Goal: Complete application form: Complete application form

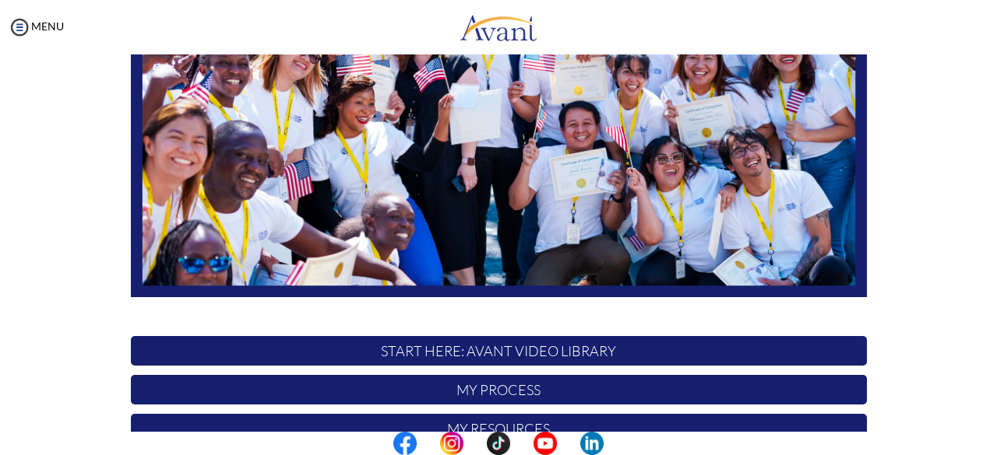
scroll to position [410, 0]
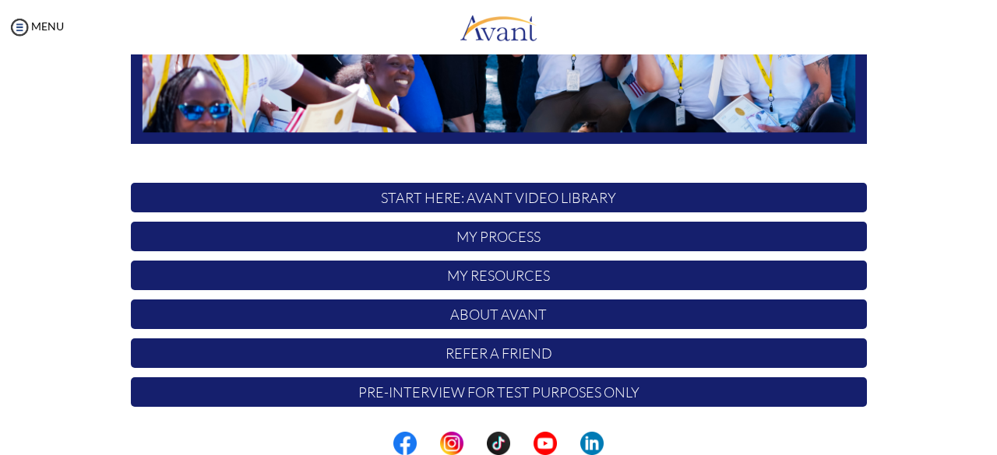
click at [548, 339] on p "Refer a Friend" at bounding box center [499, 354] width 736 height 30
click at [505, 213] on p "START HERE: Avant Video Library" at bounding box center [499, 198] width 736 height 30
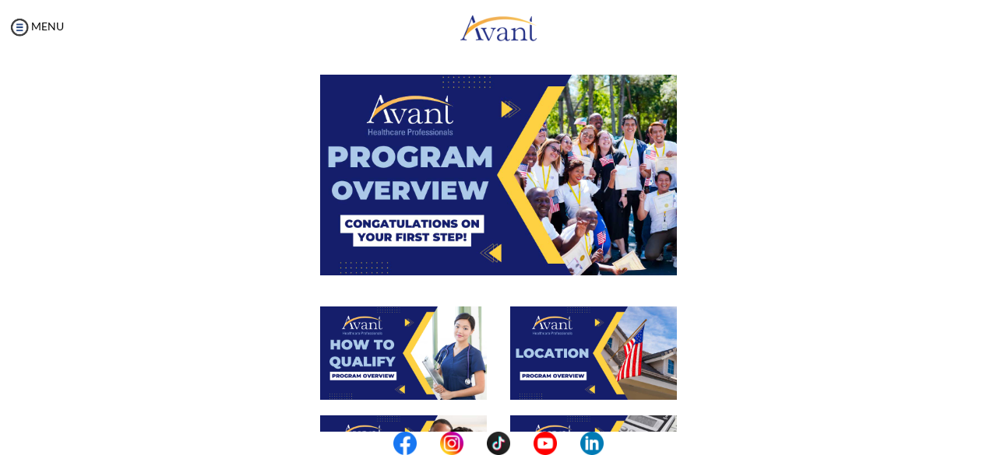
scroll to position [0, 0]
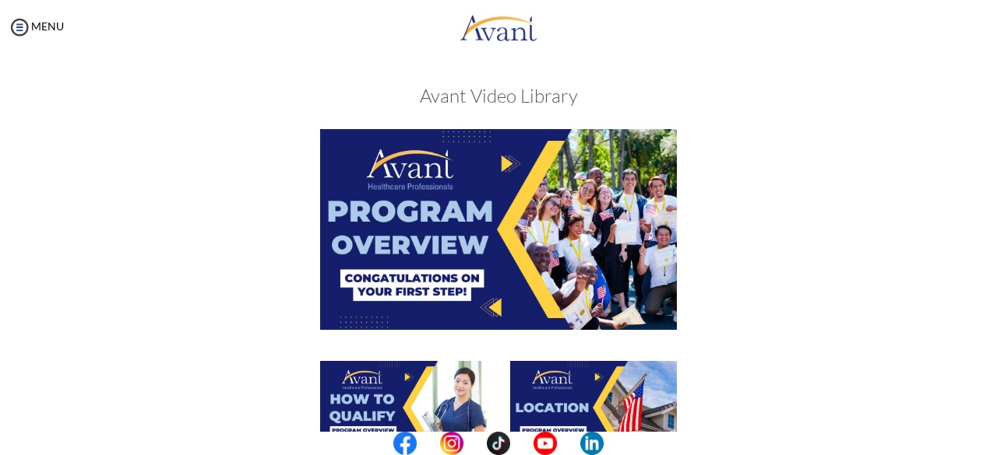
click at [517, 168] on img at bounding box center [498, 229] width 357 height 200
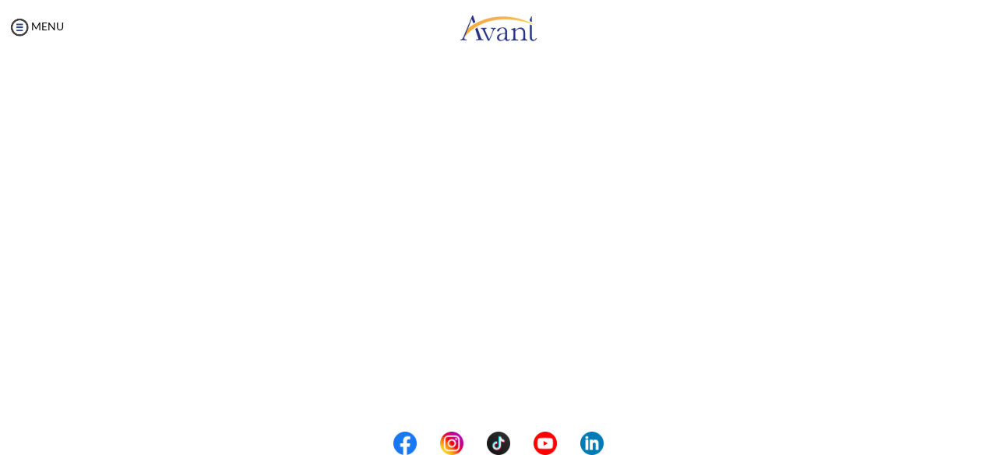
scroll to position [310, 0]
click at [491, 392] on body "Maintenance break. Please come back in 2 hours. MENU My Status What is the next…" at bounding box center [498, 227] width 997 height 455
click at [480, 403] on button "Back to Avant Video Library" at bounding box center [498, 391] width 153 height 25
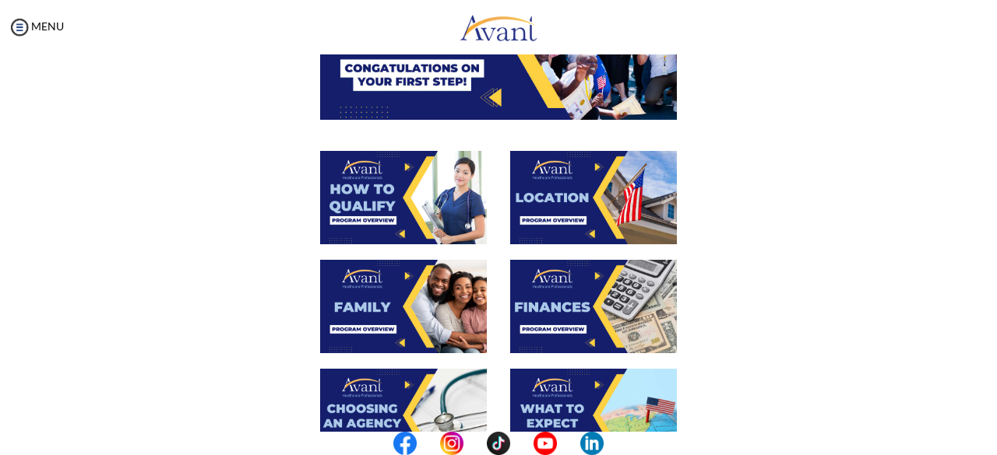
scroll to position [212, 0]
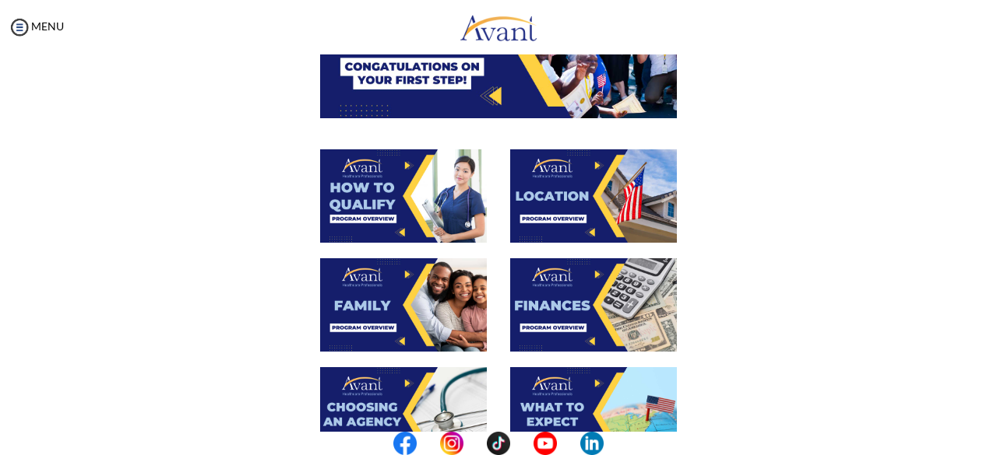
click at [392, 192] on img at bounding box center [403, 195] width 167 height 93
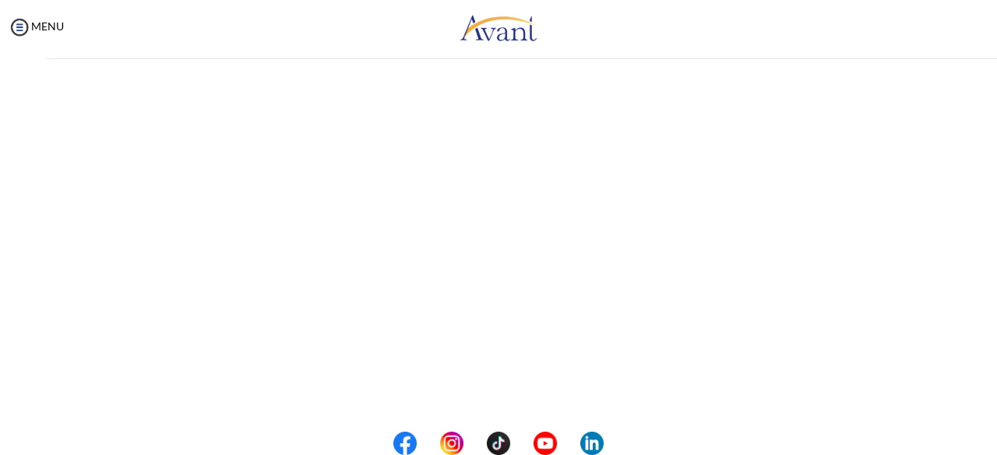
click at [391, 192] on div "My Status What is the next step? We would like you to watch the introductory vi…" at bounding box center [498, 282] width 997 height 455
click at [517, 392] on body "Maintenance break. Please come back in 2 hours. MENU My Status What is the next…" at bounding box center [498, 227] width 997 height 455
click at [499, 391] on button "Back to Avant Video Library" at bounding box center [498, 391] width 153 height 25
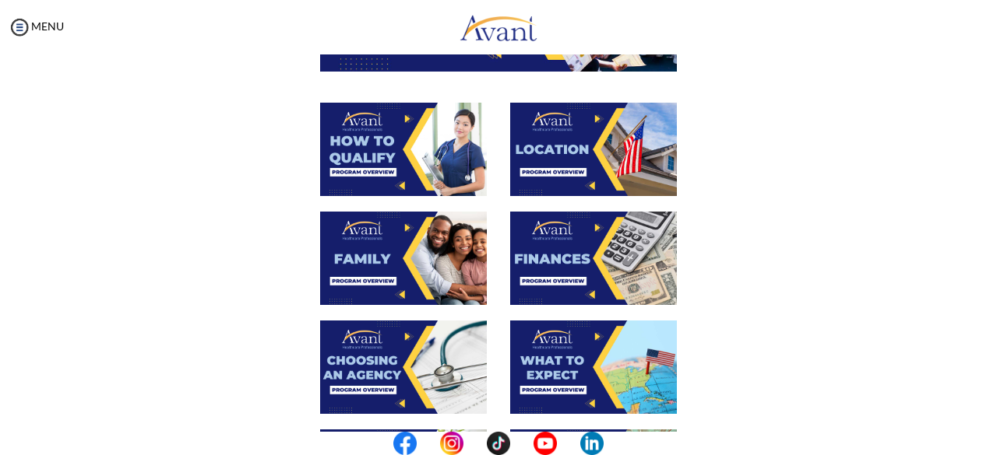
scroll to position [264, 0]
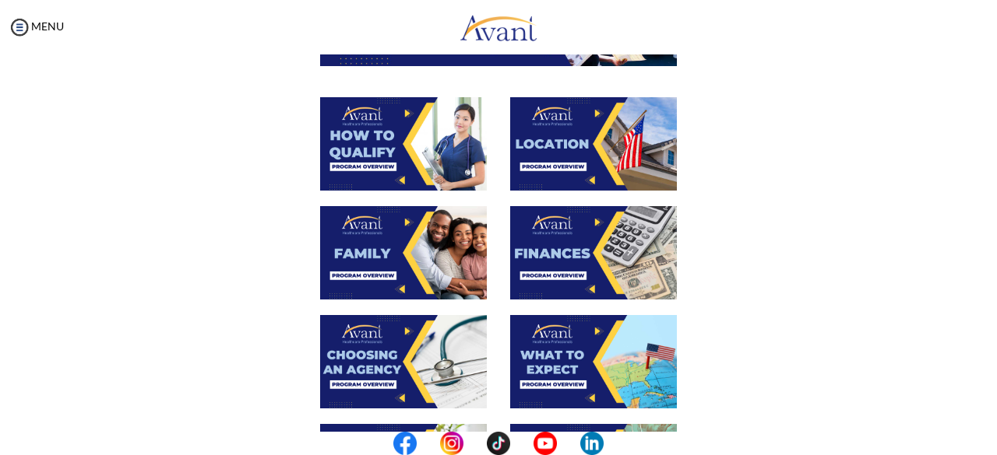
click at [384, 264] on img at bounding box center [403, 252] width 167 height 93
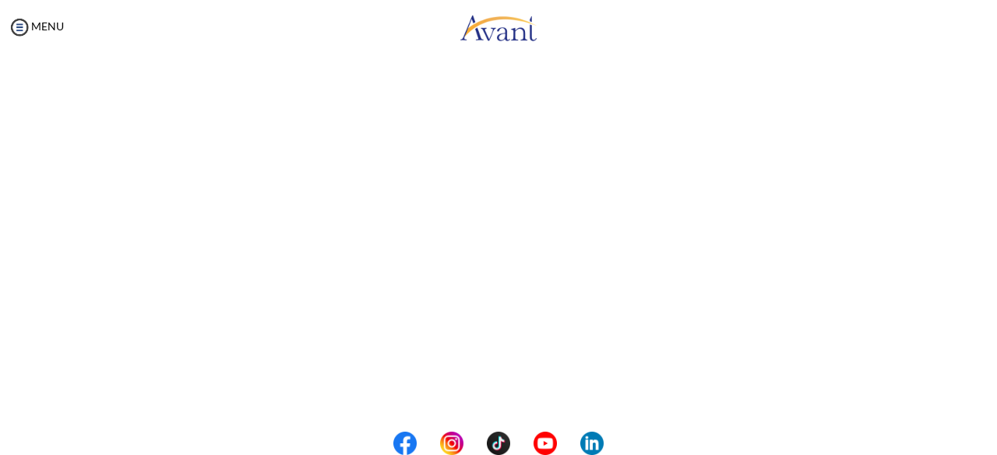
scroll to position [476, 0]
click at [482, 388] on body "Maintenance break. Please come back in 2 hours. MENU My Status What is the next…" at bounding box center [498, 227] width 997 height 455
click at [469, 396] on button "Back to Avant Video Library" at bounding box center [498, 390] width 153 height 25
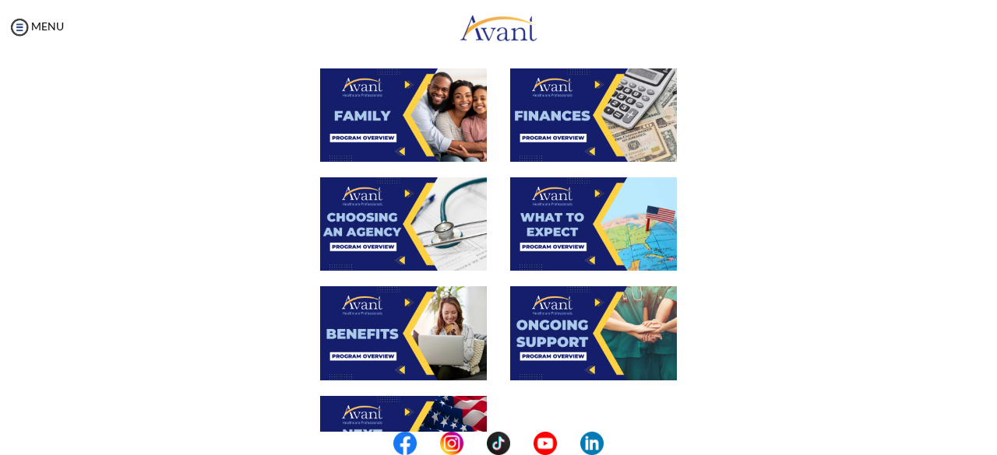
scroll to position [403, 0]
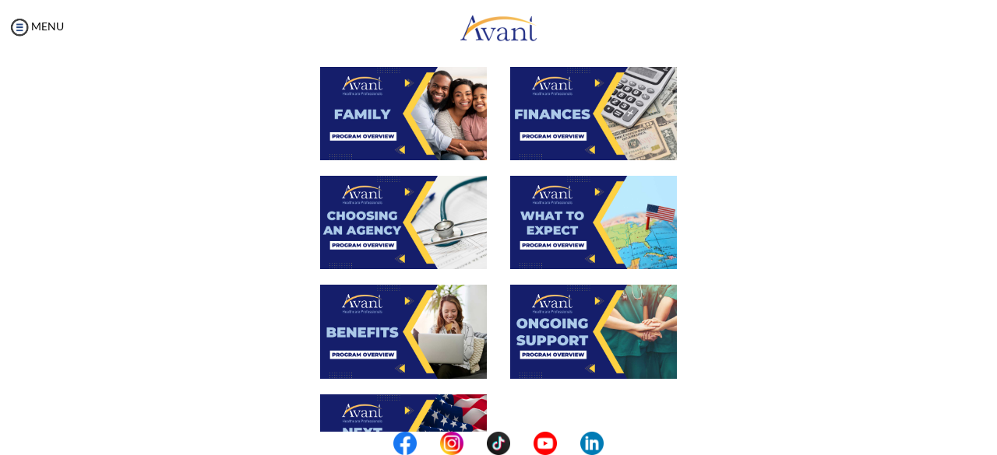
click at [391, 220] on img at bounding box center [403, 222] width 167 height 93
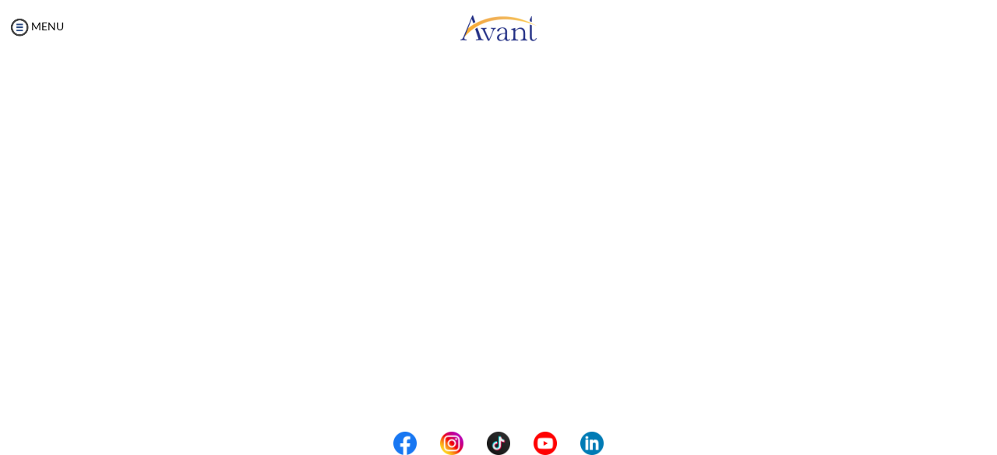
scroll to position [476, 0]
click at [506, 391] on body "Maintenance break. Please come back in 2 hours. MENU My Status What is the next…" at bounding box center [498, 227] width 997 height 455
click at [490, 386] on button "Back to Avant Video Library" at bounding box center [498, 390] width 153 height 25
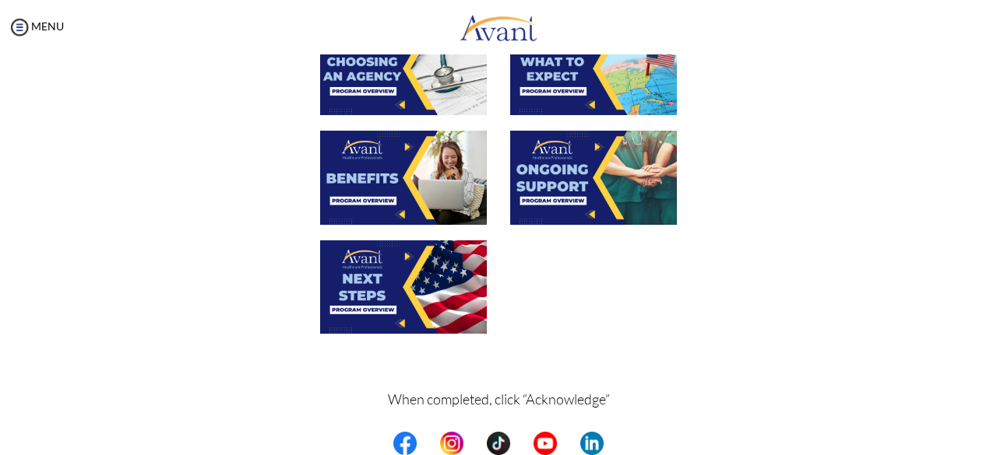
scroll to position [559, 0]
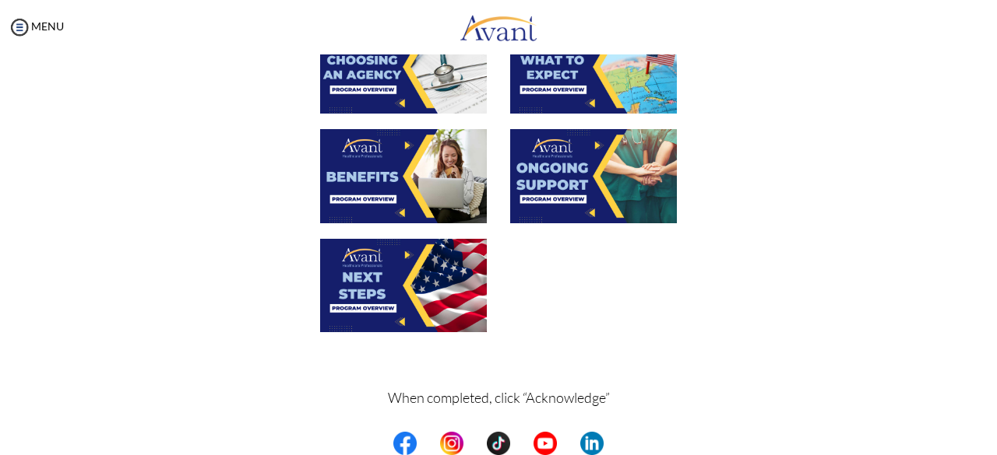
click at [397, 195] on img at bounding box center [403, 175] width 167 height 93
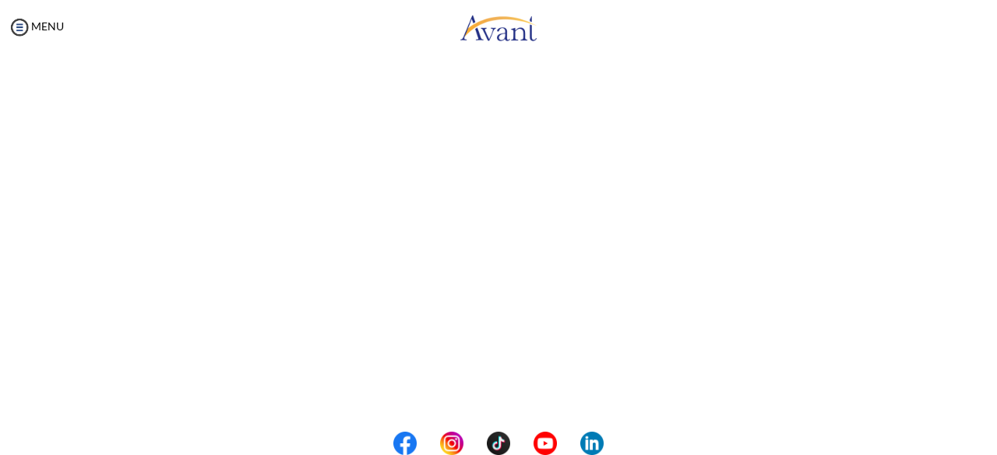
scroll to position [476, 0]
click at [510, 391] on body "Maintenance break. Please come back in 2 hours. MENU My Status What is the next…" at bounding box center [498, 227] width 997 height 455
click at [491, 392] on button "Back to Avant Video Library" at bounding box center [498, 390] width 153 height 25
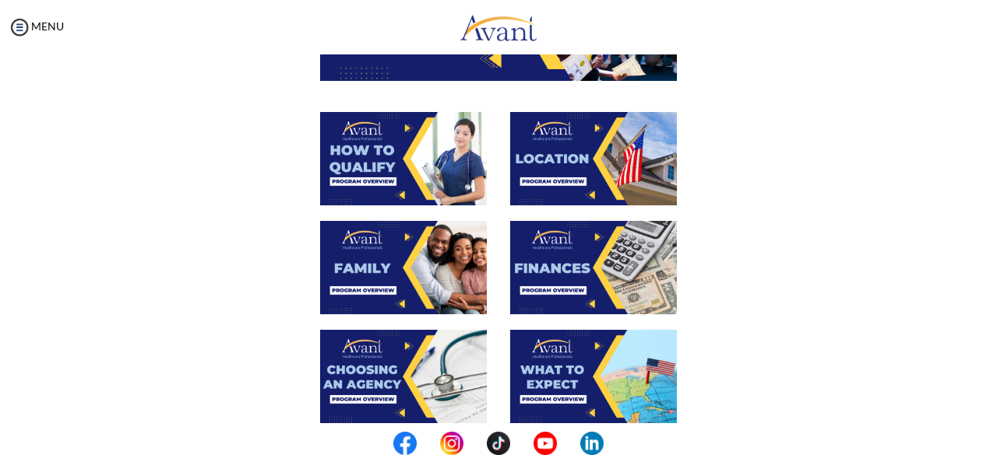
scroll to position [270, 0]
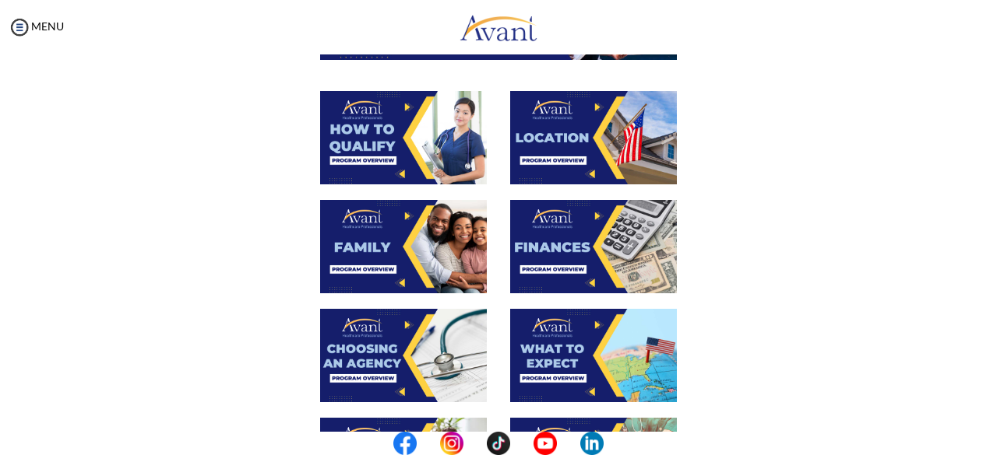
click at [573, 144] on img at bounding box center [593, 137] width 167 height 93
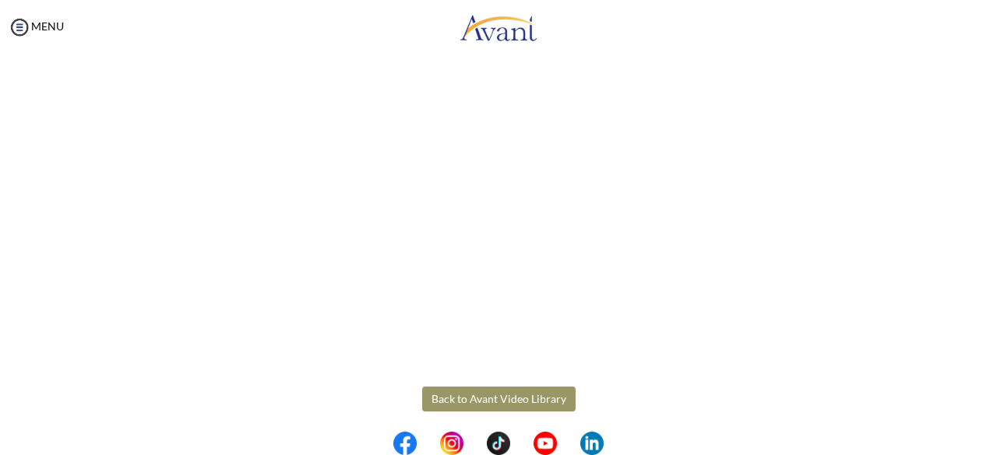
scroll to position [310, 0]
click at [490, 396] on body "Maintenance break. Please come back in 2 hours. MENU My Status What is the next…" at bounding box center [498, 227] width 997 height 455
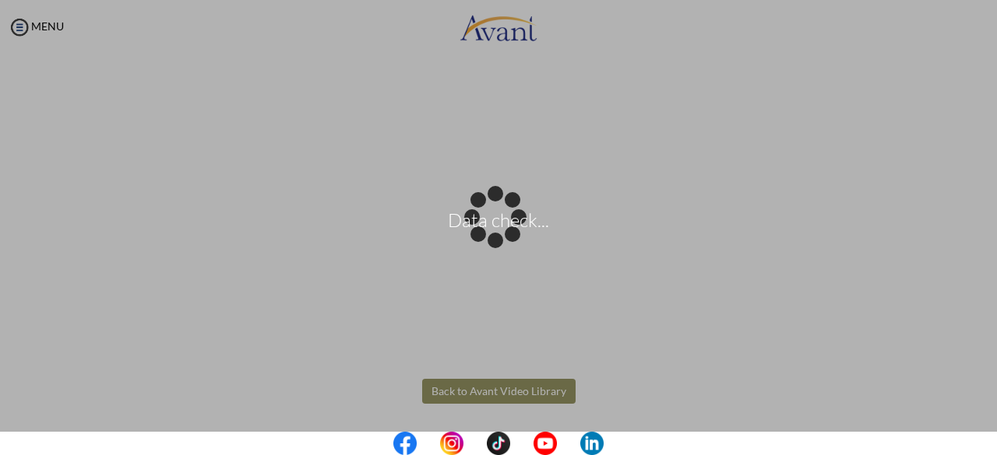
click at [495, 239] on div "Data check..." at bounding box center [498, 228] width 22 height 22
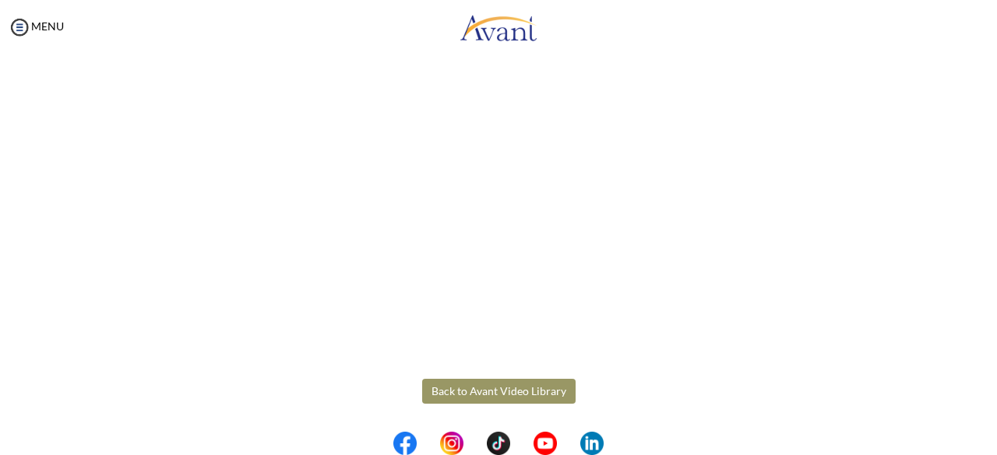
click at [495, 403] on button "Back to Avant Video Library" at bounding box center [498, 391] width 153 height 25
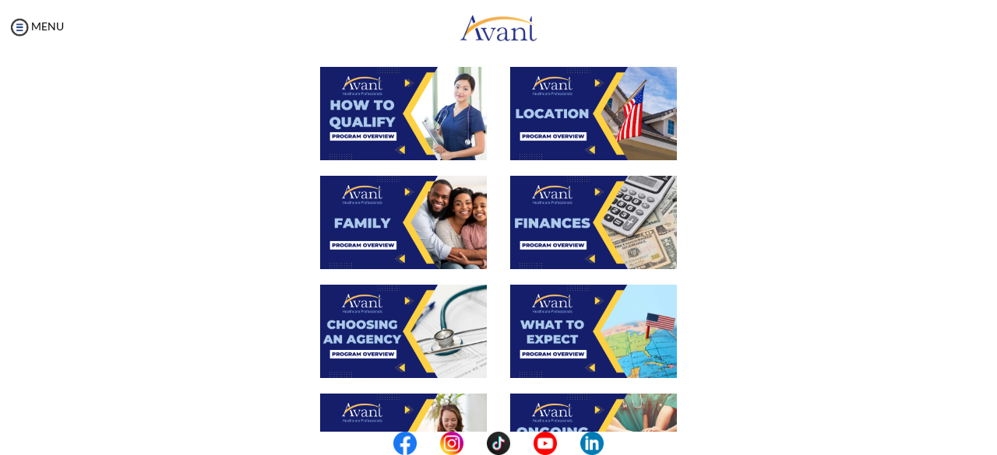
scroll to position [301, 0]
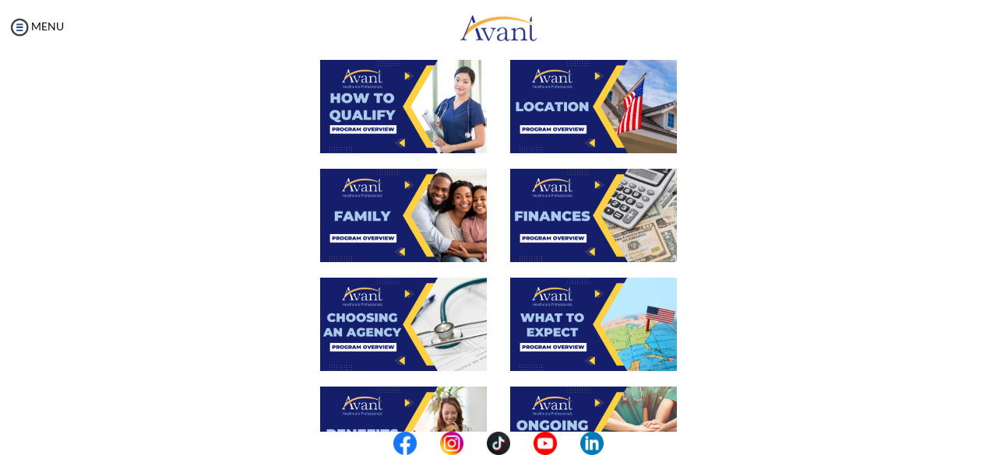
click at [604, 214] on img at bounding box center [593, 215] width 167 height 93
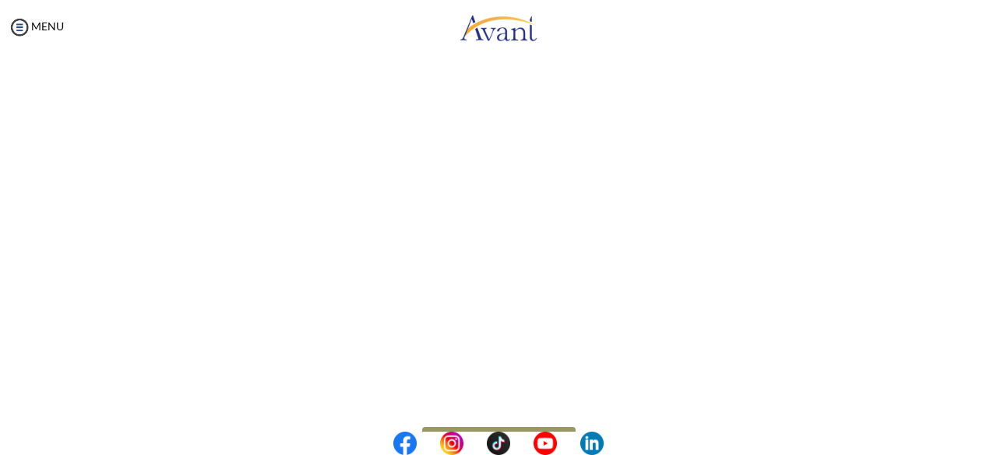
scroll to position [310, 0]
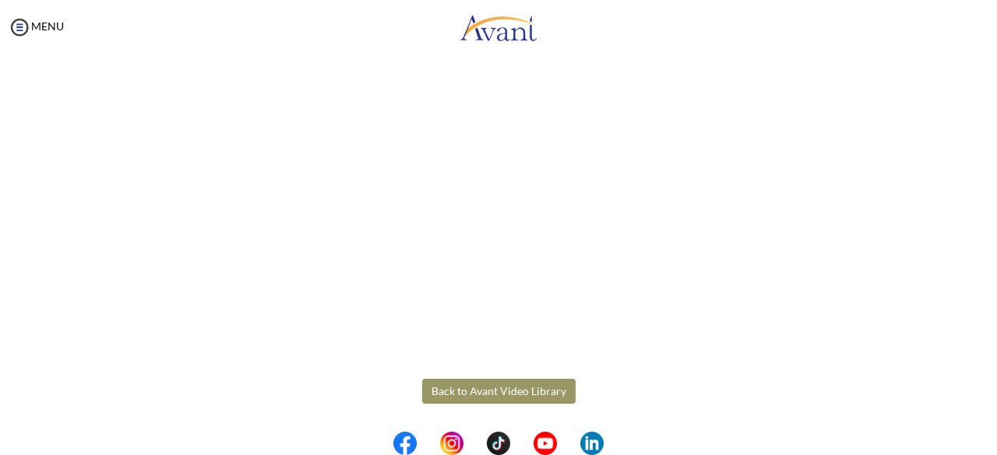
click at [498, 392] on body "Maintenance break. Please come back in 2 hours. MENU My Status What is the next…" at bounding box center [498, 227] width 997 height 455
click at [492, 392] on button "Back to Avant Video Library" at bounding box center [498, 391] width 153 height 25
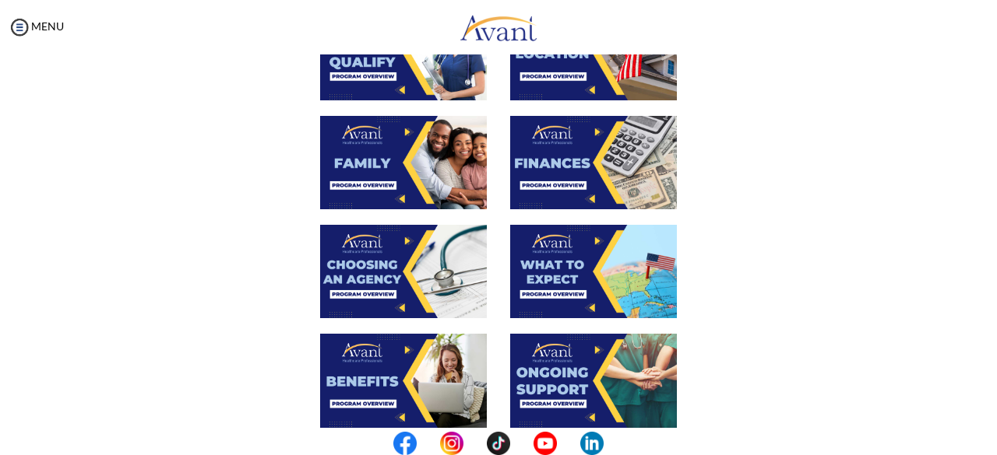
scroll to position [455, 0]
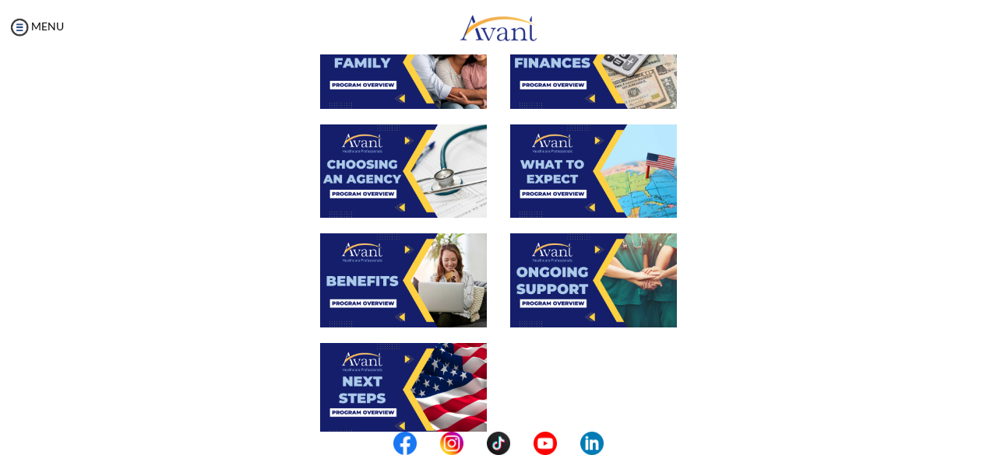
click at [587, 179] on img at bounding box center [593, 171] width 167 height 93
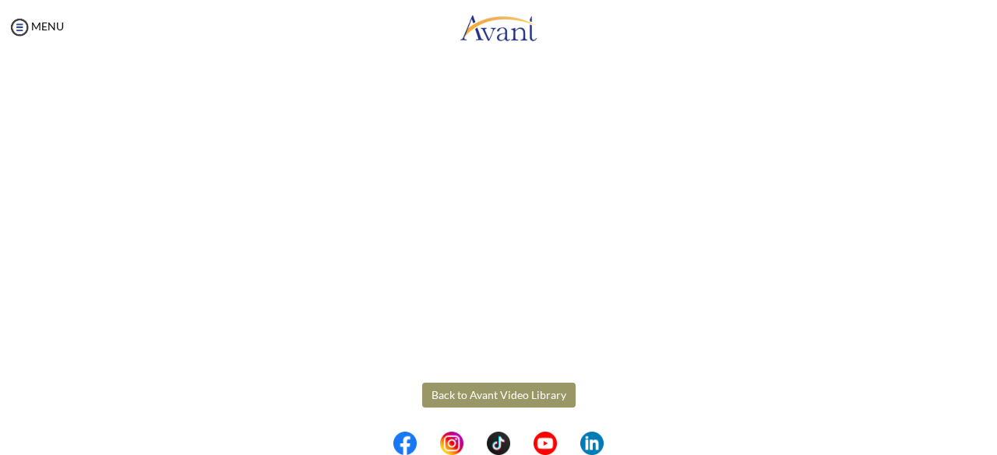
scroll to position [476, 0]
click at [487, 393] on body "Maintenance break. Please come back in 2 hours. MENU My Status What is the next…" at bounding box center [498, 227] width 997 height 455
click at [504, 392] on button "Back to Avant Video Library" at bounding box center [498, 390] width 153 height 25
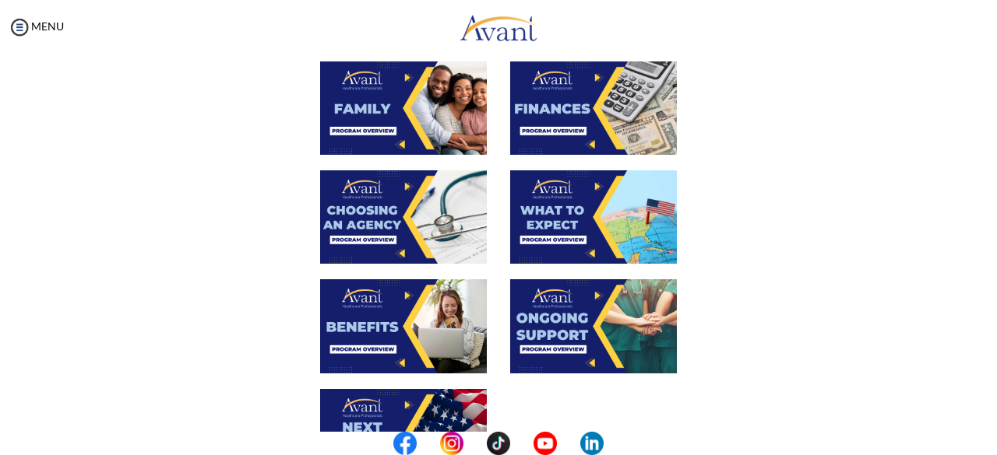
scroll to position [406, 0]
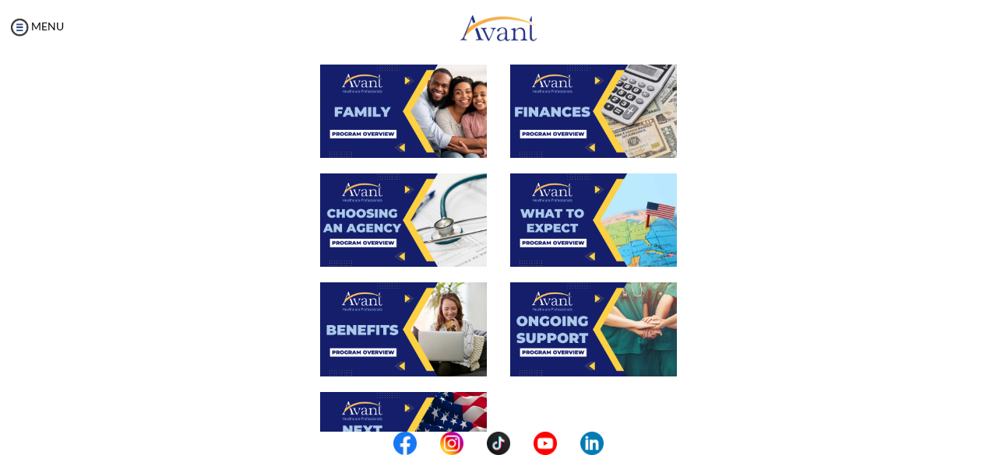
click at [595, 333] on img at bounding box center [593, 329] width 167 height 93
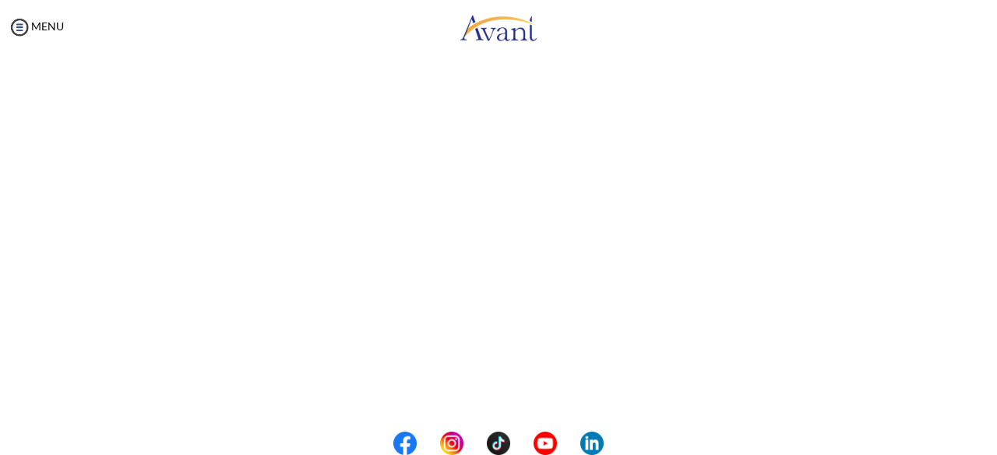
scroll to position [476, 0]
click at [531, 397] on body "Maintenance break. Please come back in 2 hours. MENU My Status What is the next…" at bounding box center [498, 227] width 997 height 455
click at [505, 391] on button "Back to Avant Video Library" at bounding box center [498, 390] width 153 height 25
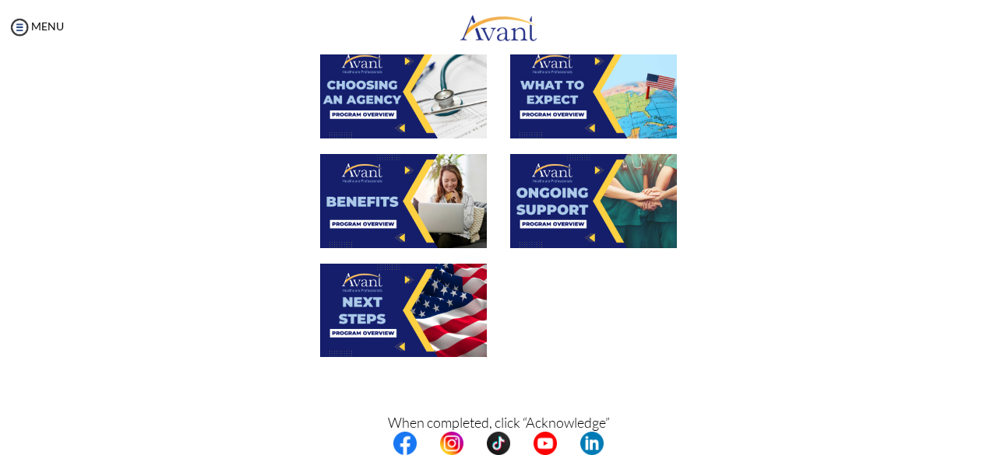
scroll to position [542, 0]
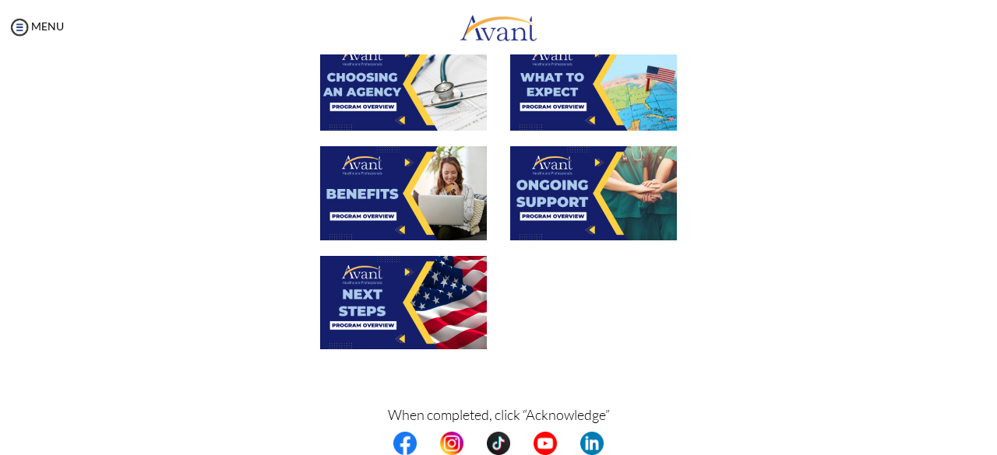
click at [414, 303] on img at bounding box center [403, 302] width 167 height 93
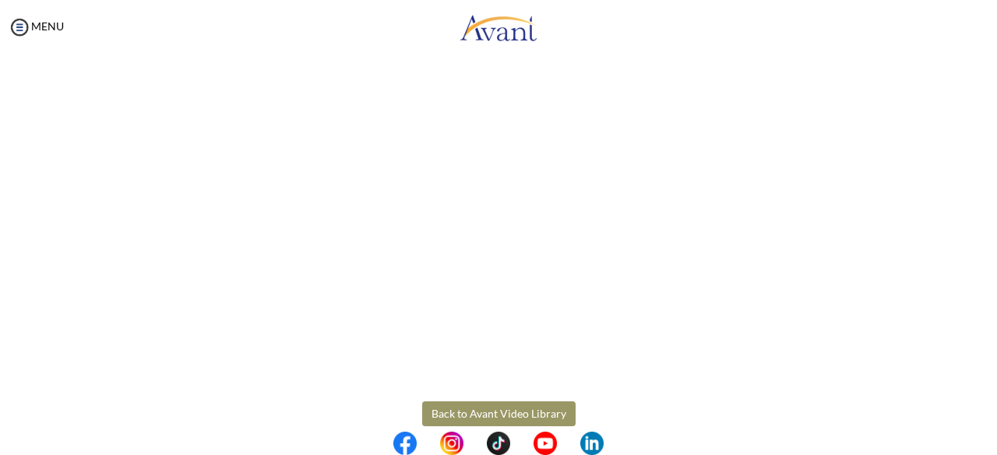
scroll to position [476, 0]
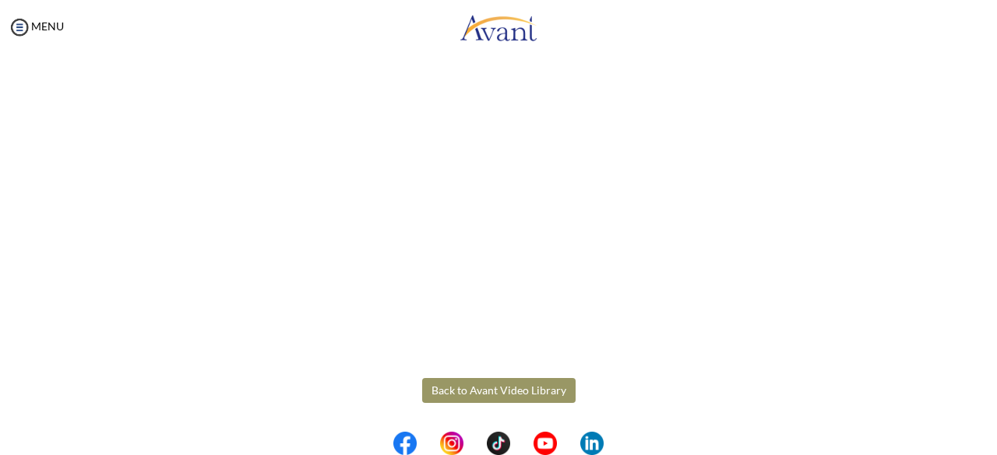
click at [520, 397] on body "Maintenance break. Please come back in 2 hours. MENU My Status What is the next…" at bounding box center [498, 227] width 997 height 455
click at [496, 392] on button "Back to Avant Video Library" at bounding box center [498, 390] width 153 height 25
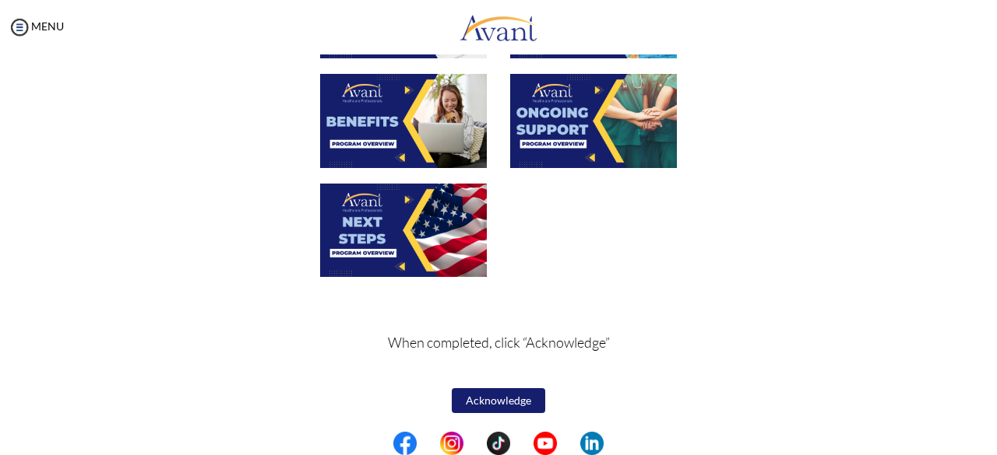
scroll to position [610, 0]
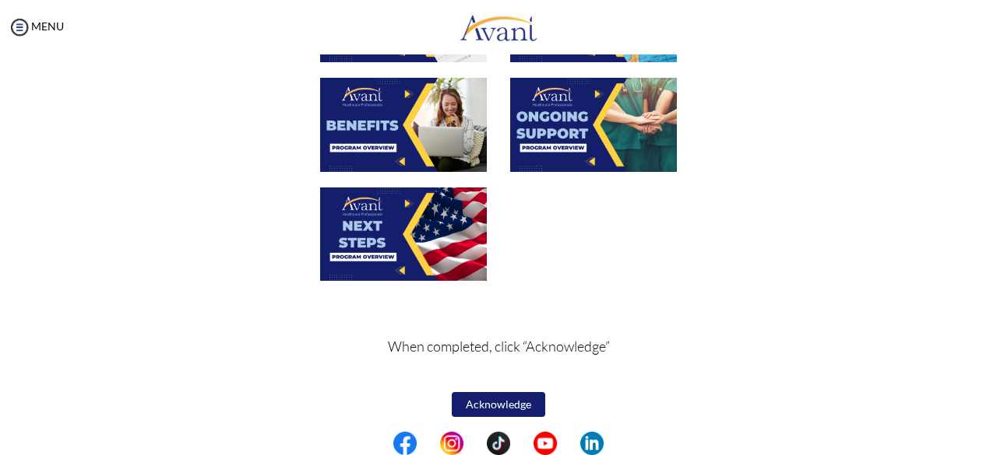
click at [519, 406] on button "Acknowledge" at bounding box center [498, 404] width 93 height 25
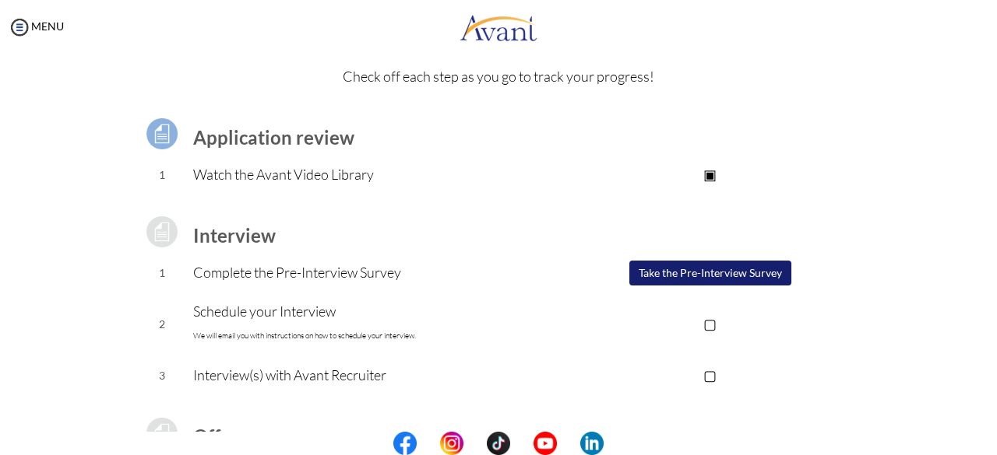
scroll to position [62, 0]
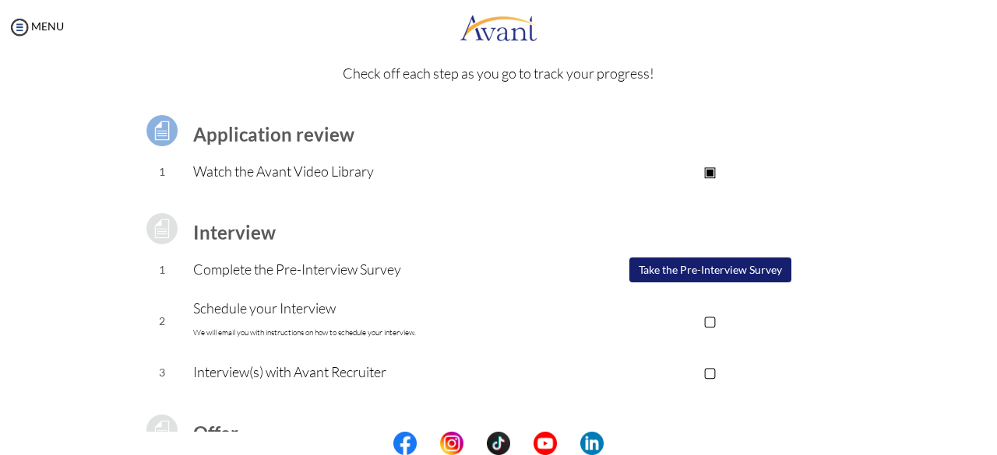
click at [719, 271] on button "Take the Pre-Interview Survey" at bounding box center [710, 270] width 162 height 25
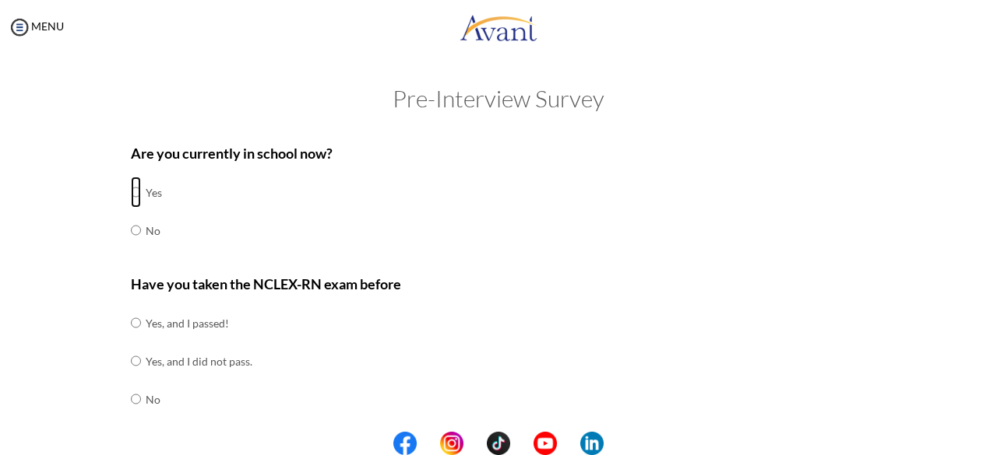
click at [131, 191] on input "radio" at bounding box center [136, 192] width 10 height 31
radio input "true"
click at [131, 401] on input "radio" at bounding box center [136, 399] width 10 height 31
radio input "true"
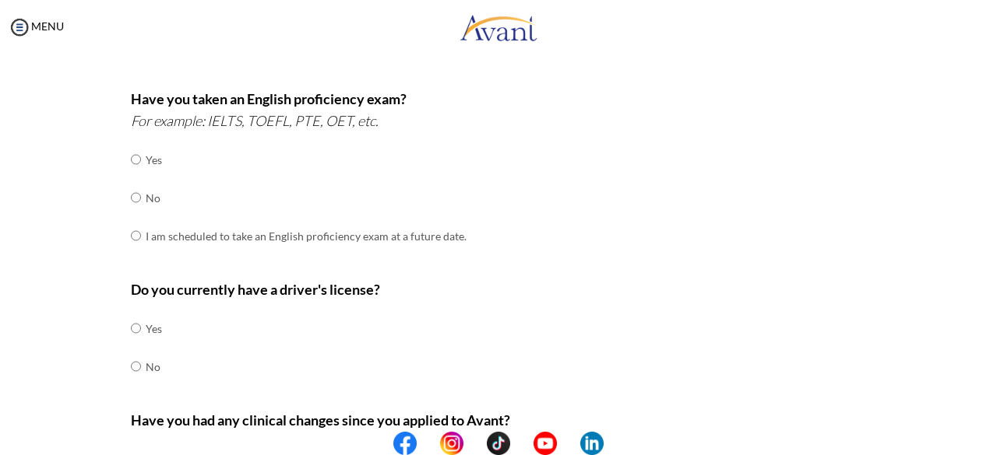
scroll to position [392, 0]
click at [131, 197] on input "radio" at bounding box center [136, 197] width 10 height 31
radio input "true"
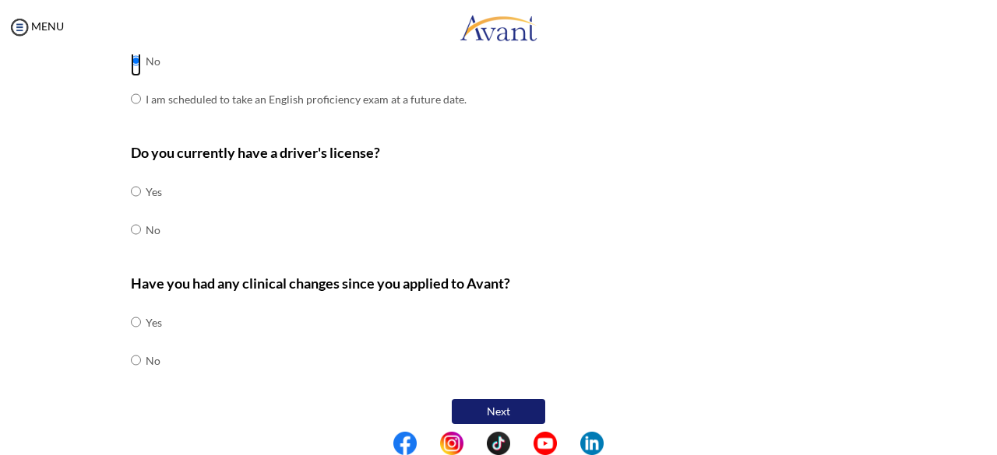
scroll to position [537, 0]
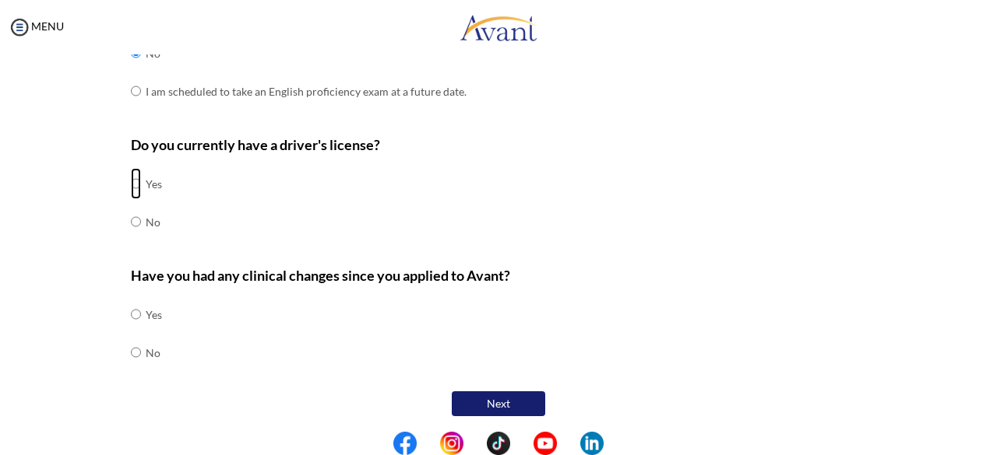
click at [131, 179] on input "radio" at bounding box center [136, 183] width 10 height 31
radio input "true"
click at [131, 351] on input "radio" at bounding box center [136, 352] width 10 height 31
radio input "true"
click at [498, 403] on button "Next" at bounding box center [498, 404] width 93 height 25
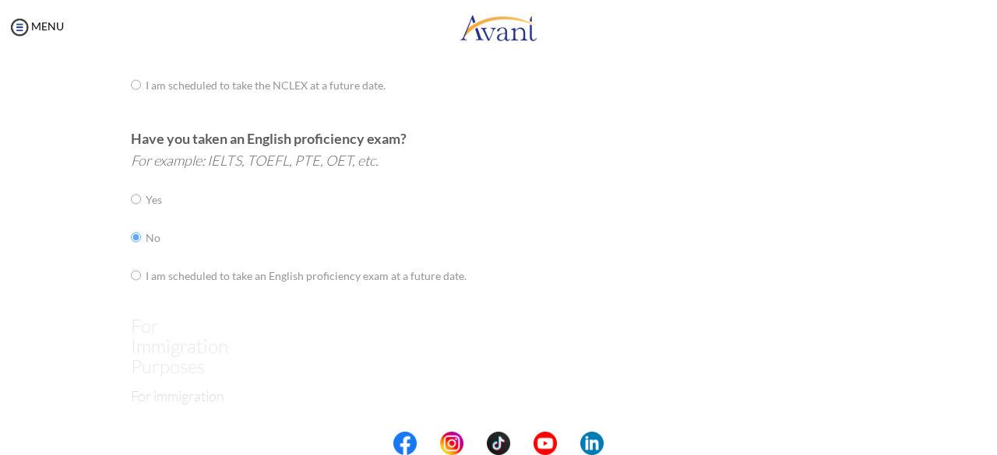
scroll to position [31, 0]
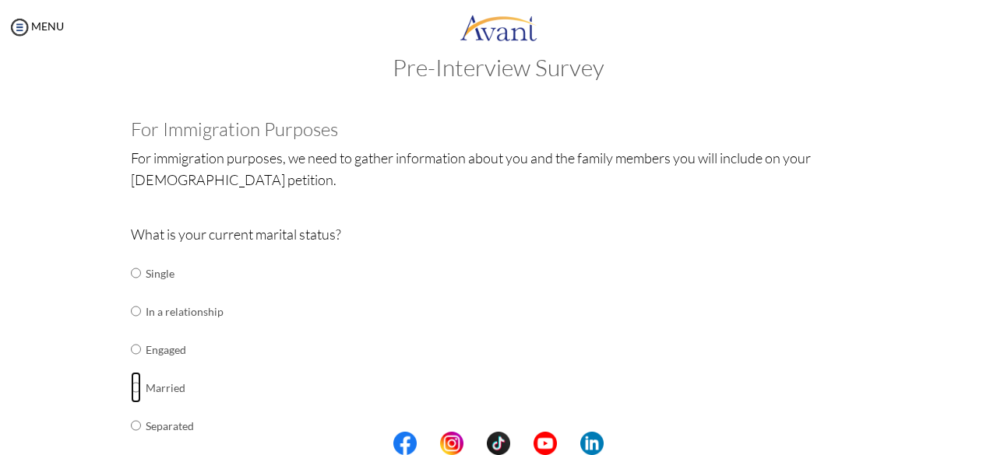
click at [131, 388] on input "radio" at bounding box center [136, 387] width 10 height 31
radio input "true"
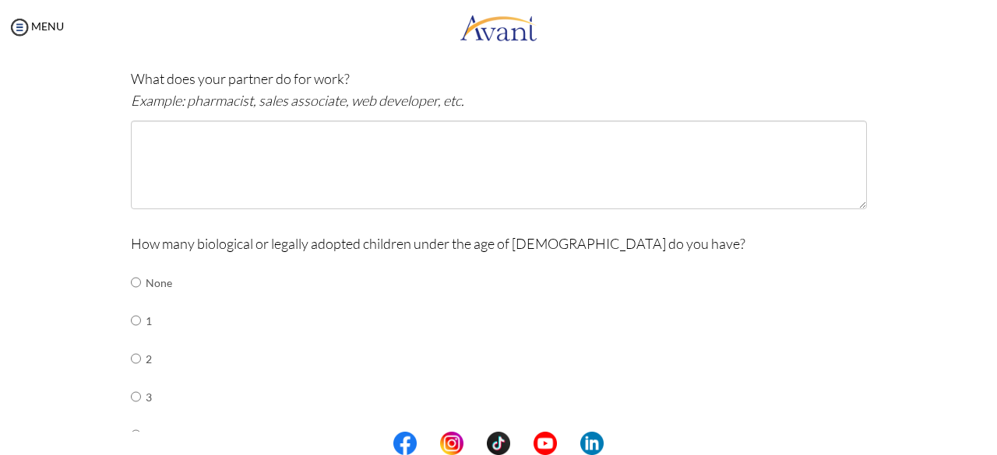
scroll to position [520, 0]
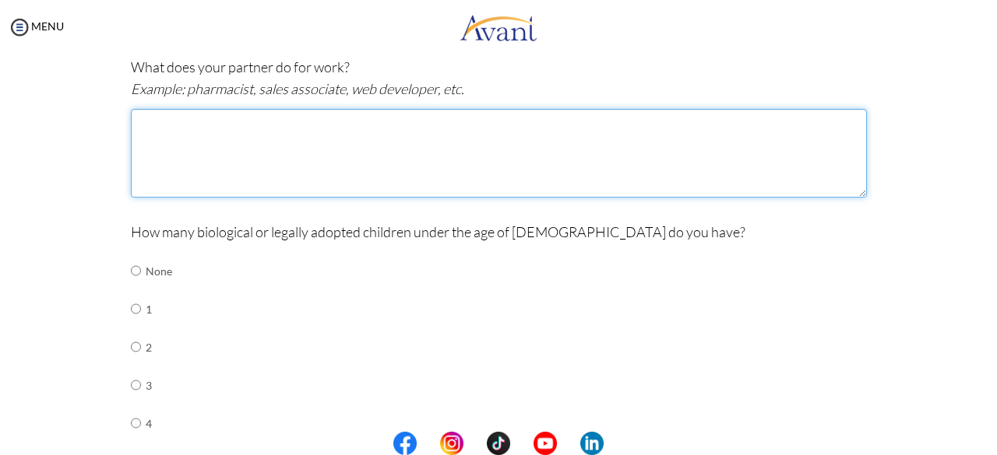
click at [223, 134] on textarea at bounding box center [499, 153] width 736 height 89
type textarea "S"
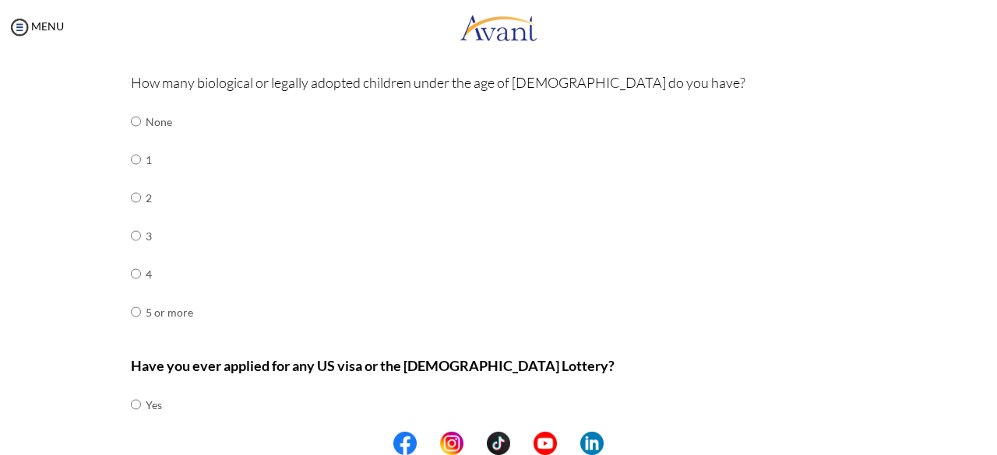
scroll to position [670, 0]
type textarea "General Surgeon"
click at [131, 277] on input "radio" at bounding box center [136, 273] width 10 height 31
radio input "true"
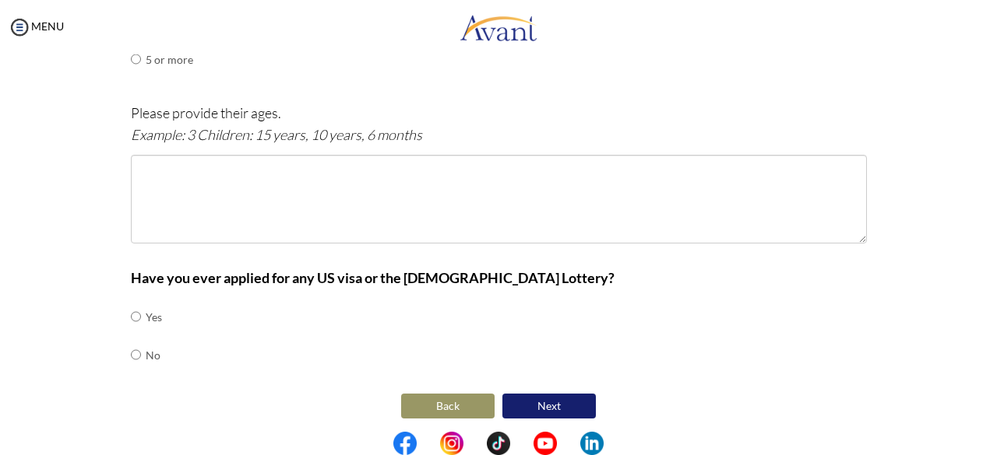
scroll to position [923, 0]
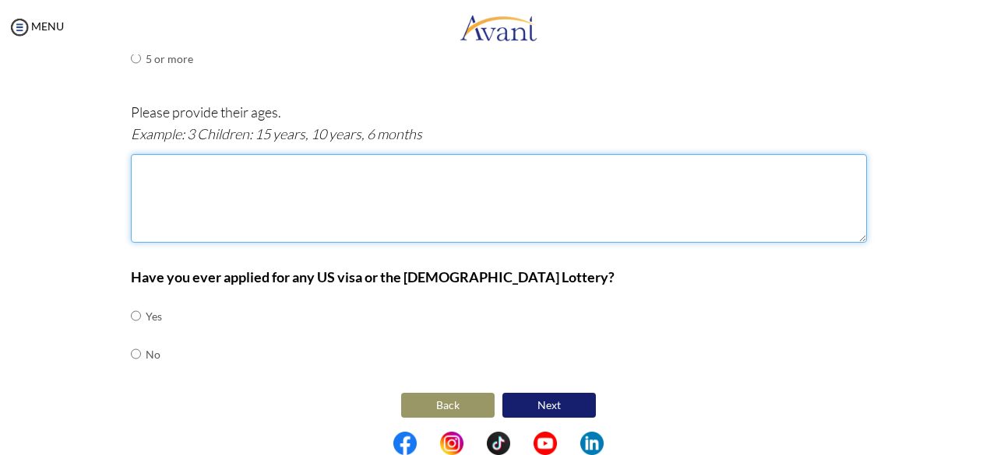
click at [156, 180] on textarea at bounding box center [499, 198] width 736 height 89
type textarea "4 children: 16 years, 13years, 8years, 4years"
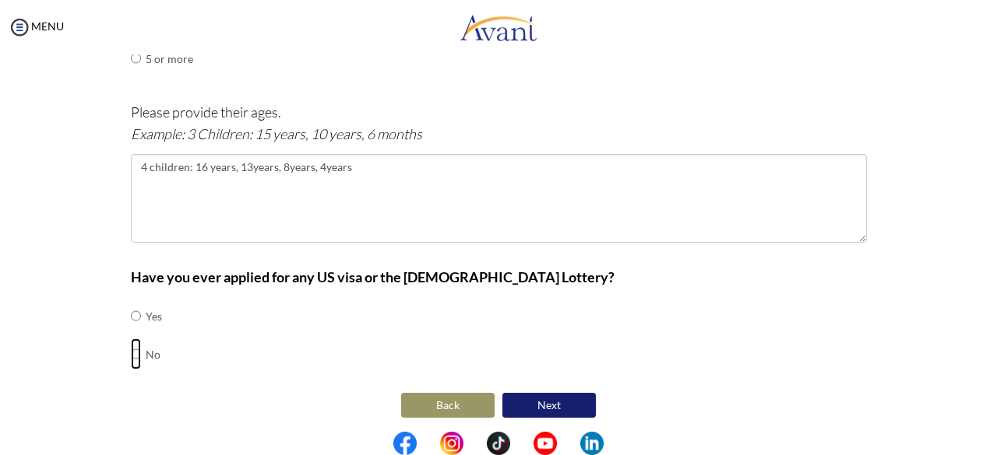
click at [131, 348] on input "radio" at bounding box center [136, 354] width 10 height 31
radio input "true"
click at [539, 398] on button "Next" at bounding box center [548, 405] width 93 height 25
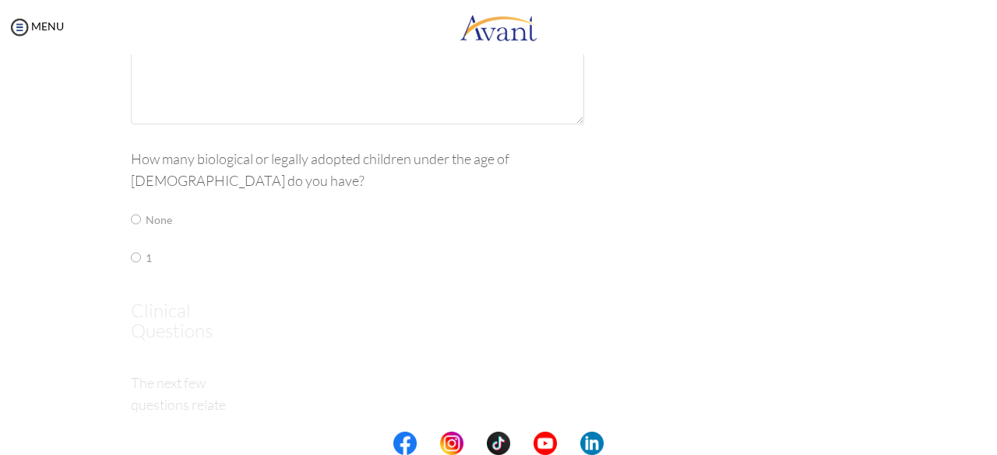
scroll to position [31, 0]
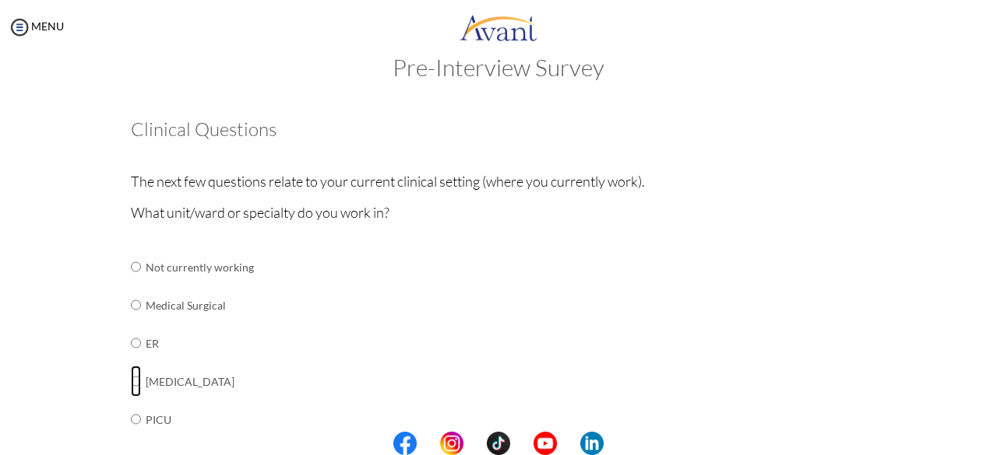
click at [132, 382] on input "radio" at bounding box center [136, 381] width 10 height 31
radio input "true"
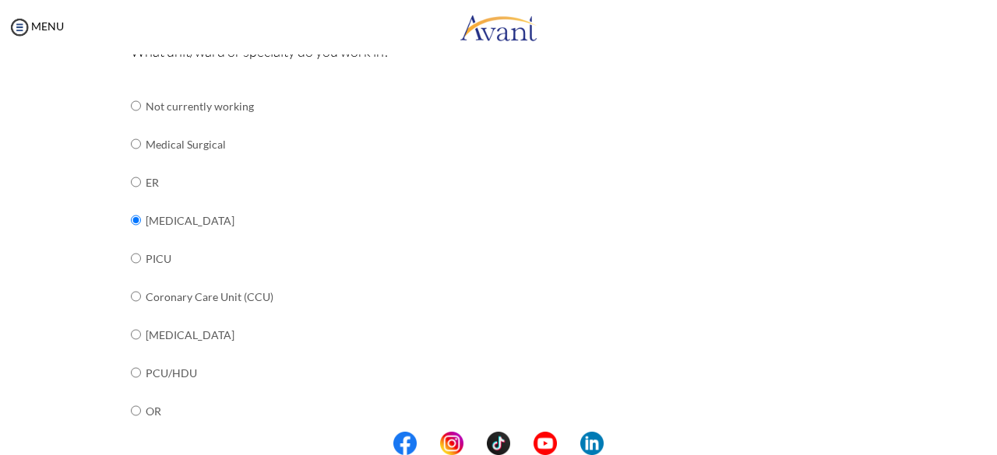
click at [61, 334] on div "Are you currently in school now? Yes No Have you taken the NCLEX-RN exam before…" at bounding box center [498, 420] width 911 height 956
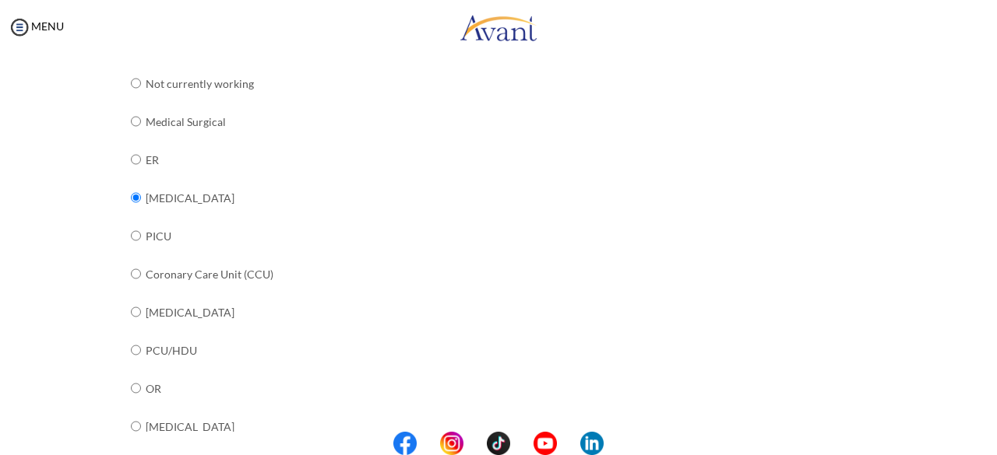
scroll to position [240, 0]
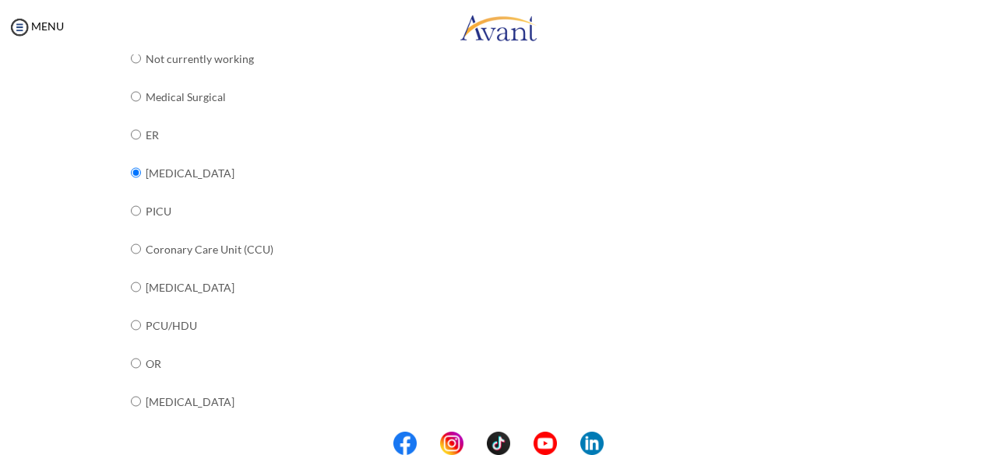
click at [65, 375] on div "Are you currently in school now? Yes No Have you taken the NCLEX-RN exam before…" at bounding box center [498, 373] width 911 height 956
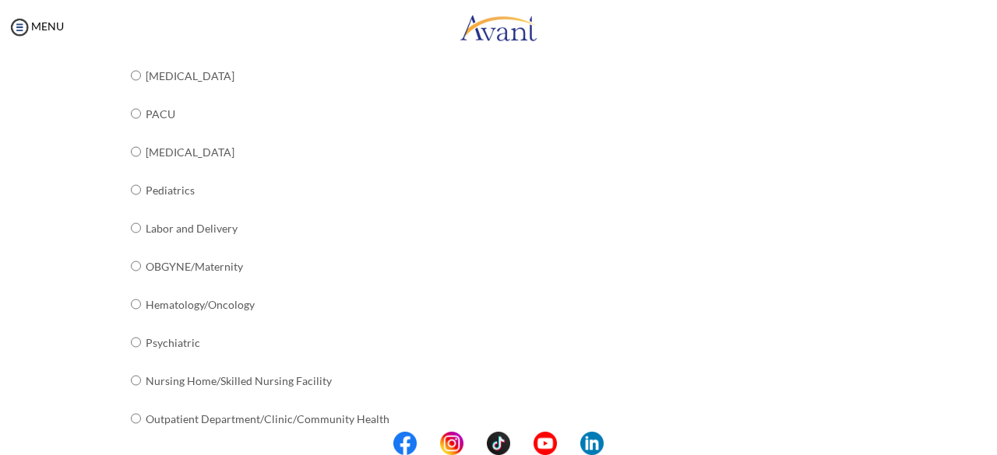
scroll to position [669, 0]
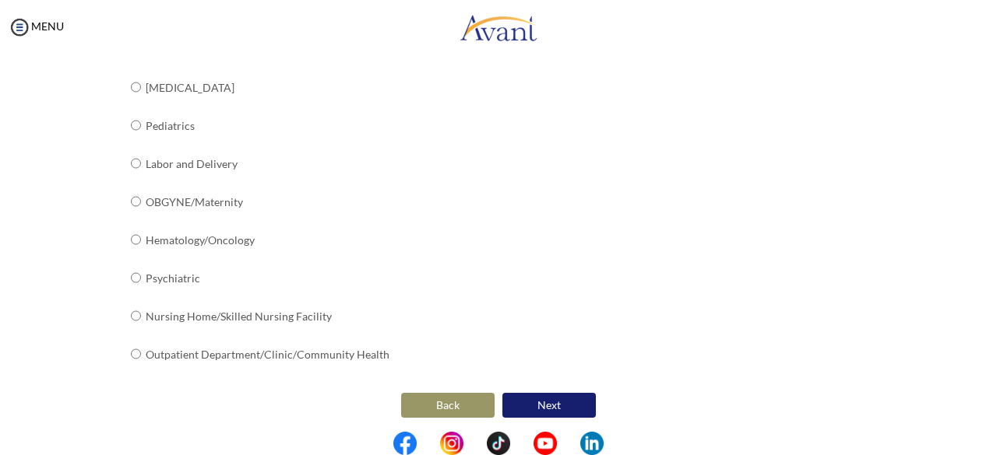
click at [526, 403] on button "Next" at bounding box center [548, 405] width 93 height 25
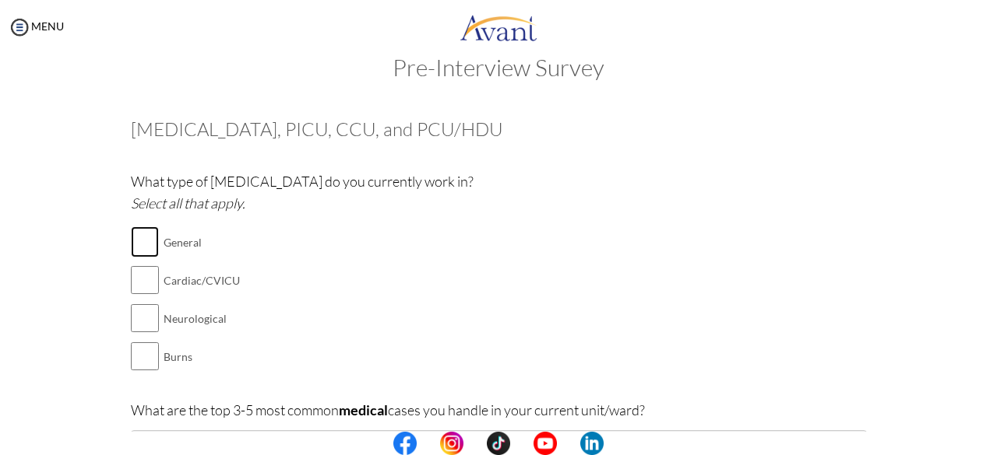
click at [134, 234] on input "checkbox" at bounding box center [145, 242] width 28 height 31
checkbox input "true"
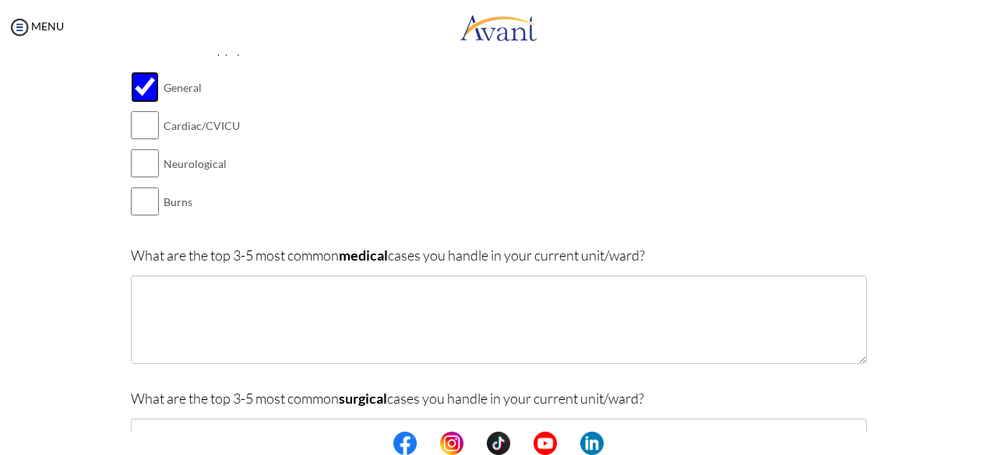
scroll to position [171, 0]
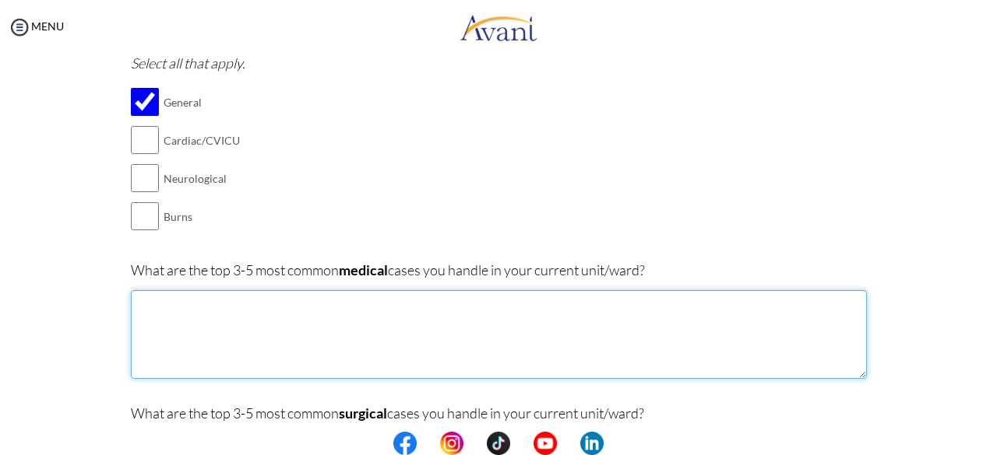
click at [243, 310] on textarea at bounding box center [499, 334] width 736 height 89
click at [168, 300] on textarea "Stroke Myocardial Infarction Cardiovascular Accident" at bounding box center [499, 334] width 736 height 89
click at [254, 329] on textarea "Myocardial Infarction Cardiovascular Accident" at bounding box center [499, 334] width 736 height 89
click at [241, 316] on textarea "Myocardial Infarction Cardiovascular Accident" at bounding box center [499, 334] width 736 height 89
click at [254, 320] on textarea "[MEDICAL_DATA] Cardiovascular Accident" at bounding box center [499, 334] width 736 height 89
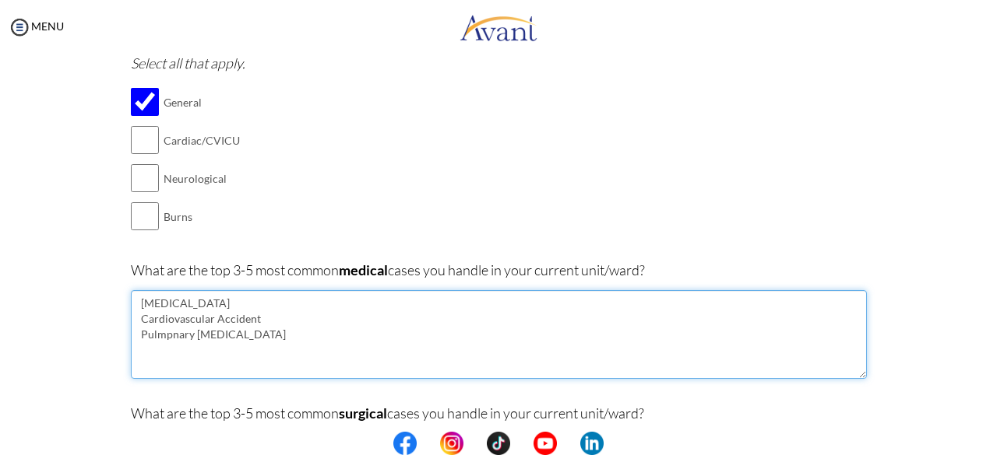
click at [164, 339] on textarea "Coronary Artery Disease Cardiovascular Accident Pulmpnary Embolism" at bounding box center [499, 334] width 736 height 89
click at [238, 334] on textarea "[MEDICAL_DATA] Cardiovascular Accident Pulmonary [MEDICAL_DATA]" at bounding box center [499, 334] width 736 height 89
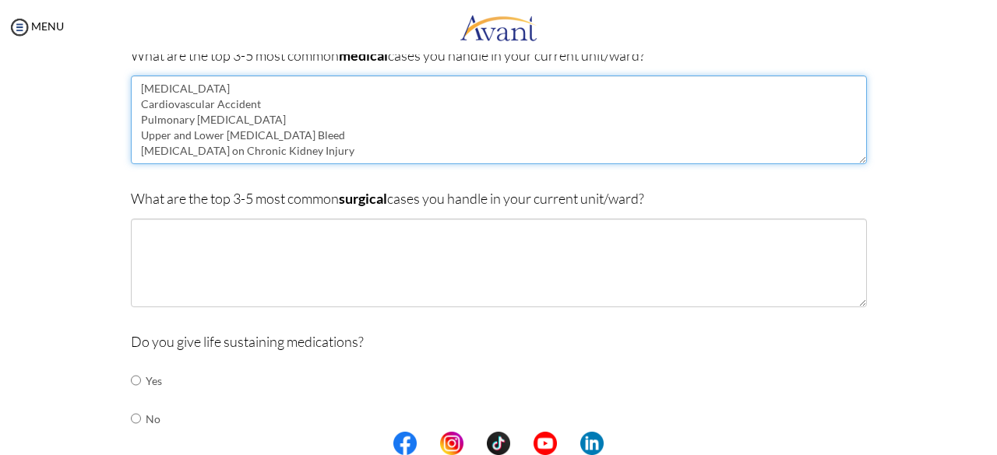
scroll to position [389, 0]
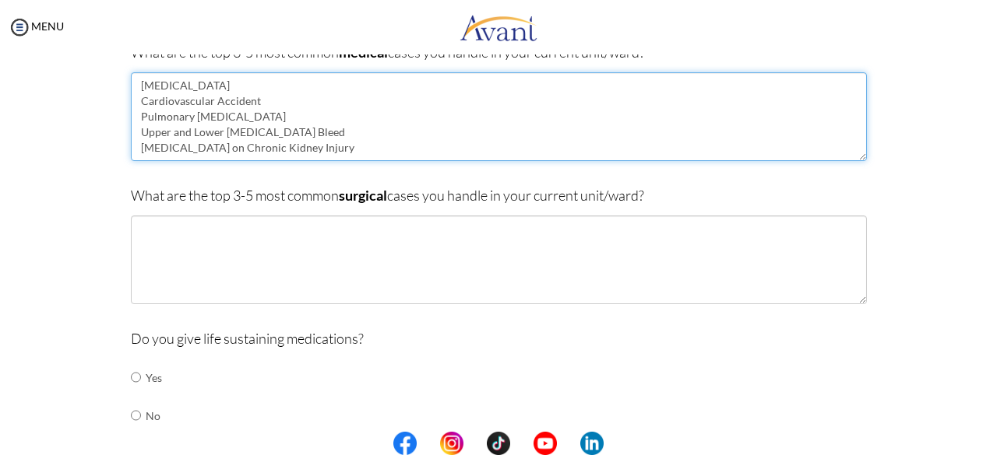
type textarea "Coronary Artery Disease Cardiovascular Accident Pulmonary Embolism Upper and Lo…"
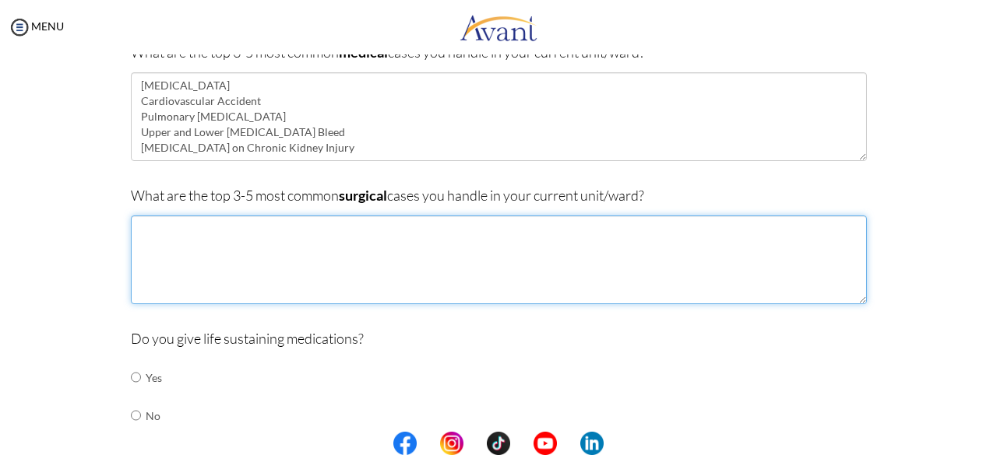
click at [156, 234] on textarea at bounding box center [499, 260] width 736 height 89
type textarea "Craniotomy Total Thyroidectomy Major Exploratory Laparatomy."
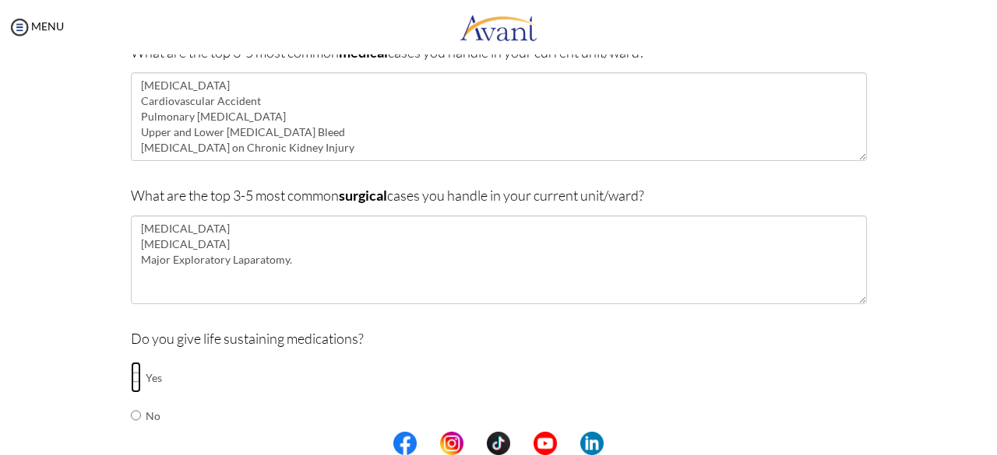
click at [131, 371] on input "radio" at bounding box center [136, 377] width 10 height 31
radio input "true"
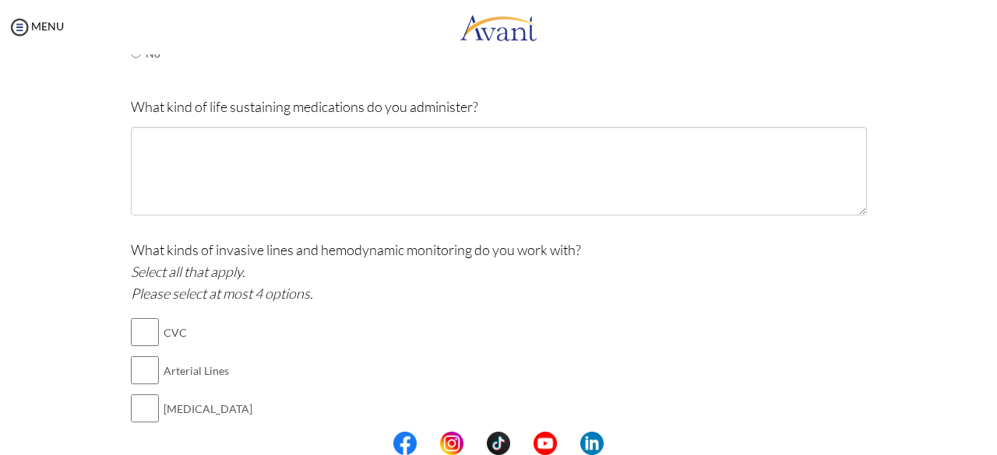
scroll to position [754, 0]
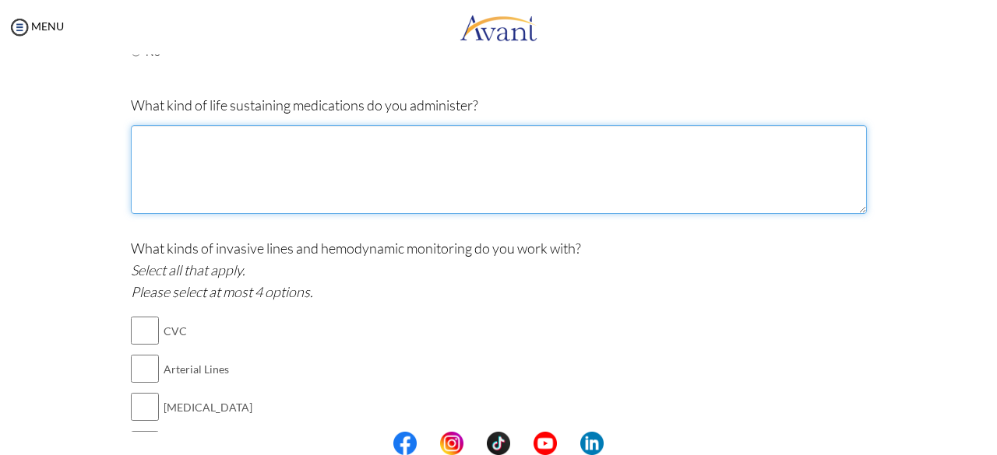
click at [168, 146] on textarea at bounding box center [499, 169] width 736 height 89
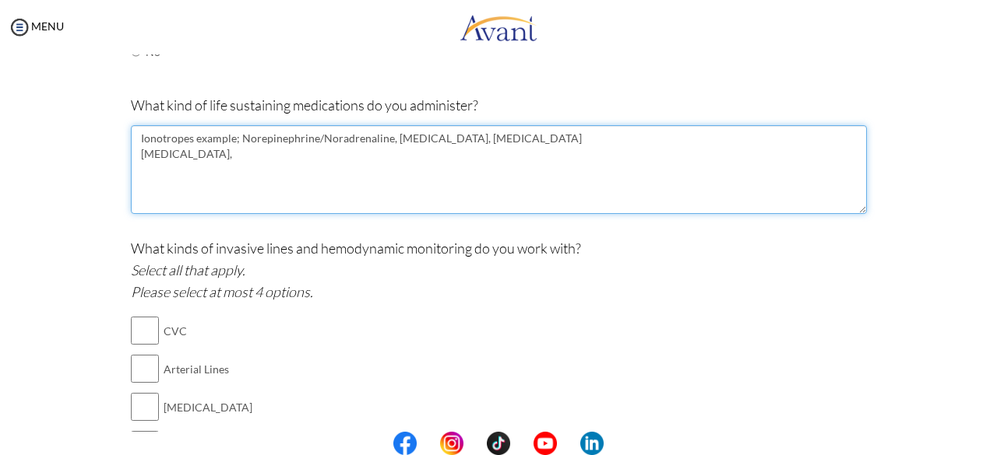
click at [503, 135] on textarea "Ionotropes example; Norepinephrine/Noradrenaline, Vasopressin, Adrenaline Amiod…" at bounding box center [499, 169] width 736 height 89
click at [210, 151] on textarea "Ionotropes example; Norepinephrine/Noradrenaline, Vasopressin, Adrenaline/ Epin…" at bounding box center [499, 169] width 736 height 89
click at [215, 151] on textarea "Ionotropes example; Norepinephrine/Noradrenaline, Vasopressin, Adrenaline/ Epin…" at bounding box center [499, 169] width 736 height 89
click at [217, 151] on textarea "Ionotropes example; Norepinephrine/Noradrenaline, Vasopressin, Adrenaline/ Epin…" at bounding box center [499, 169] width 736 height 89
click at [329, 149] on textarea "Ionotropes example; Norepinephrine/Noradrenaline, Vasopressin, Adrenaline/ Epin…" at bounding box center [499, 169] width 736 height 89
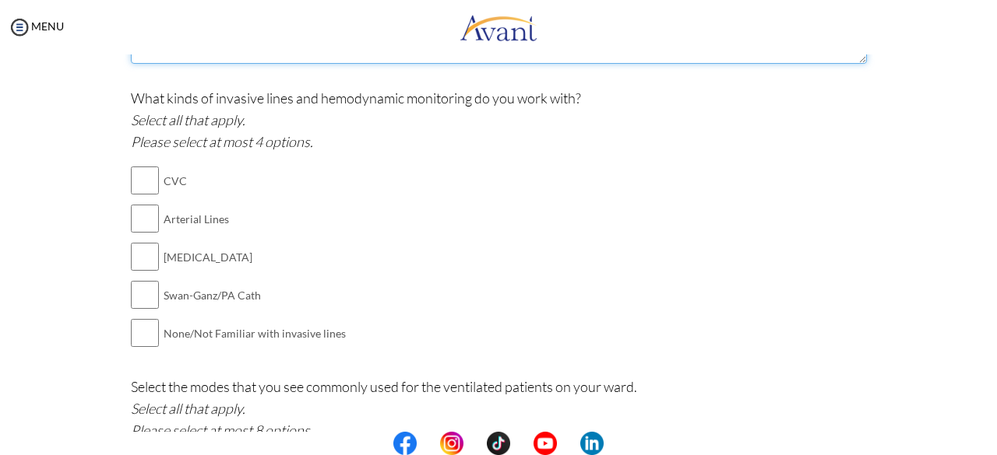
scroll to position [903, 0]
type textarea "Ionotropes example; Norepinephrine/Noradrenaline, Vasopressin, Adrenaline/ Epin…"
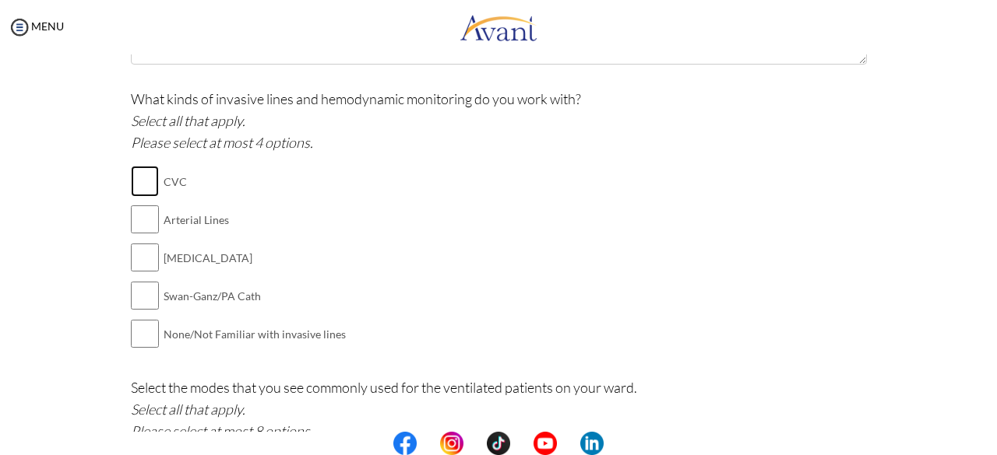
click at [142, 179] on input "checkbox" at bounding box center [145, 181] width 28 height 31
checkbox input "true"
click at [139, 229] on input "checkbox" at bounding box center [145, 219] width 28 height 31
checkbox input "true"
click at [135, 253] on input "checkbox" at bounding box center [145, 257] width 28 height 31
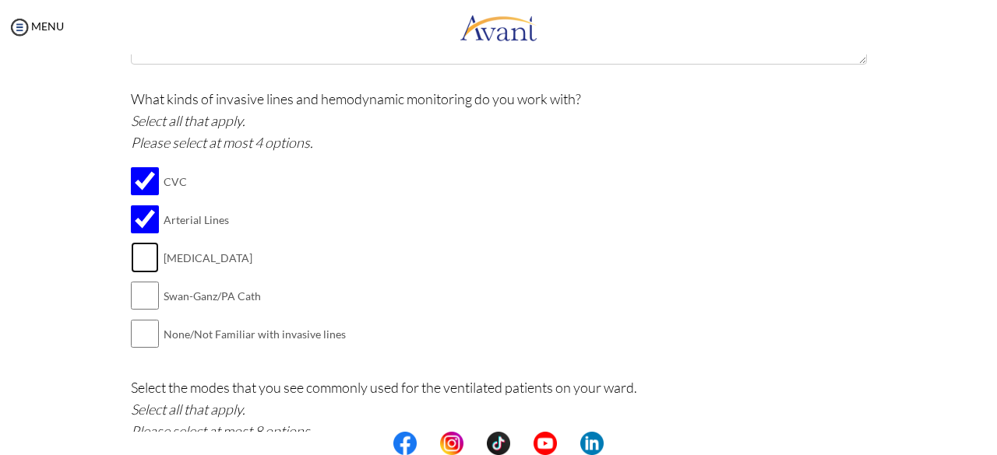
checkbox input "true"
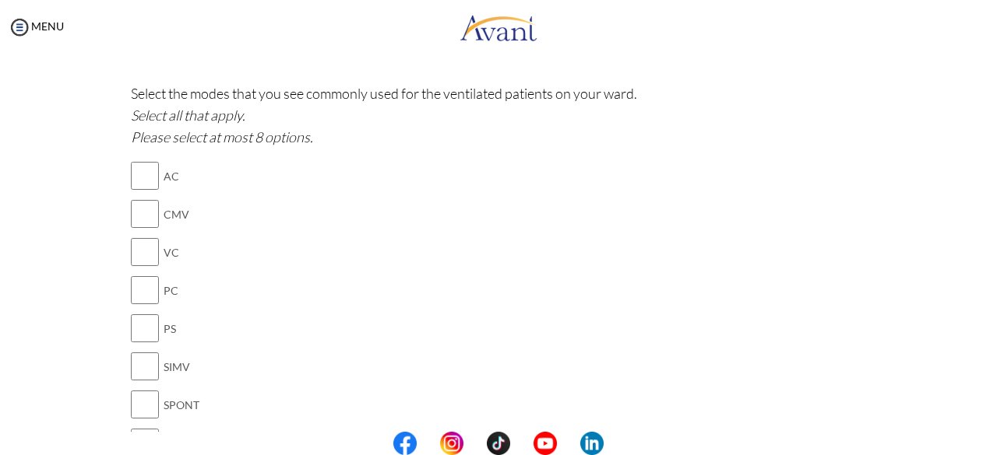
scroll to position [1202, 0]
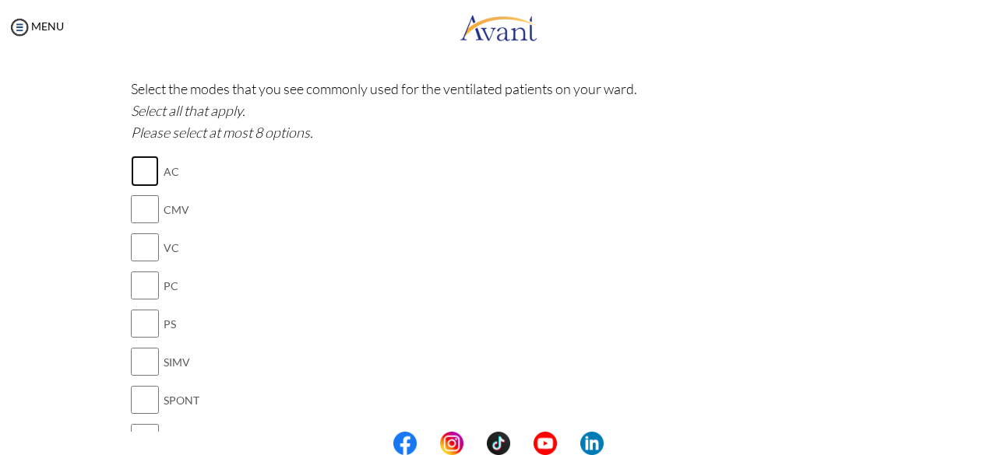
click at [135, 158] on input "checkbox" at bounding box center [145, 171] width 28 height 31
checkbox input "true"
click at [142, 241] on input "checkbox" at bounding box center [145, 247] width 28 height 31
checkbox input "false"
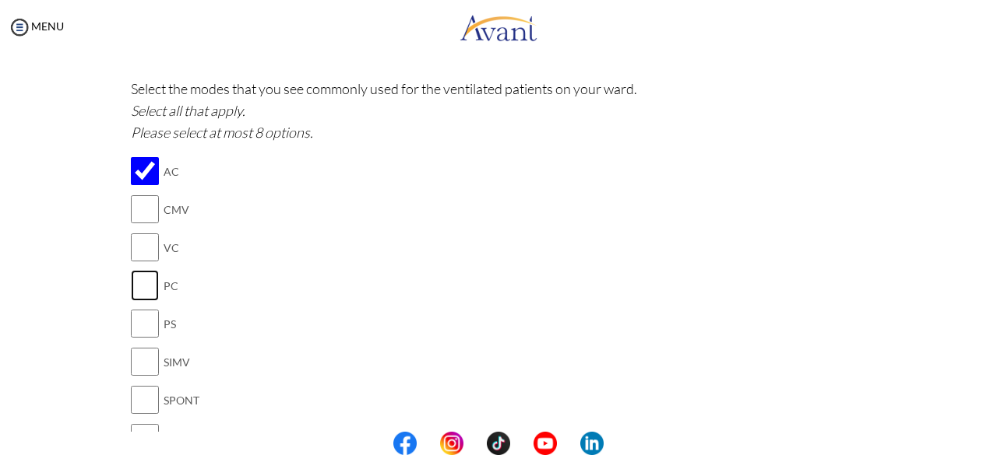
click at [136, 281] on input "checkbox" at bounding box center [145, 285] width 28 height 31
checkbox input "true"
click at [136, 325] on input "checkbox" at bounding box center [145, 323] width 28 height 31
checkbox input "true"
click at [136, 354] on input "checkbox" at bounding box center [145, 361] width 28 height 31
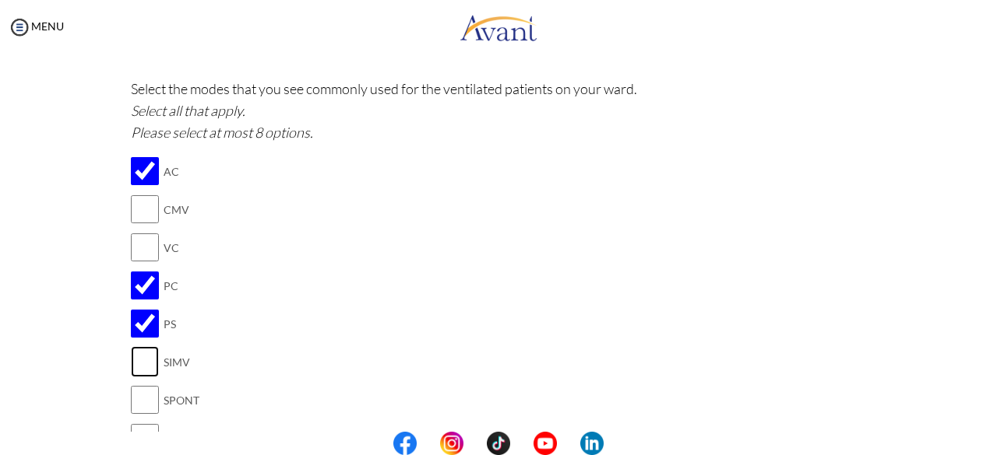
checkbox input "true"
click at [140, 395] on input "checkbox" at bounding box center [145, 400] width 28 height 31
checkbox input "true"
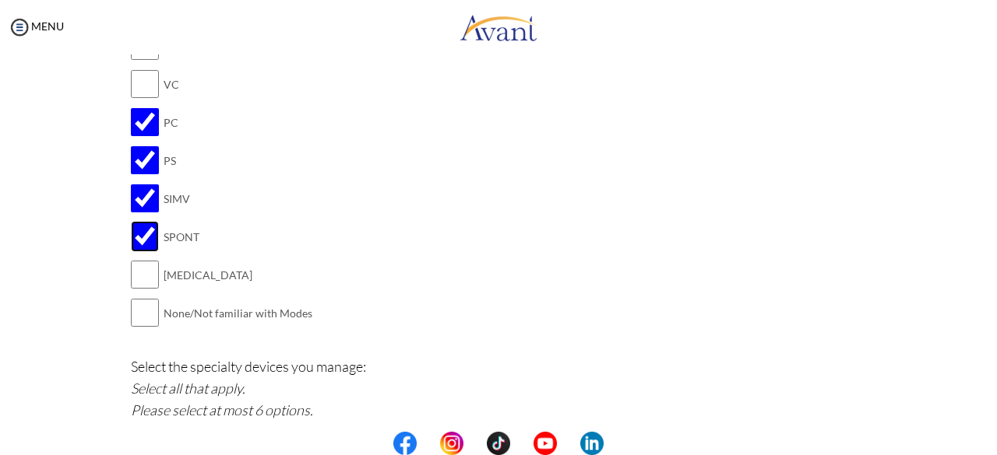
scroll to position [1370, 0]
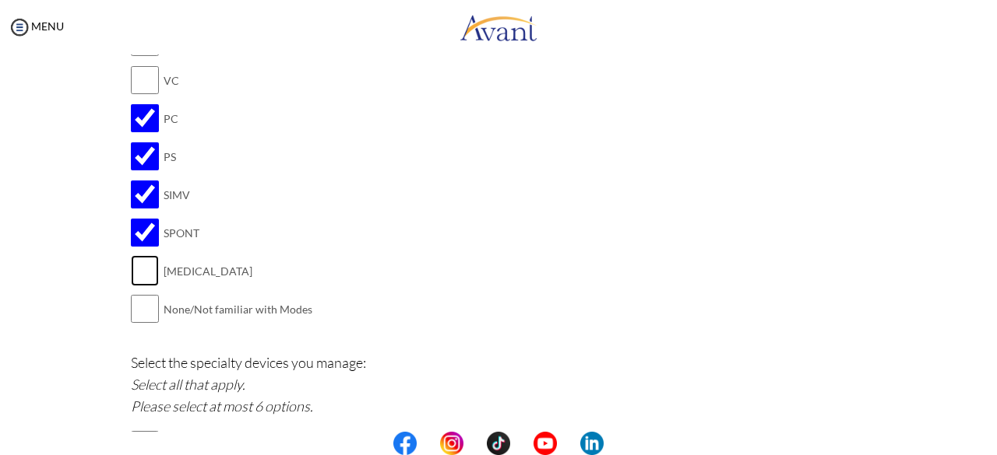
click at [131, 269] on input "checkbox" at bounding box center [145, 270] width 28 height 31
checkbox input "true"
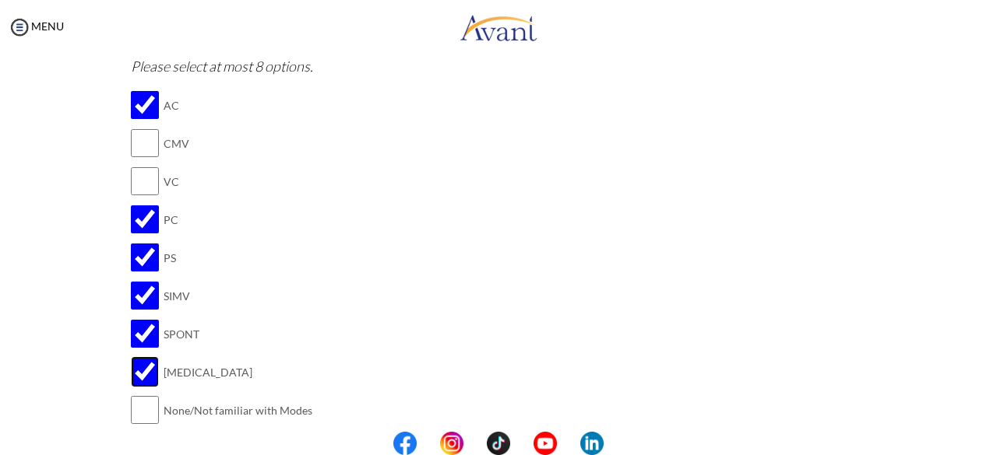
scroll to position [1255, 0]
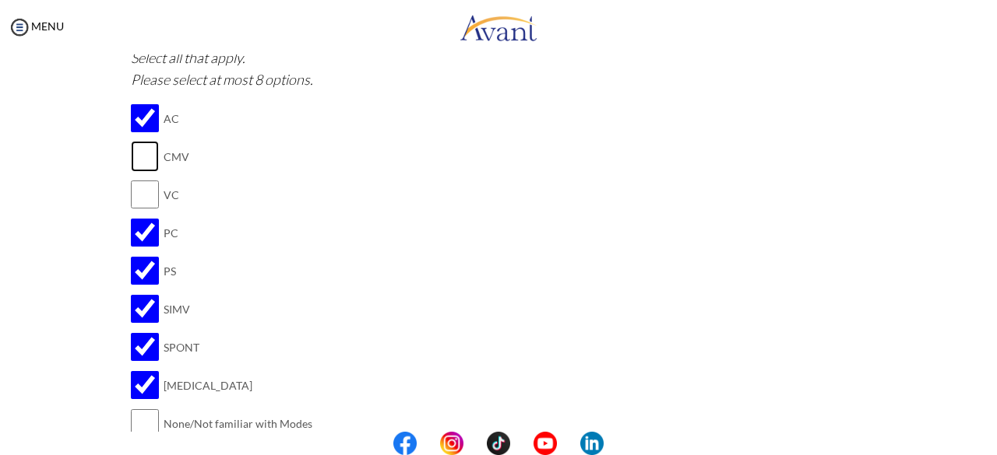
click at [133, 147] on input "checkbox" at bounding box center [145, 156] width 28 height 31
checkbox input "true"
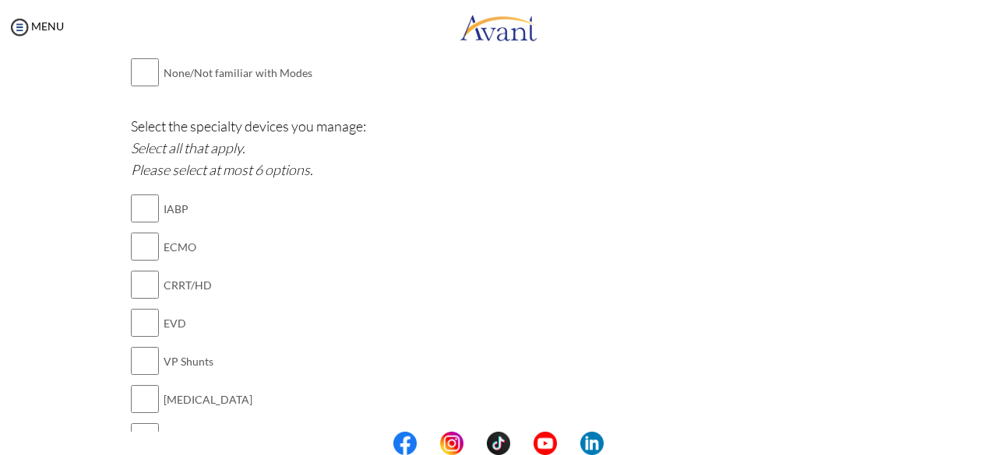
scroll to position [1609, 0]
click at [136, 201] on input "checkbox" at bounding box center [145, 206] width 28 height 31
checkbox input "true"
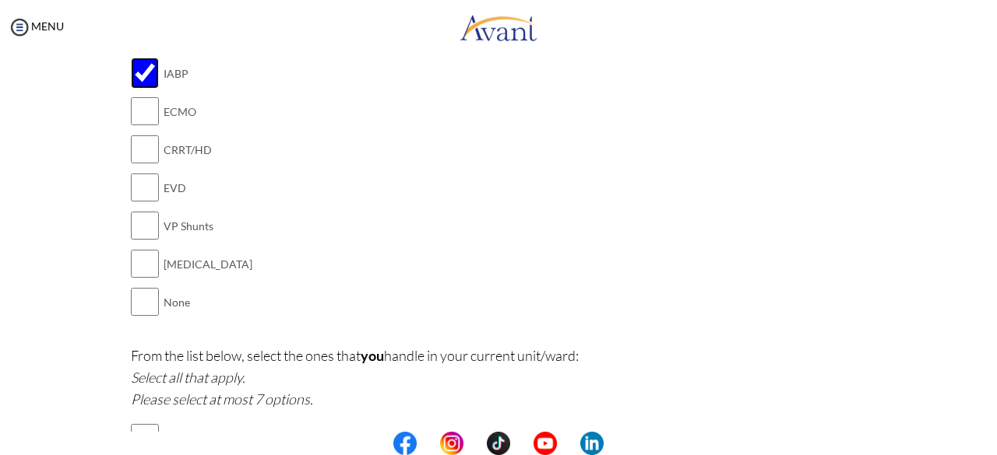
scroll to position [1745, 0]
click at [139, 139] on input "checkbox" at bounding box center [145, 146] width 28 height 31
checkbox input "true"
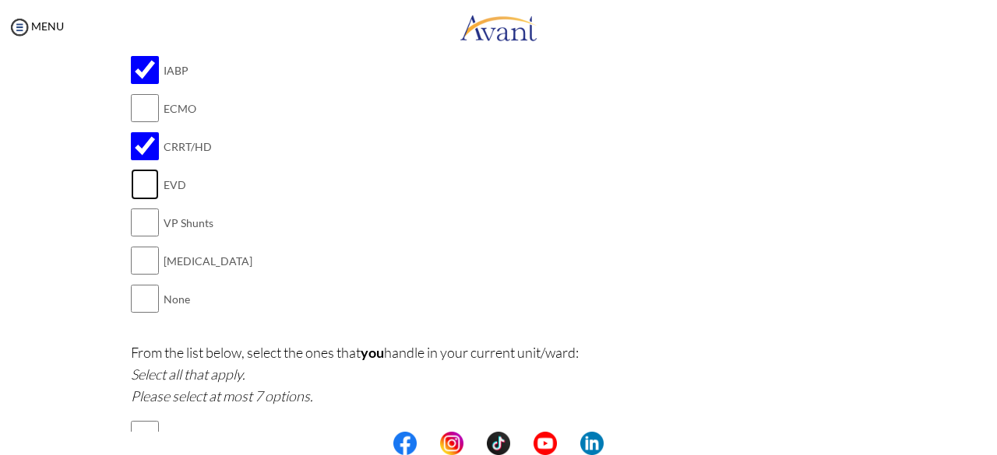
click at [143, 181] on input "checkbox" at bounding box center [145, 184] width 28 height 31
checkbox input "true"
click at [146, 255] on input "checkbox" at bounding box center [145, 260] width 28 height 31
checkbox input "true"
click at [137, 216] on input "checkbox" at bounding box center [145, 222] width 28 height 31
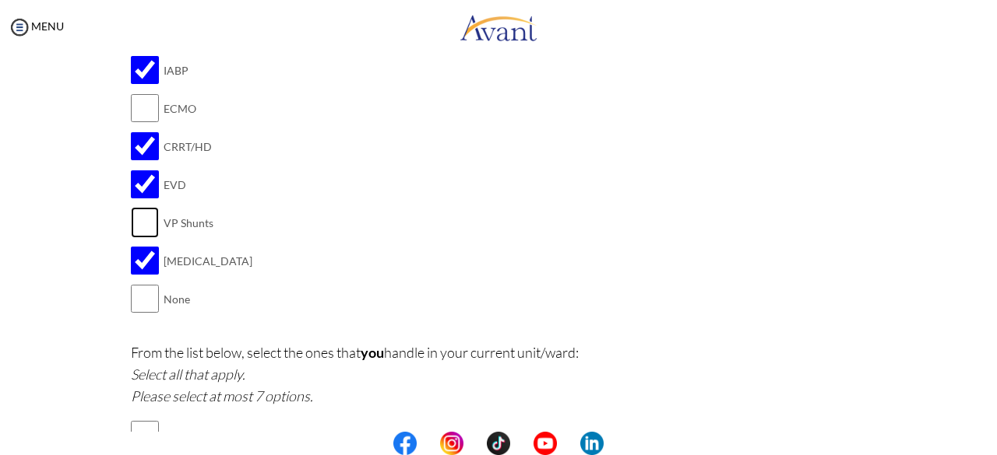
checkbox input "true"
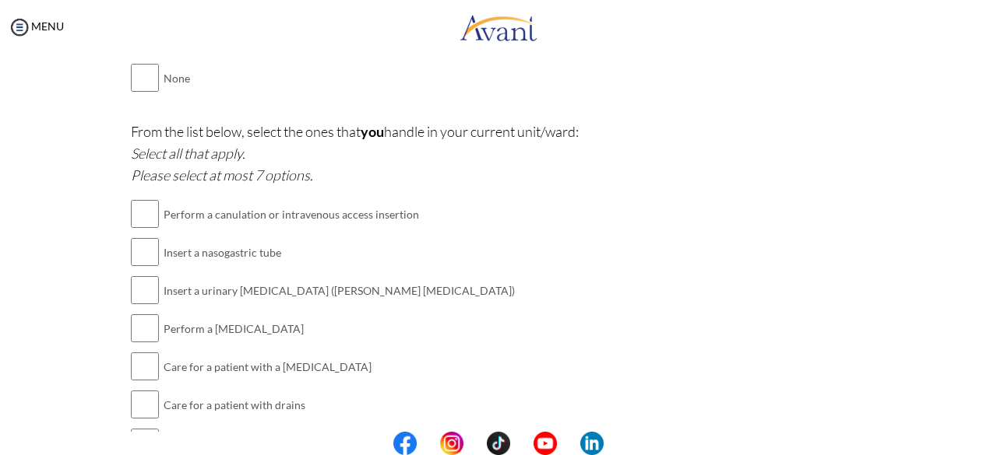
scroll to position [1999, 0]
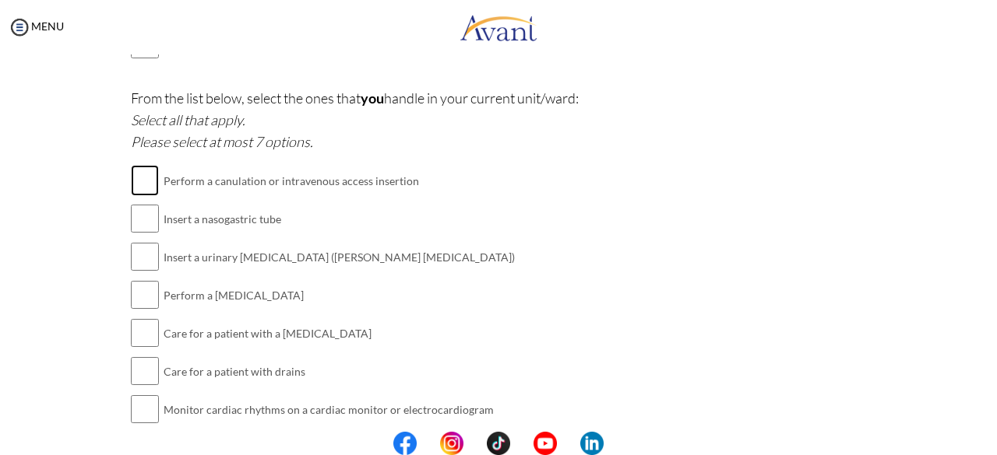
click at [134, 174] on input "checkbox" at bounding box center [145, 180] width 28 height 31
checkbox input "true"
click at [142, 219] on input "checkbox" at bounding box center [145, 218] width 28 height 31
checkbox input "true"
click at [136, 246] on input "checkbox" at bounding box center [145, 256] width 28 height 31
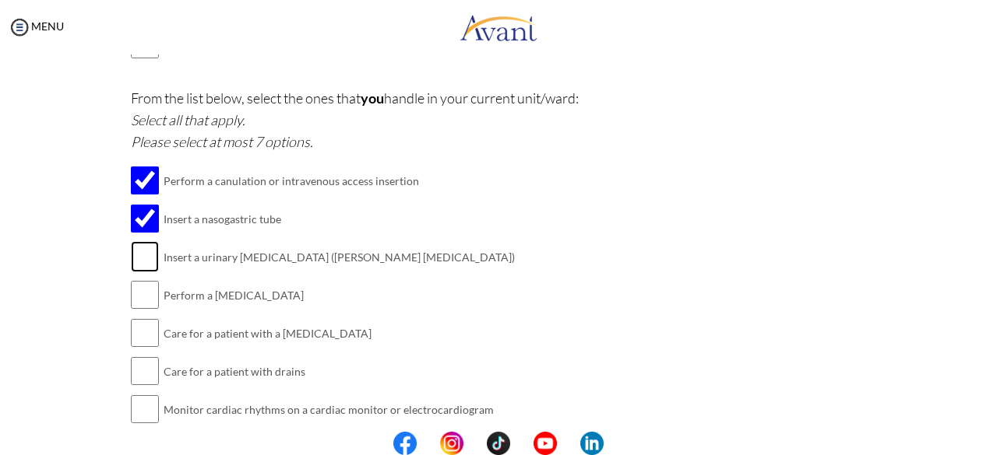
checkbox input "true"
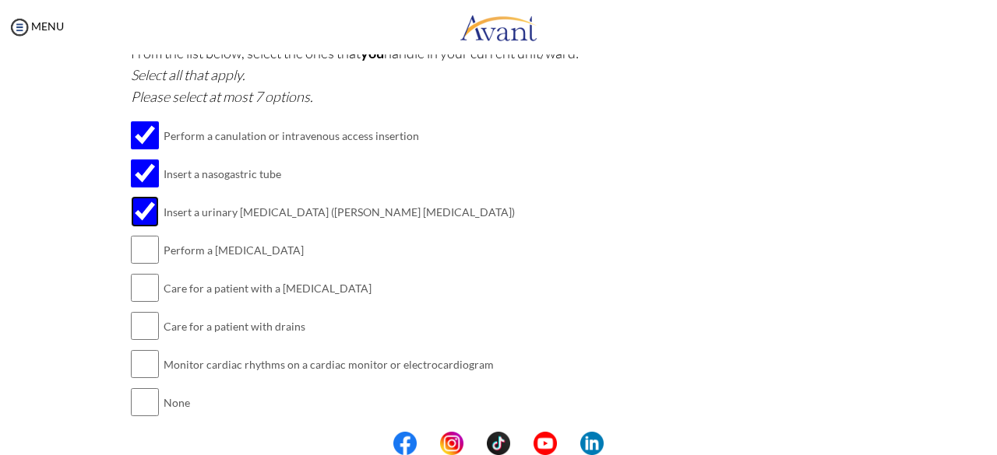
scroll to position [2087, 0]
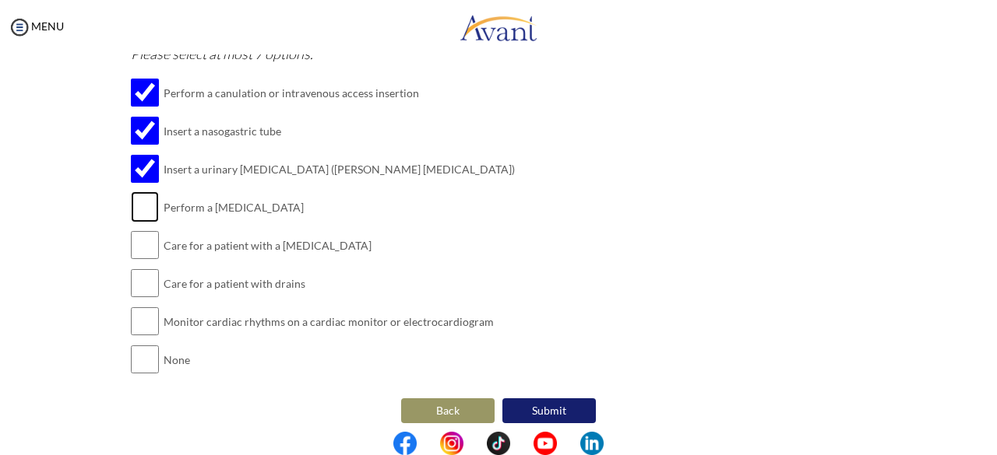
click at [137, 199] on input "checkbox" at bounding box center [145, 207] width 28 height 31
checkbox input "true"
click at [142, 240] on input "checkbox" at bounding box center [145, 245] width 28 height 31
checkbox input "true"
click at [137, 274] on input "checkbox" at bounding box center [145, 283] width 28 height 31
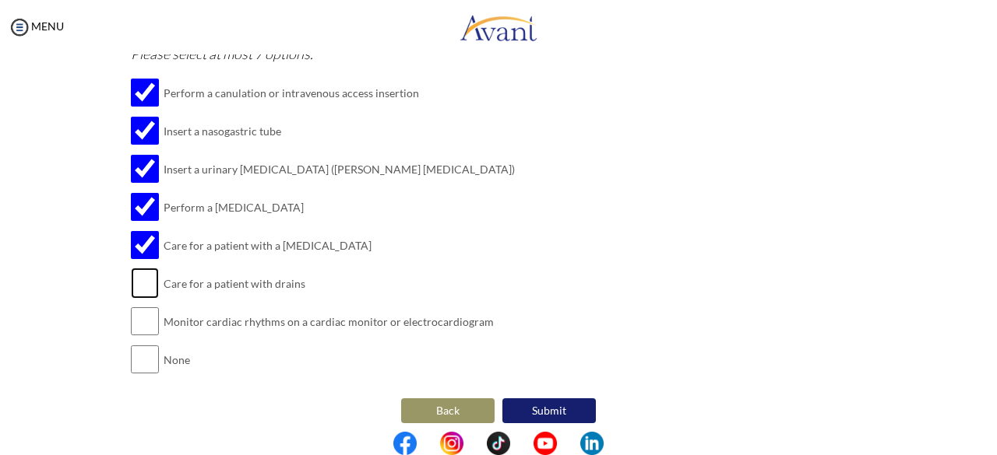
checkbox input "true"
click at [132, 329] on td at bounding box center [145, 322] width 28 height 38
click at [135, 311] on input "checkbox" at bounding box center [145, 321] width 28 height 31
checkbox input "true"
click at [539, 399] on button "Submit" at bounding box center [548, 411] width 93 height 25
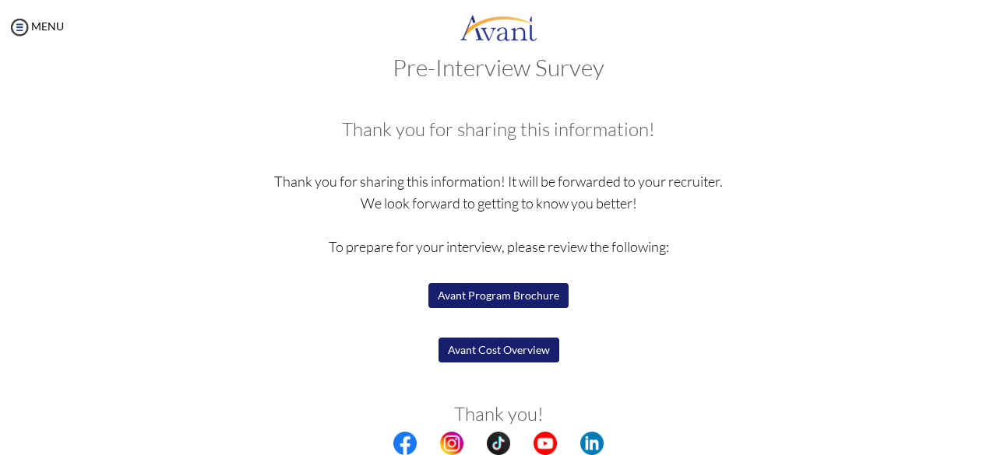
scroll to position [30, 0]
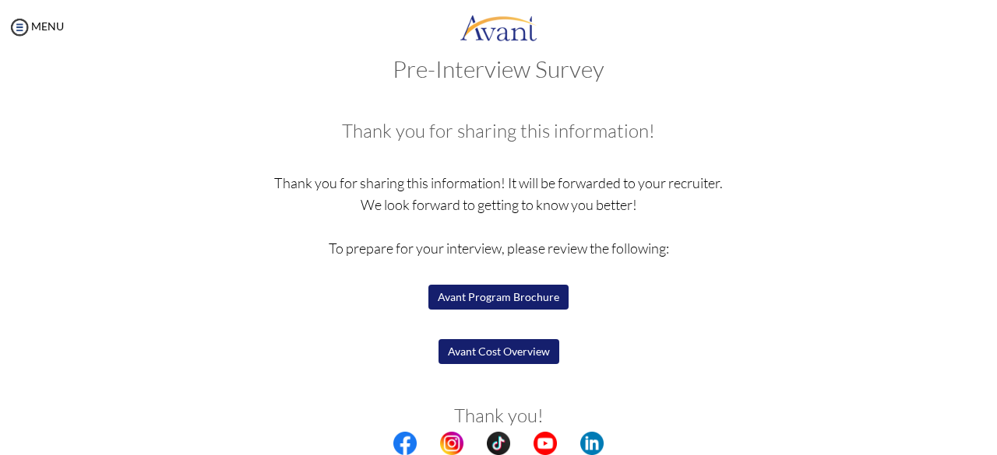
click at [483, 295] on button "Avant Program Brochure" at bounding box center [498, 297] width 140 height 25
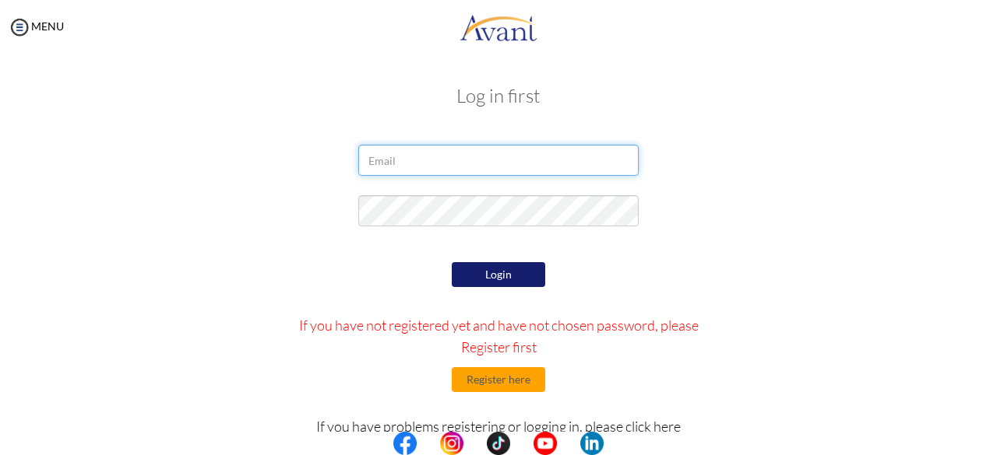
type input "[EMAIL_ADDRESS][DOMAIN_NAME]"
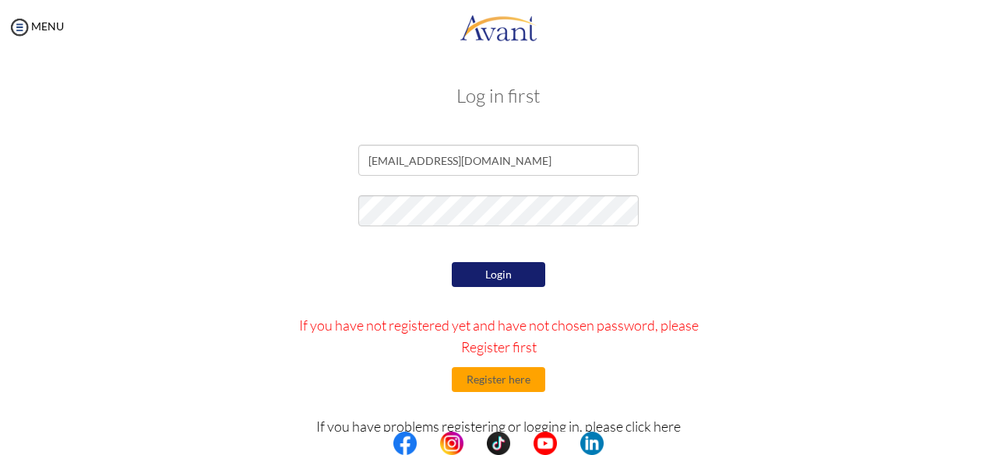
click at [505, 270] on button "Login" at bounding box center [498, 274] width 93 height 25
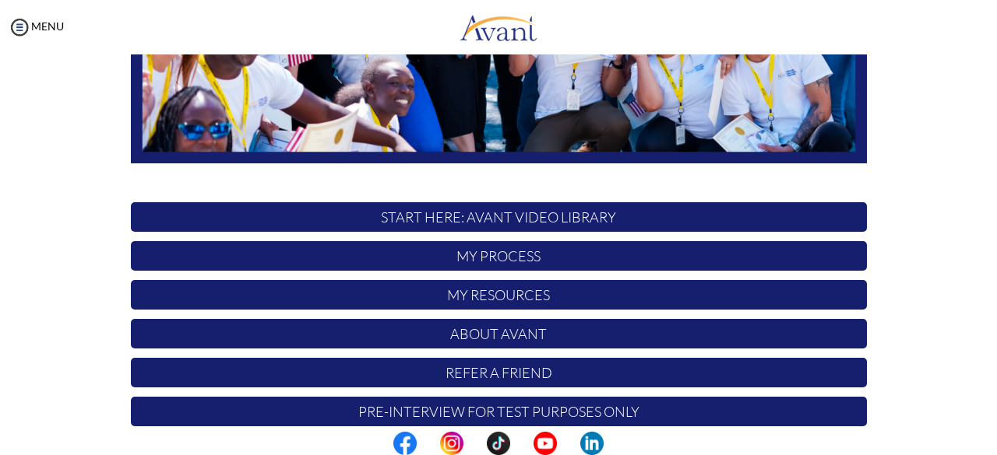
scroll to position [410, 0]
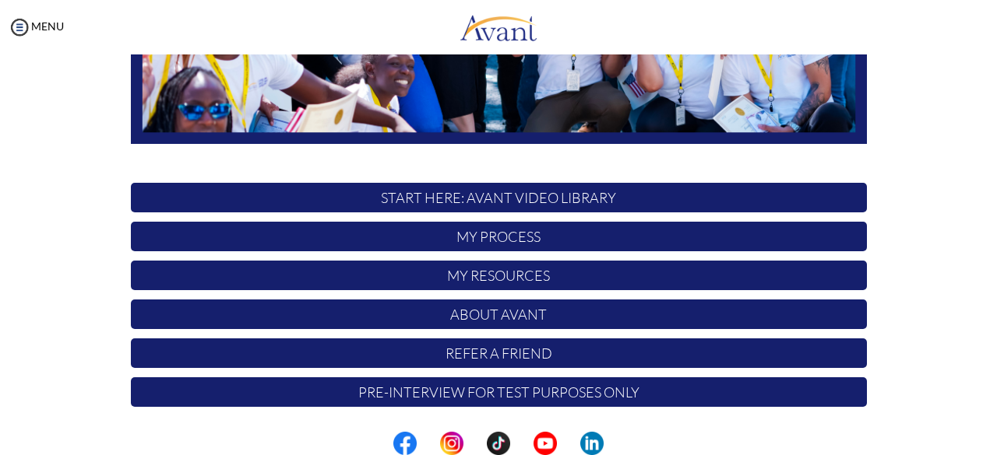
click at [583, 195] on p "START HERE: Avant Video Library" at bounding box center [499, 198] width 736 height 30
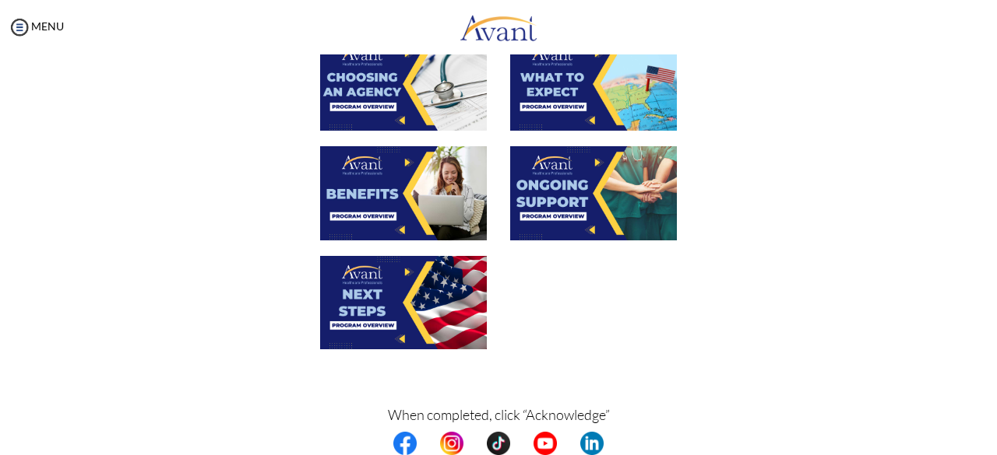
scroll to position [614, 0]
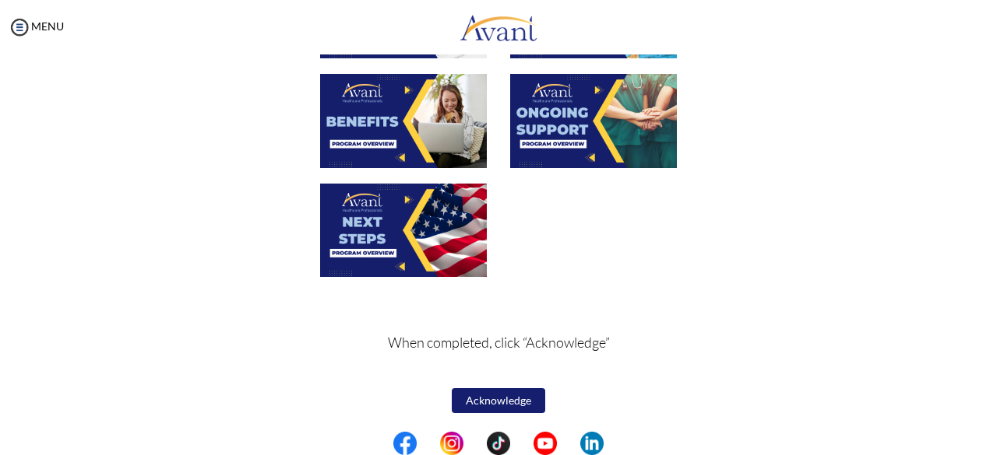
click at [498, 403] on button "Acknowledge" at bounding box center [498, 401] width 93 height 25
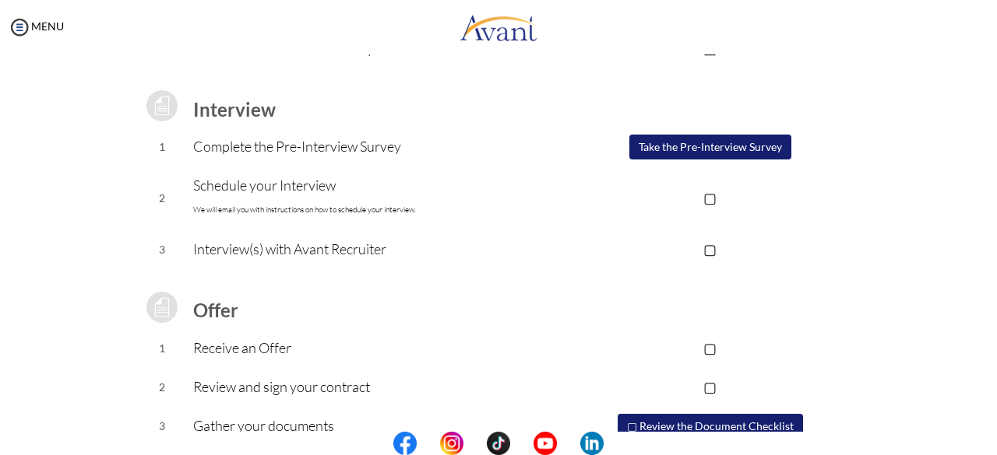
scroll to position [184, 0]
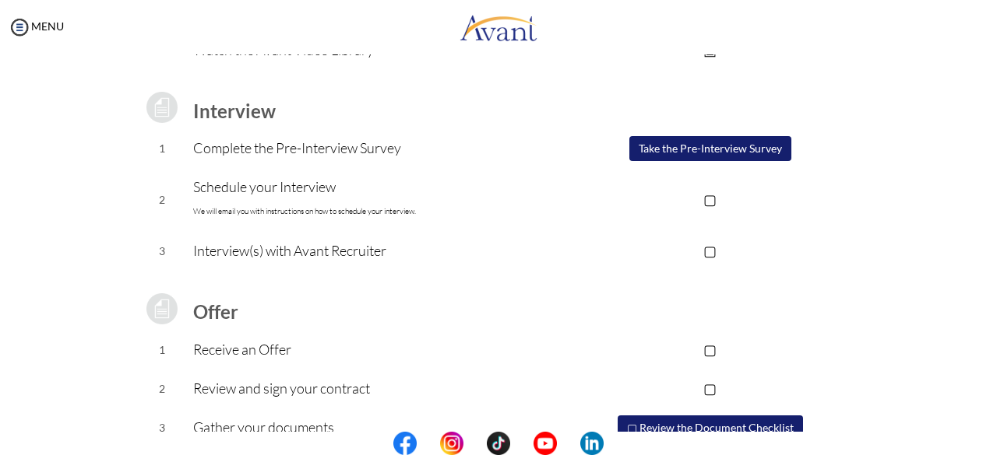
click at [726, 148] on button "Take the Pre-Interview Survey" at bounding box center [710, 148] width 162 height 25
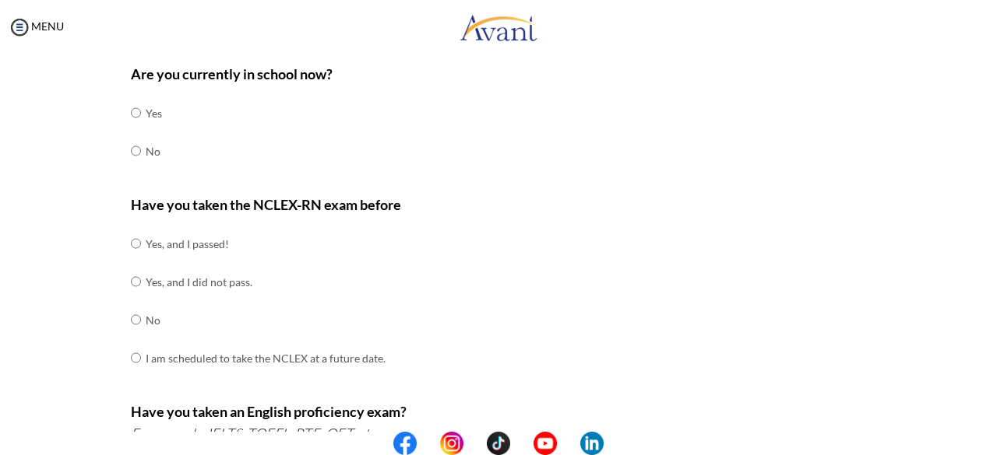
scroll to position [0, 0]
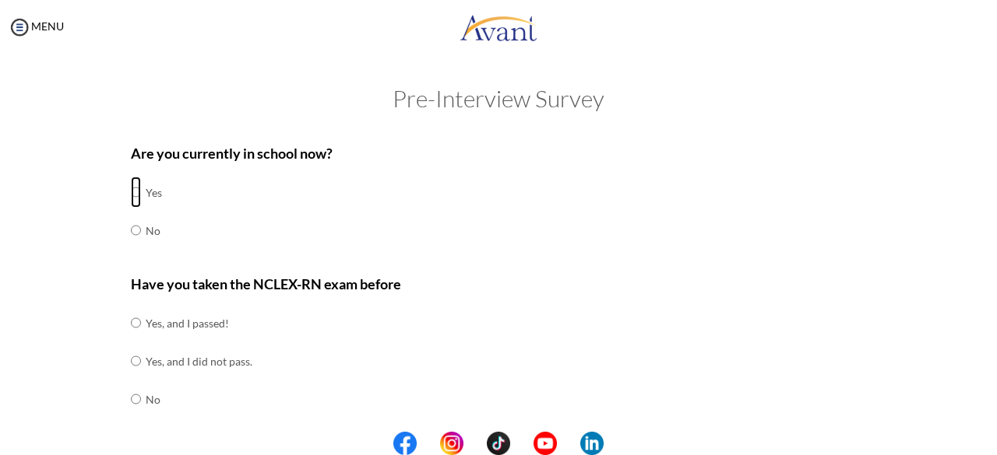
click at [131, 198] on input "radio" at bounding box center [136, 192] width 10 height 31
radio input "true"
click at [131, 406] on input "radio" at bounding box center [136, 399] width 10 height 31
radio input "true"
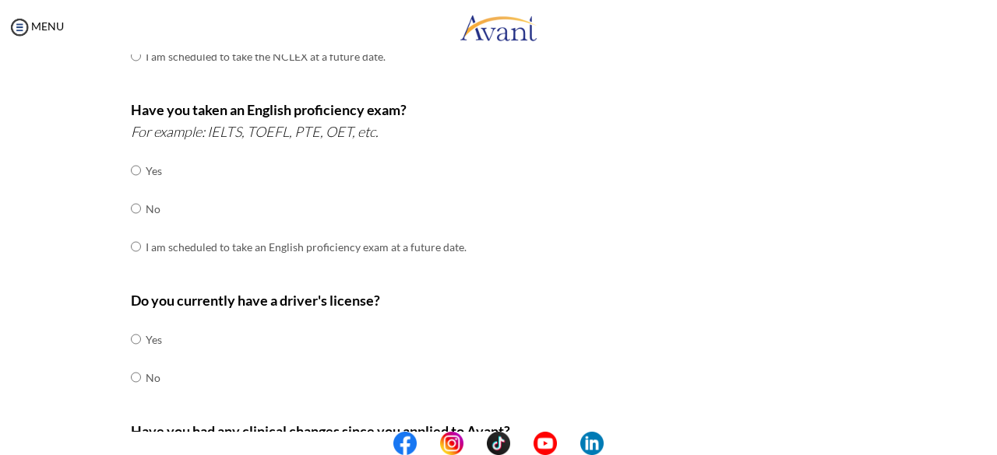
scroll to position [391, 0]
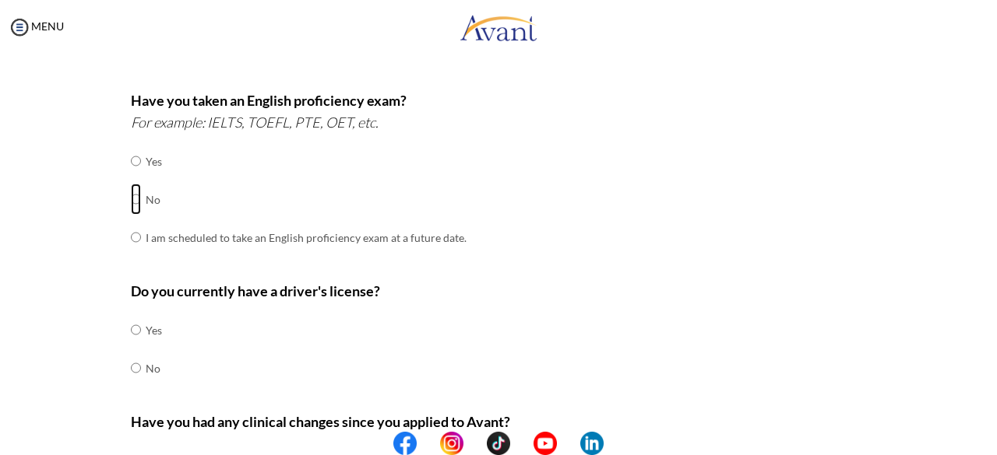
click at [131, 207] on input "radio" at bounding box center [136, 199] width 10 height 31
radio input "true"
click at [131, 332] on input "radio" at bounding box center [136, 330] width 10 height 31
radio input "true"
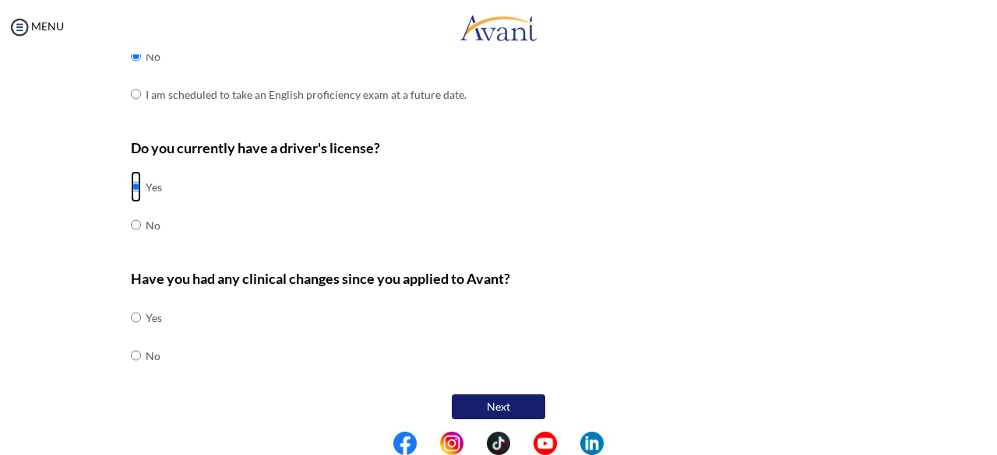
scroll to position [537, 0]
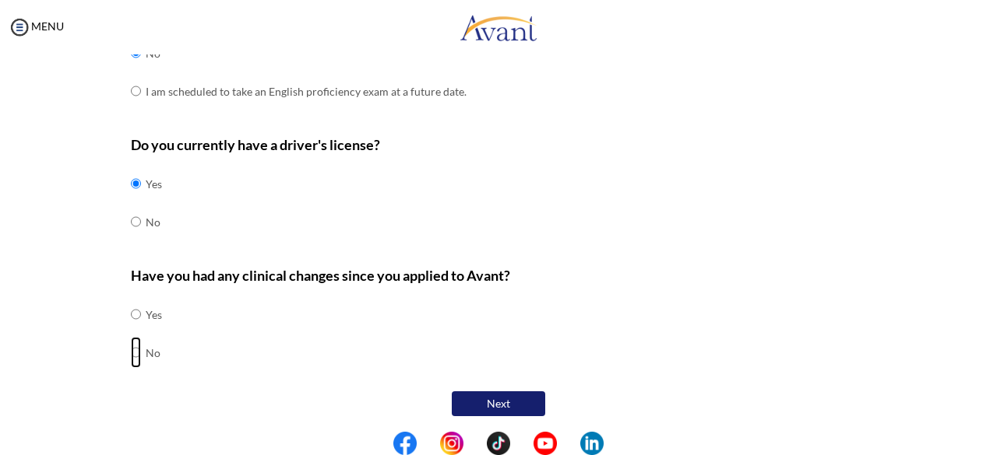
click at [131, 358] on input "radio" at bounding box center [136, 352] width 10 height 31
radio input "true"
click at [505, 409] on button "Next" at bounding box center [498, 404] width 93 height 25
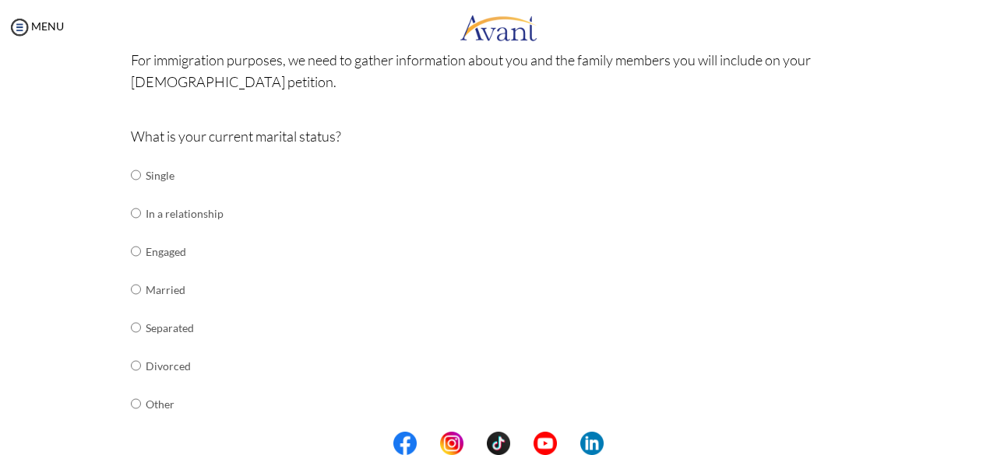
scroll to position [131, 0]
click at [131, 298] on input "radio" at bounding box center [136, 288] width 10 height 31
radio input "true"
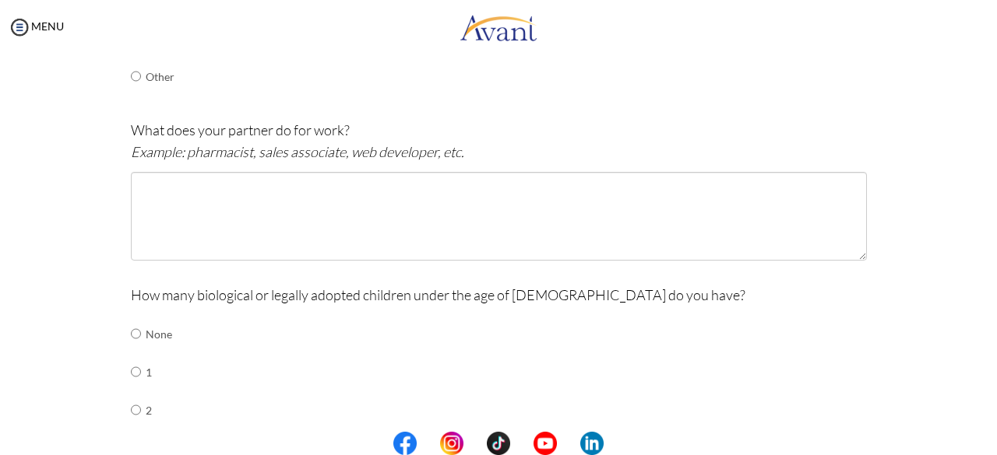
scroll to position [484, 0]
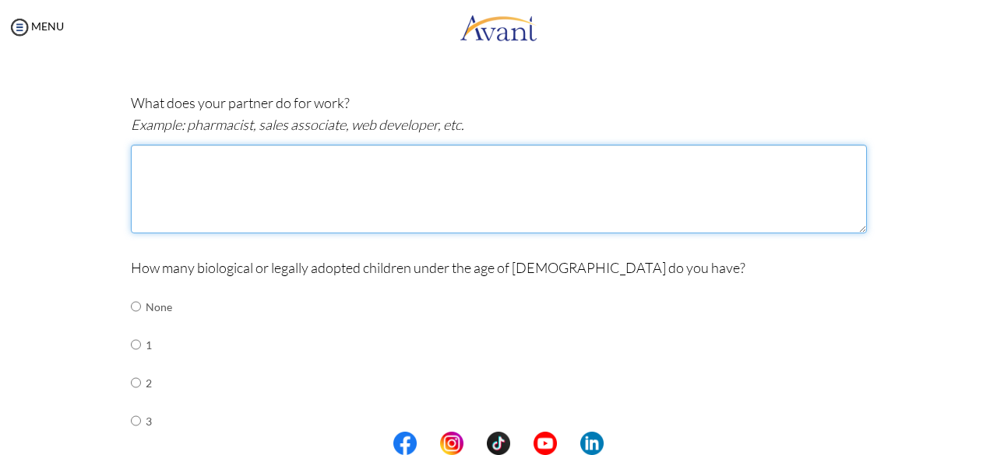
click at [153, 209] on textarea at bounding box center [499, 189] width 736 height 89
click at [159, 156] on textarea "Genaral Surgeon" at bounding box center [499, 189] width 736 height 89
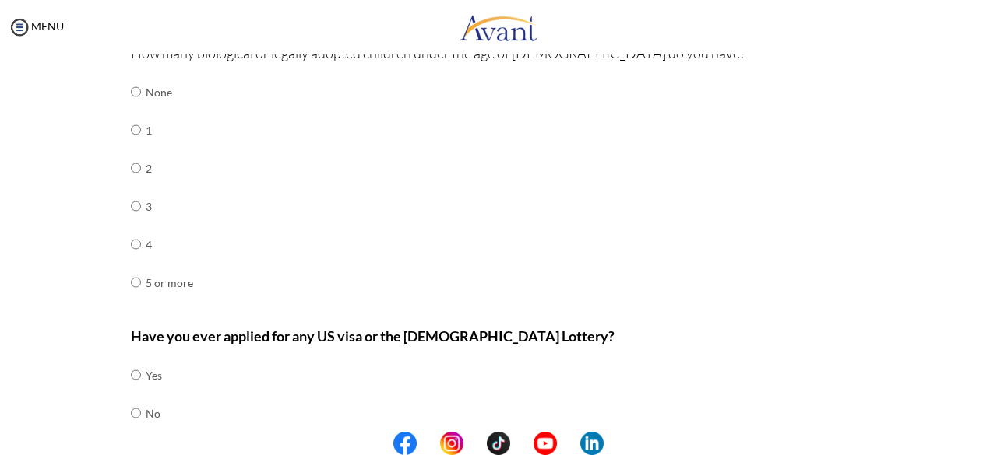
scroll to position [701, 0]
type textarea "General Surgeon"
click at [131, 245] on input "radio" at bounding box center [136, 242] width 10 height 31
radio input "true"
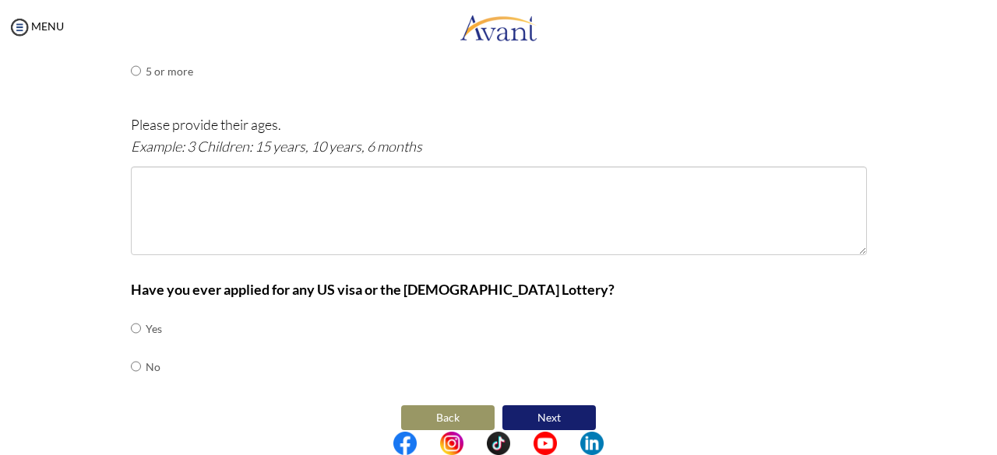
scroll to position [923, 0]
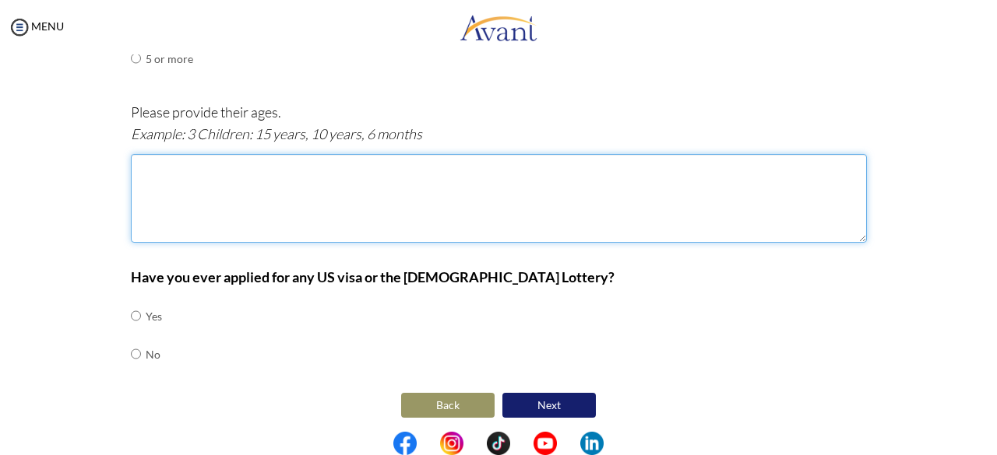
click at [146, 201] on textarea at bounding box center [499, 198] width 736 height 89
type textarea "4 Children: 16years, 13years, 8years,4years"
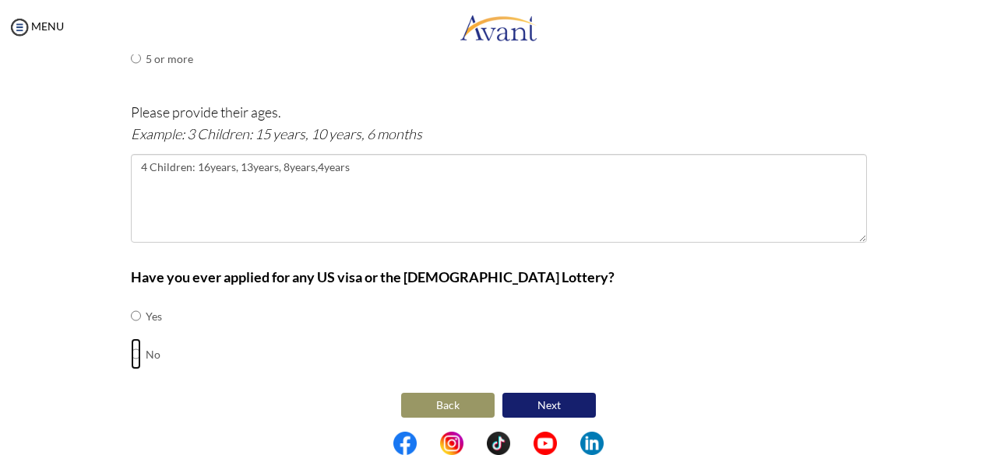
click at [131, 351] on input "radio" at bounding box center [136, 354] width 10 height 31
radio input "true"
click at [551, 406] on button "Next" at bounding box center [548, 405] width 93 height 25
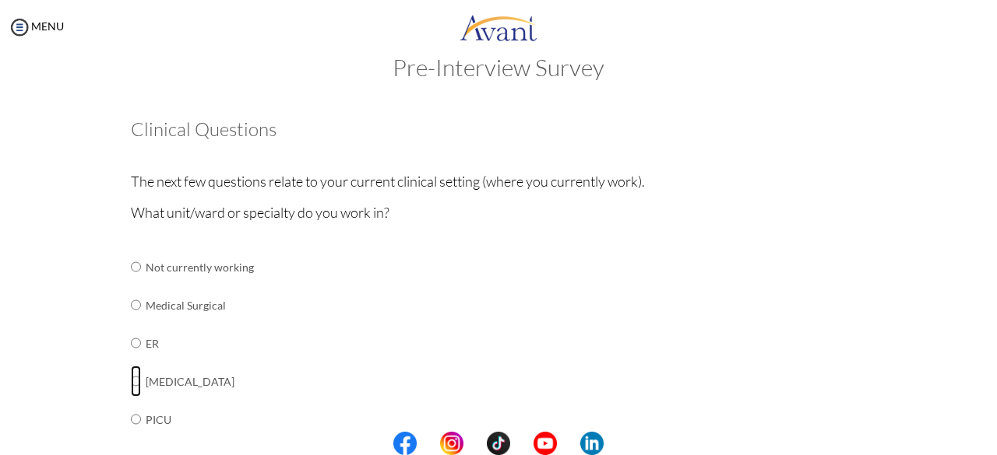
click at [131, 385] on input "radio" at bounding box center [136, 381] width 10 height 31
radio input "true"
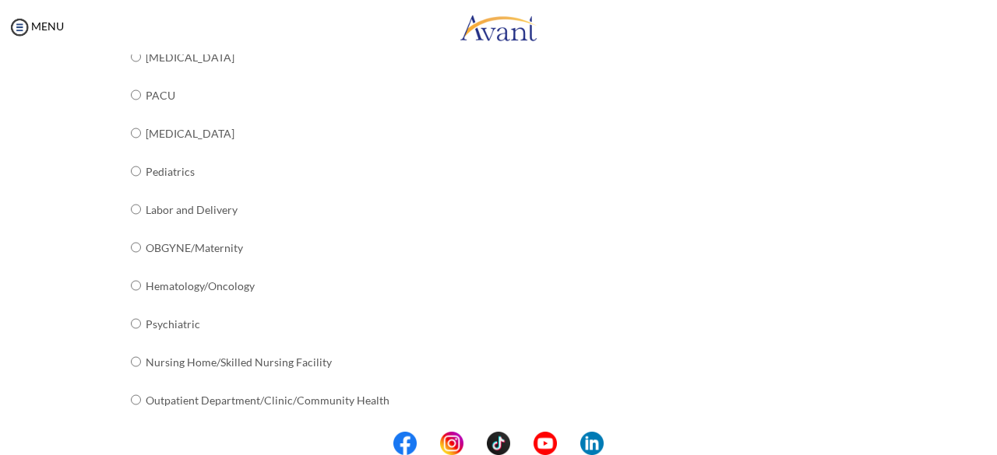
scroll to position [669, 0]
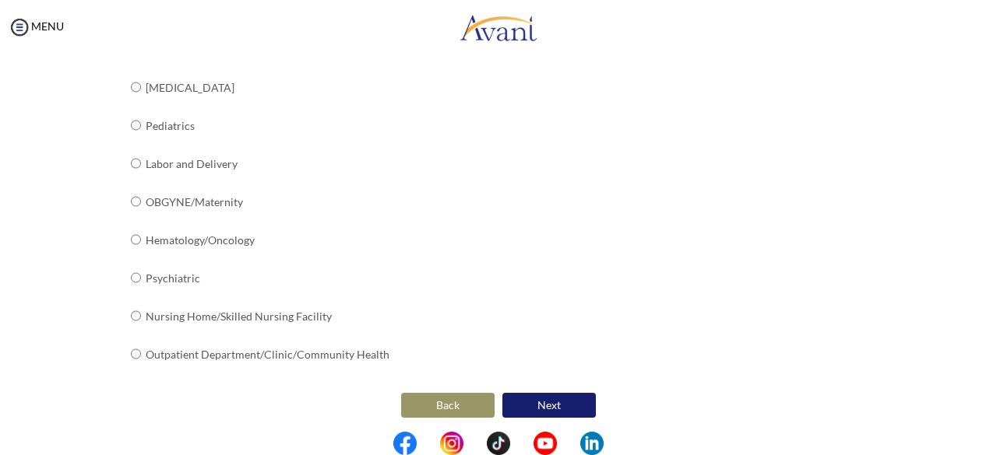
click at [554, 410] on button "Next" at bounding box center [548, 405] width 93 height 25
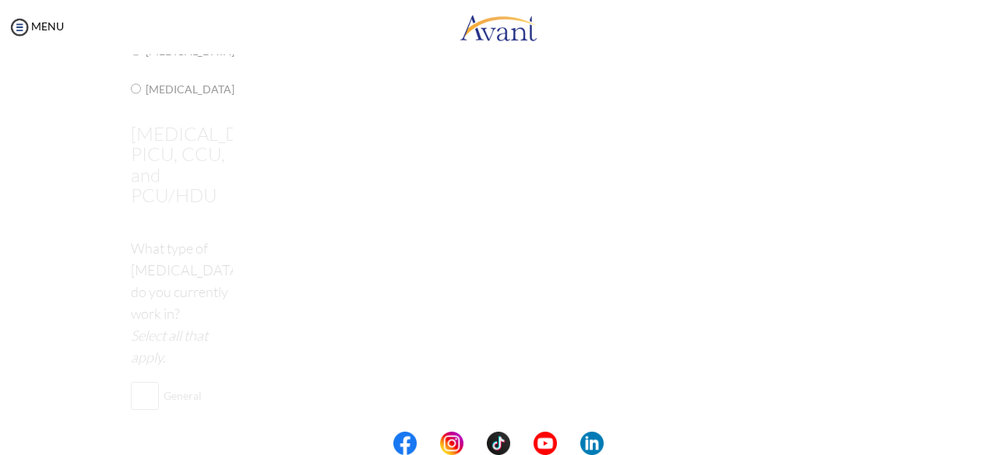
scroll to position [31, 0]
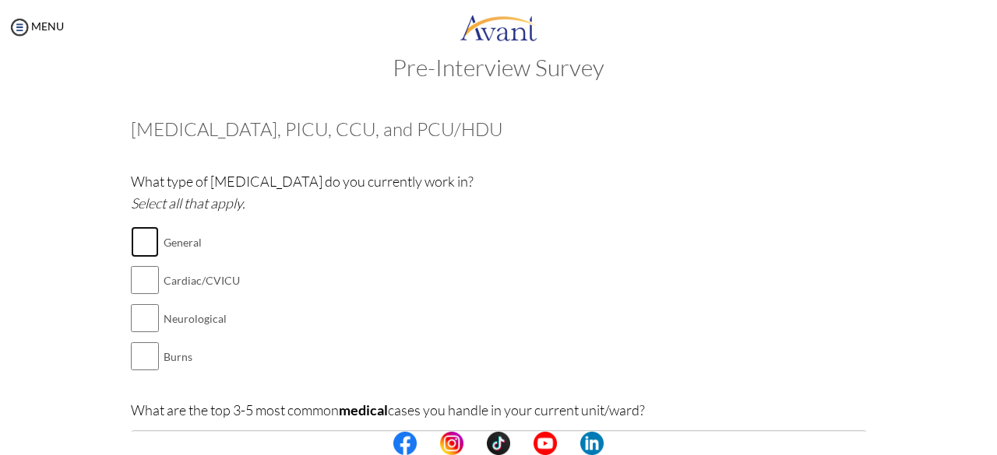
click at [145, 246] on input "checkbox" at bounding box center [145, 242] width 28 height 31
checkbox input "true"
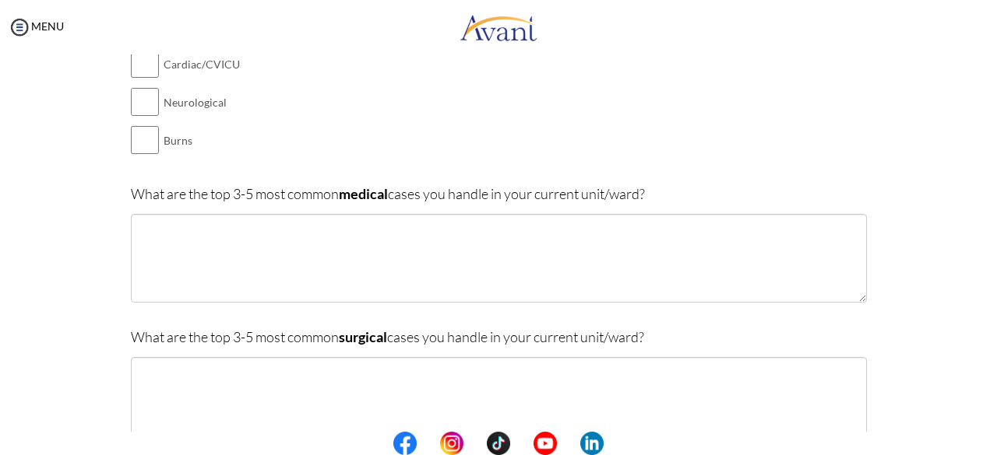
scroll to position [250, 0]
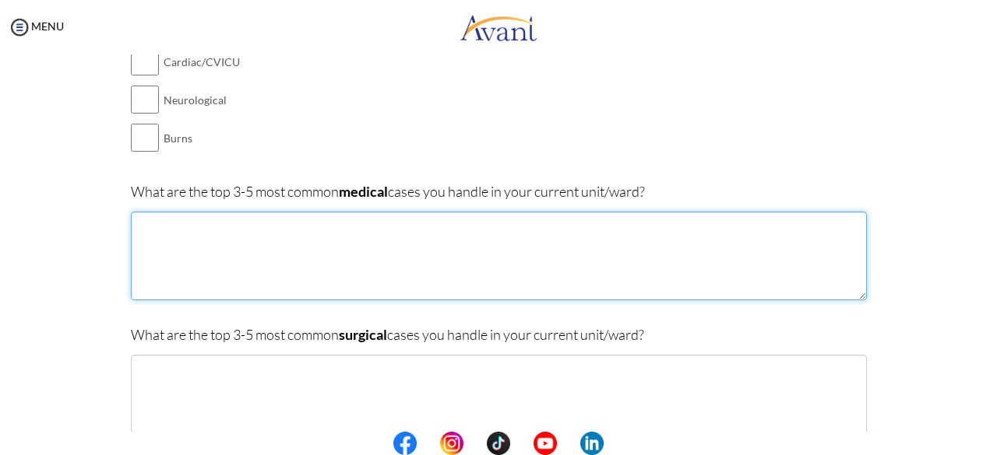
click at [167, 230] on textarea at bounding box center [499, 256] width 736 height 89
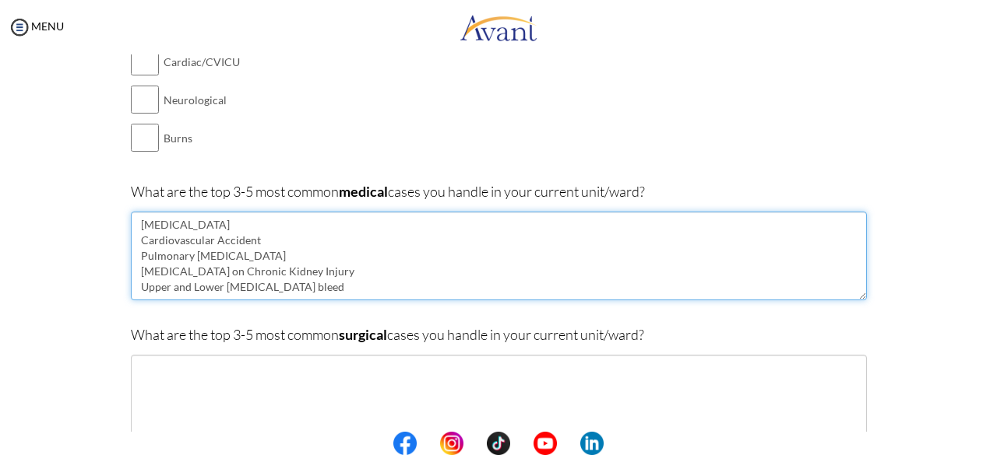
type textarea "[MEDICAL_DATA] Cardiovascular Accident Pulmonary [MEDICAL_DATA] [MEDICAL_DATA] …"
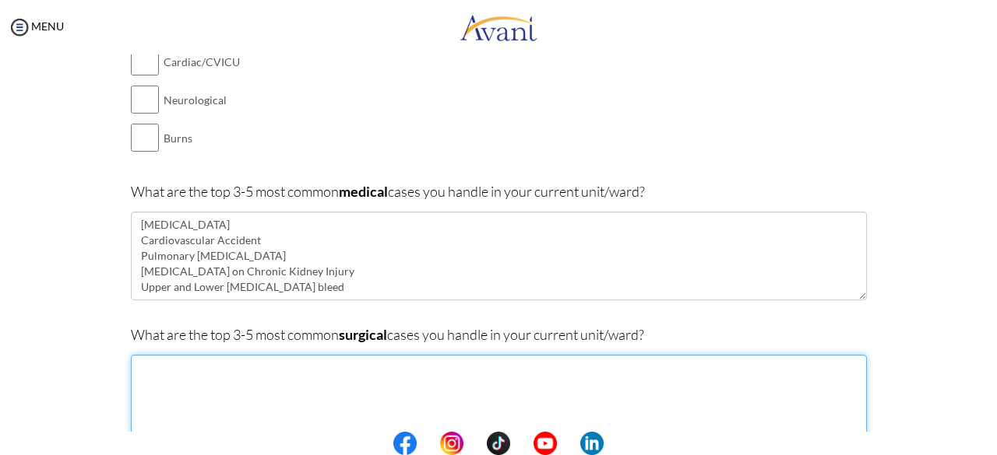
click at [206, 378] on textarea at bounding box center [499, 399] width 736 height 89
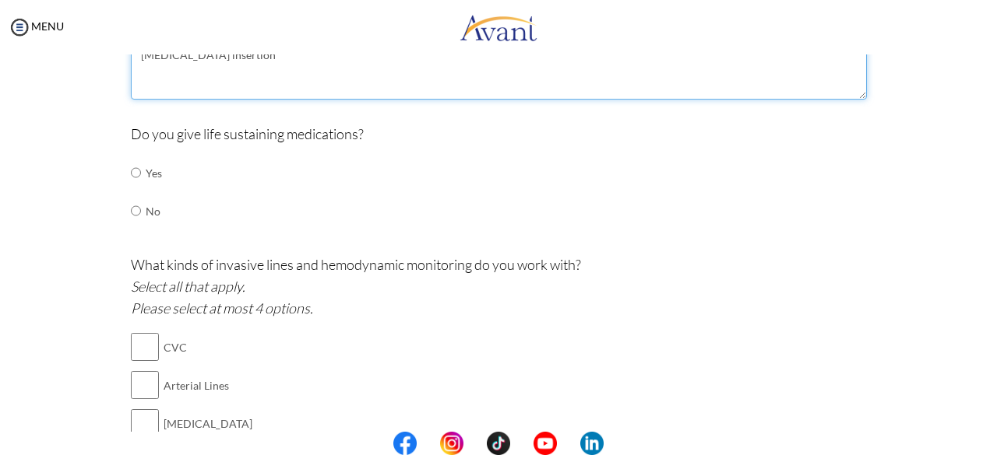
scroll to position [595, 0]
type textarea "[MEDICAL_DATA] Explorative [MEDICAL_DATA] [MEDICAL_DATA] insertion"
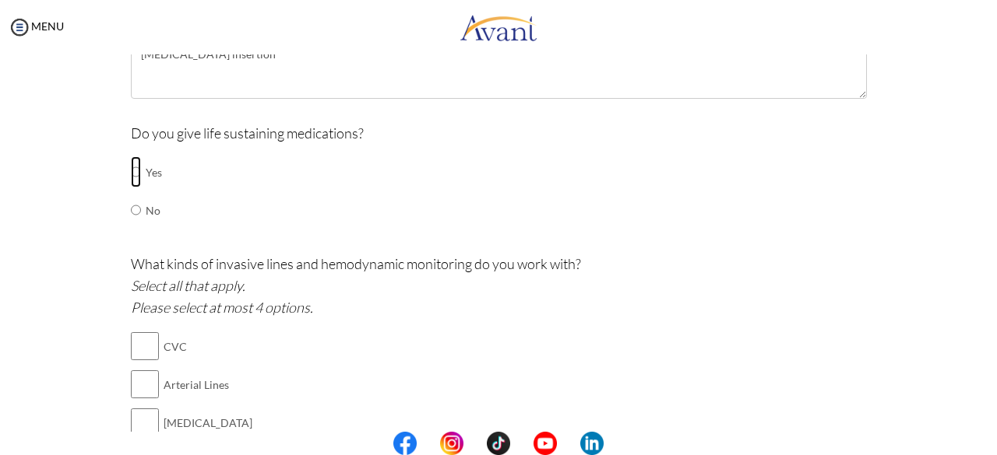
click at [132, 175] on input "radio" at bounding box center [136, 171] width 10 height 31
radio input "true"
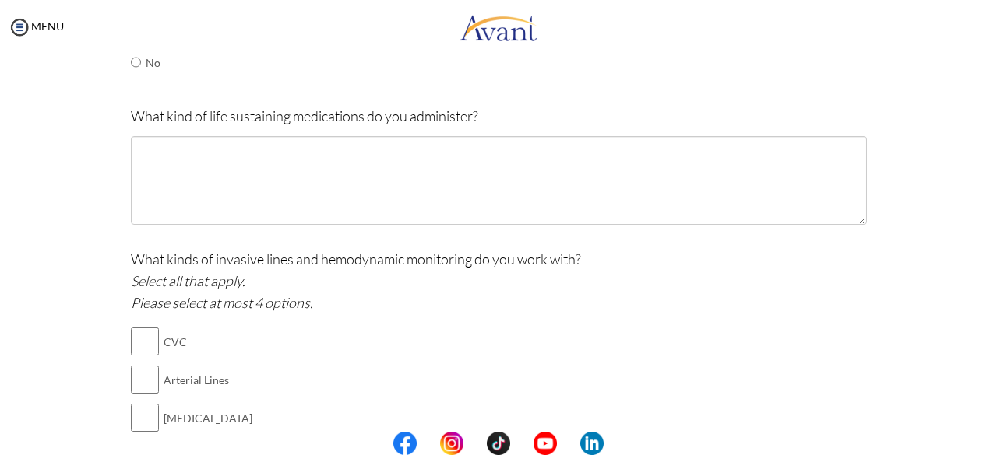
scroll to position [744, 0]
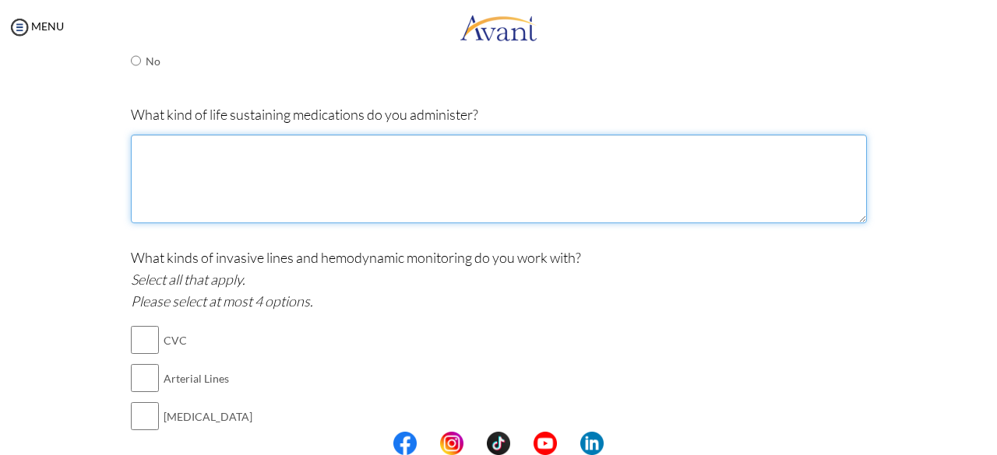
click at [180, 175] on textarea at bounding box center [499, 179] width 736 height 89
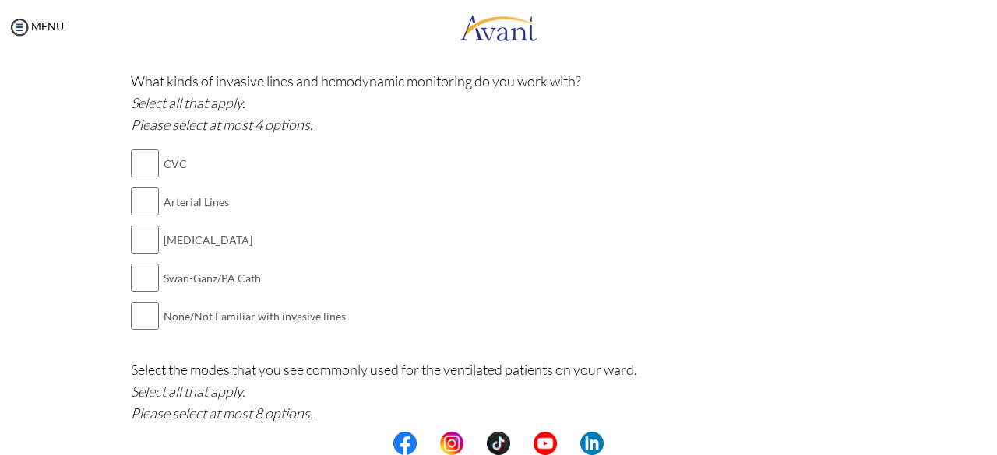
scroll to position [928, 0]
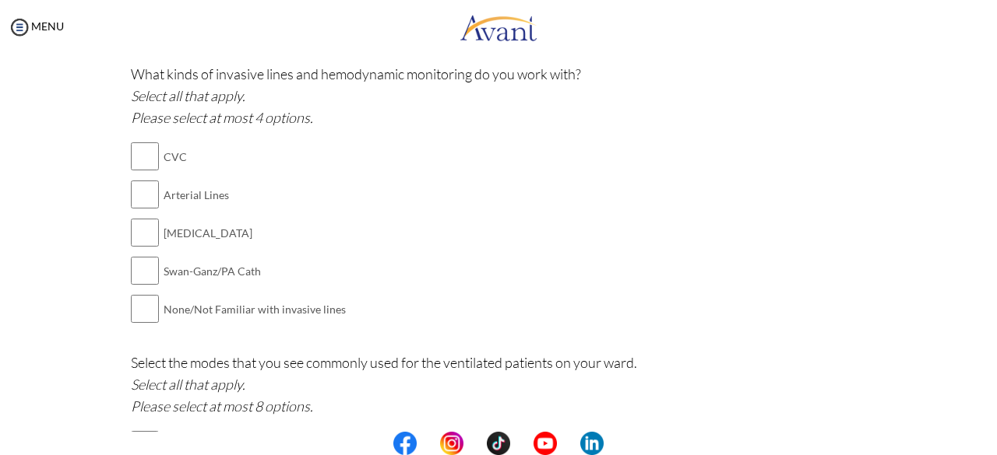
type textarea "Norepinephrine/Noradrenaline, Adrenaline/Epinephrine, [MEDICAL_DATA], [MEDICAL_…"
click at [137, 147] on input "checkbox" at bounding box center [145, 156] width 28 height 31
checkbox input "true"
click at [138, 189] on input "checkbox" at bounding box center [145, 194] width 28 height 31
checkbox input "true"
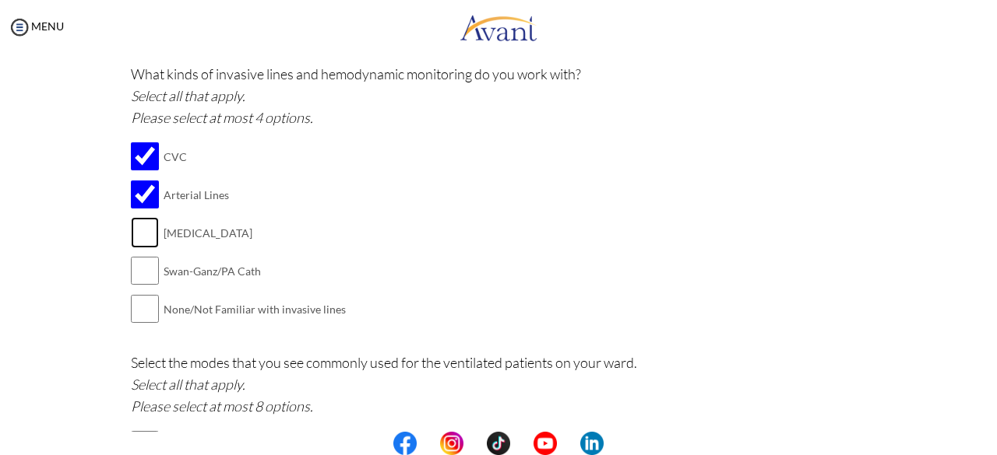
click at [138, 225] on input "checkbox" at bounding box center [145, 232] width 28 height 31
checkbox input "true"
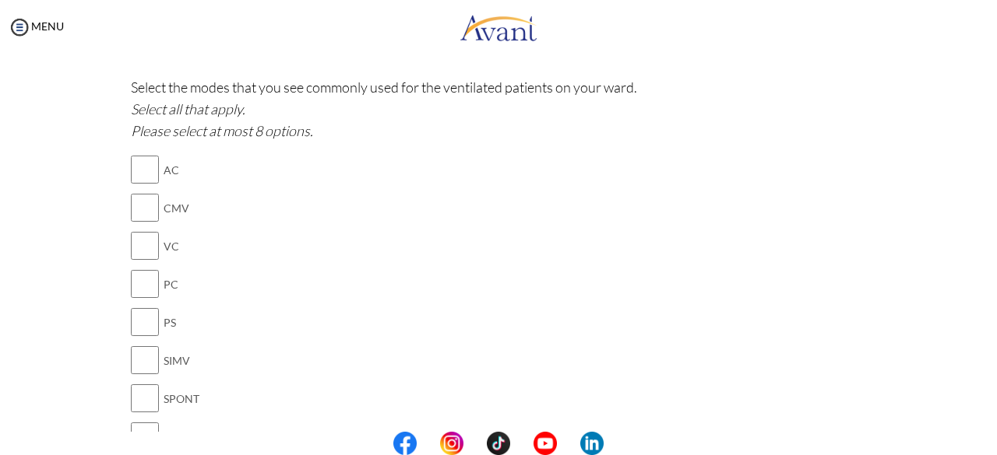
scroll to position [1207, 0]
click at [131, 158] on input "checkbox" at bounding box center [145, 166] width 28 height 31
checkbox input "true"
click at [134, 202] on input "checkbox" at bounding box center [145, 204] width 28 height 31
checkbox input "true"
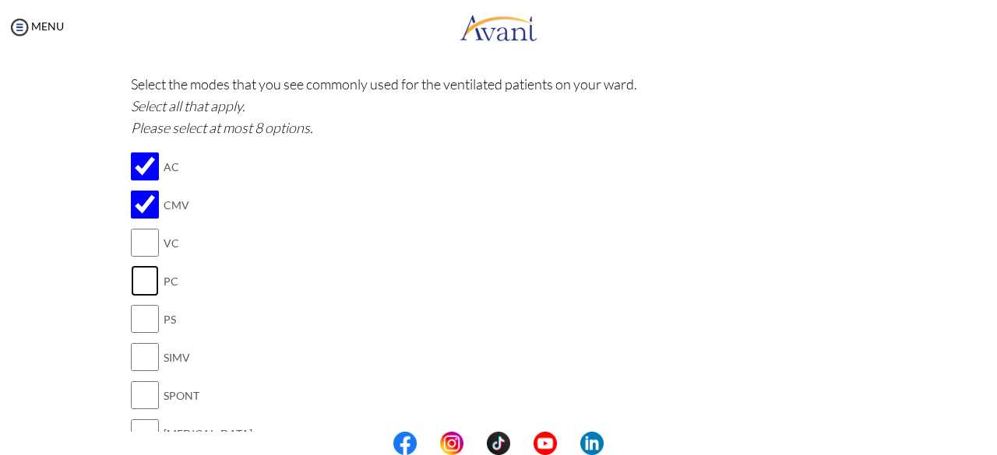
click at [137, 280] on input "checkbox" at bounding box center [145, 280] width 28 height 31
checkbox input "true"
click at [137, 312] on input "checkbox" at bounding box center [145, 319] width 28 height 31
checkbox input "true"
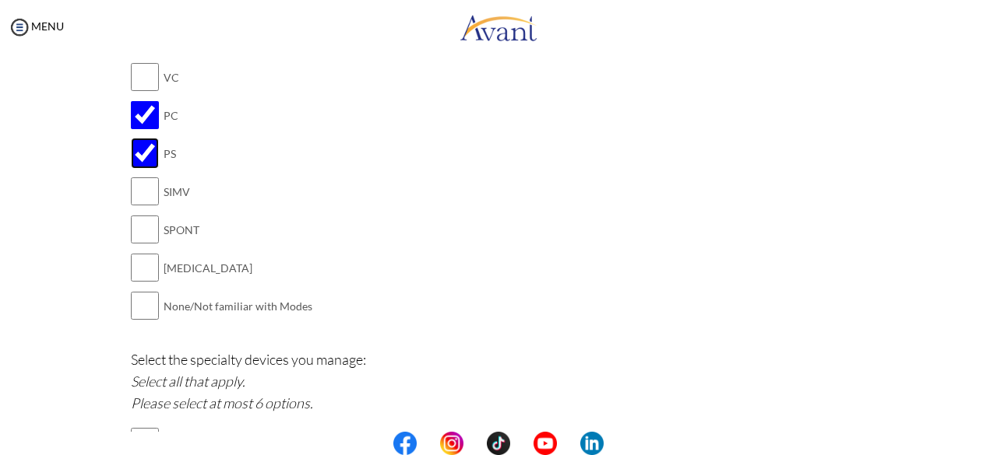
scroll to position [1377, 0]
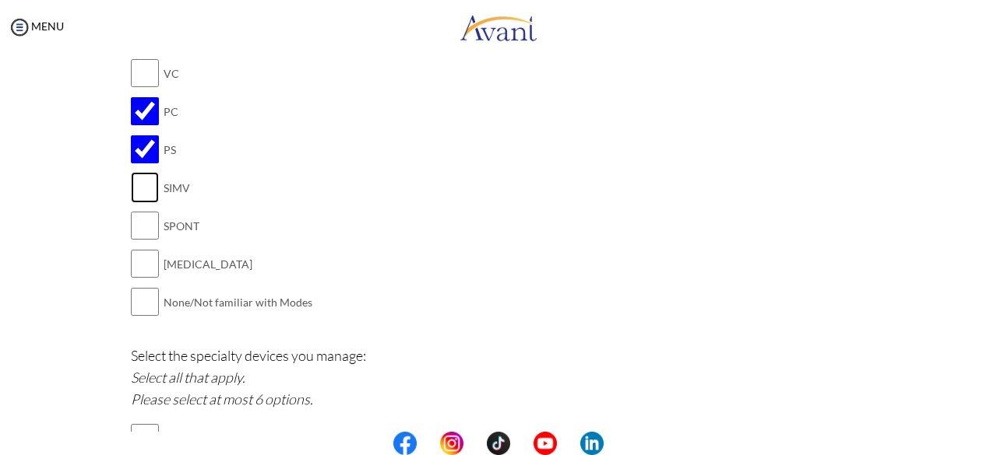
click at [137, 184] on input "checkbox" at bounding box center [145, 187] width 28 height 31
checkbox input "true"
click at [137, 221] on input "checkbox" at bounding box center [145, 225] width 28 height 31
checkbox input "true"
click at [142, 270] on input "checkbox" at bounding box center [145, 263] width 28 height 31
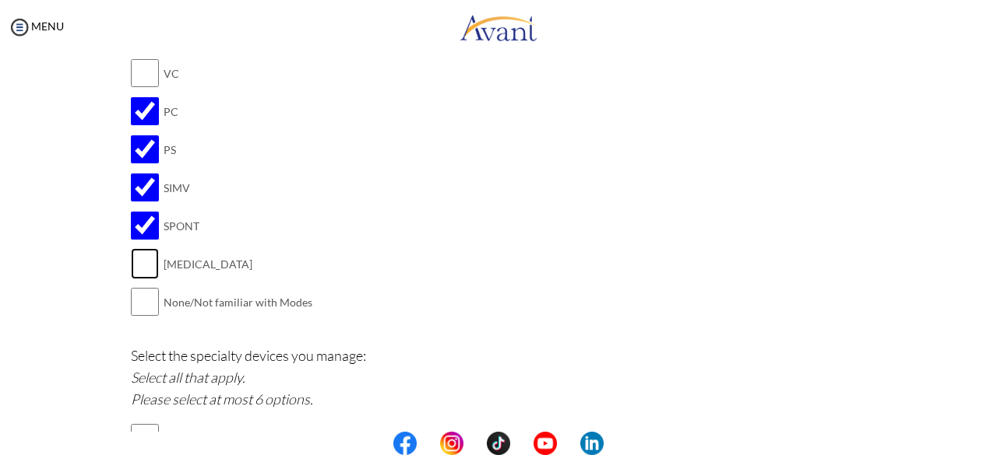
checkbox input "true"
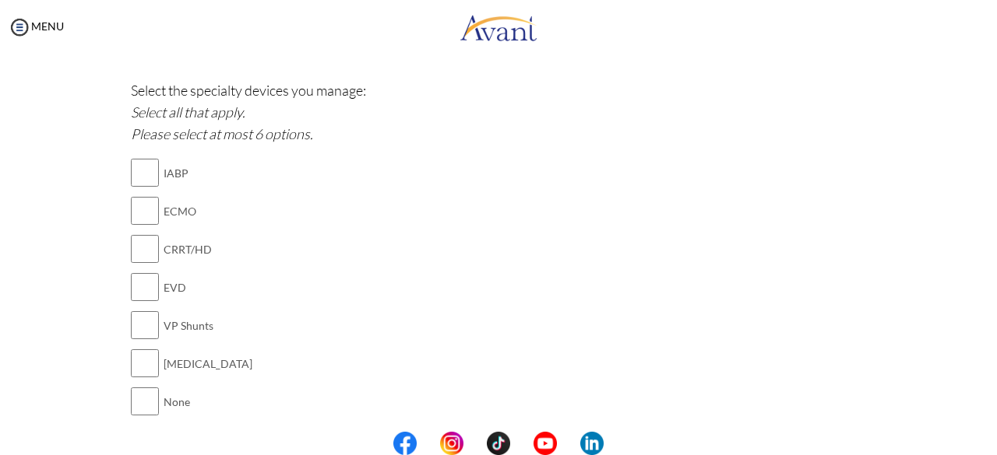
scroll to position [1646, 0]
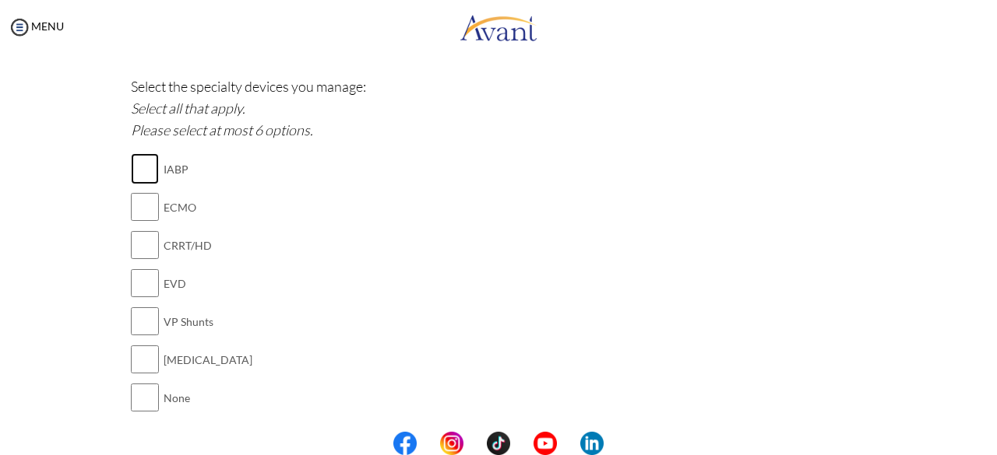
click at [131, 161] on input "checkbox" at bounding box center [145, 168] width 28 height 31
checkbox input "true"
click at [141, 273] on input "checkbox" at bounding box center [145, 283] width 28 height 31
checkbox input "true"
click at [141, 318] on input "checkbox" at bounding box center [145, 321] width 28 height 31
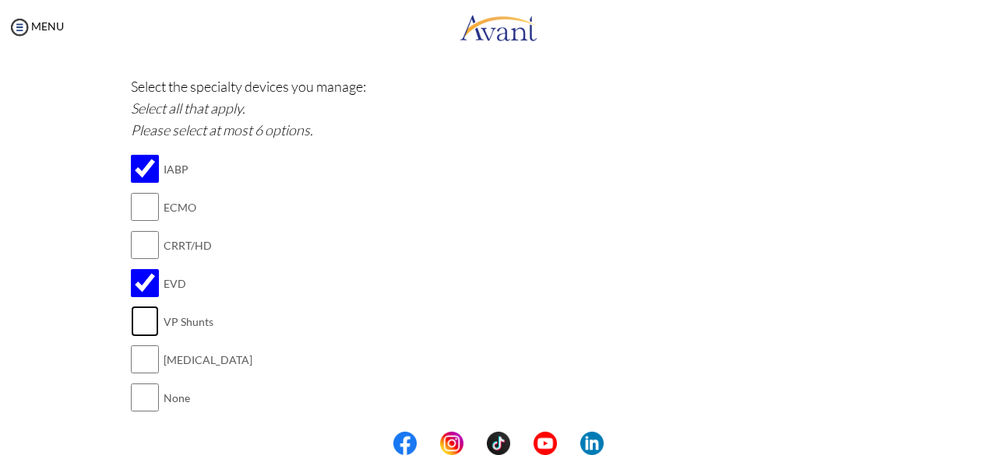
checkbox input "true"
click at [141, 360] on input "checkbox" at bounding box center [145, 359] width 28 height 31
checkbox input "true"
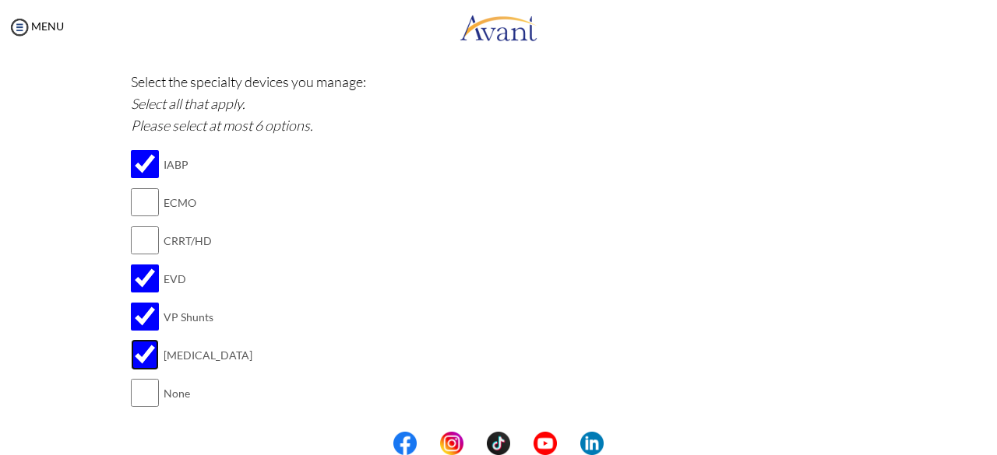
scroll to position [1630, 0]
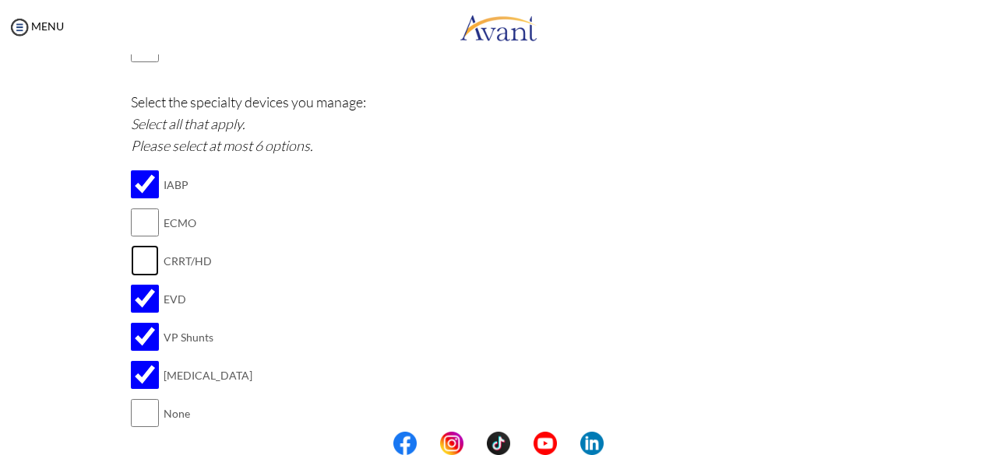
click at [133, 251] on input "checkbox" at bounding box center [145, 260] width 28 height 31
checkbox input "true"
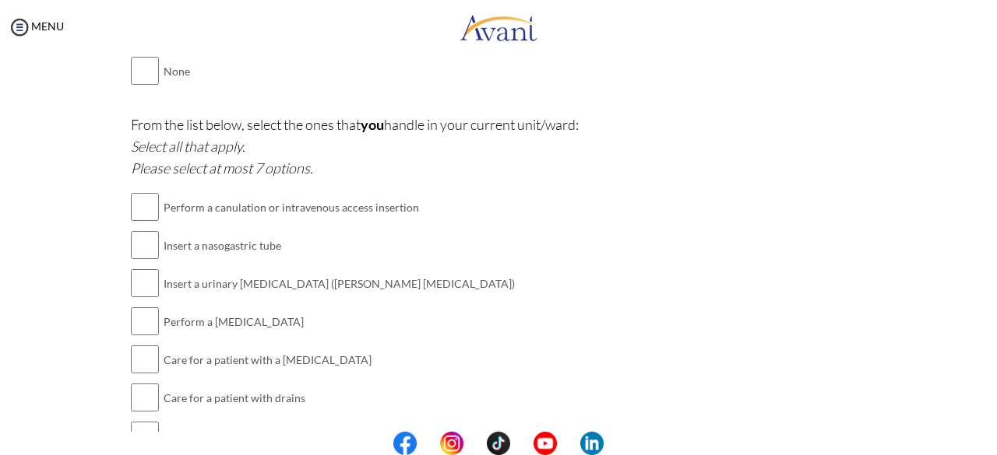
scroll to position [1975, 0]
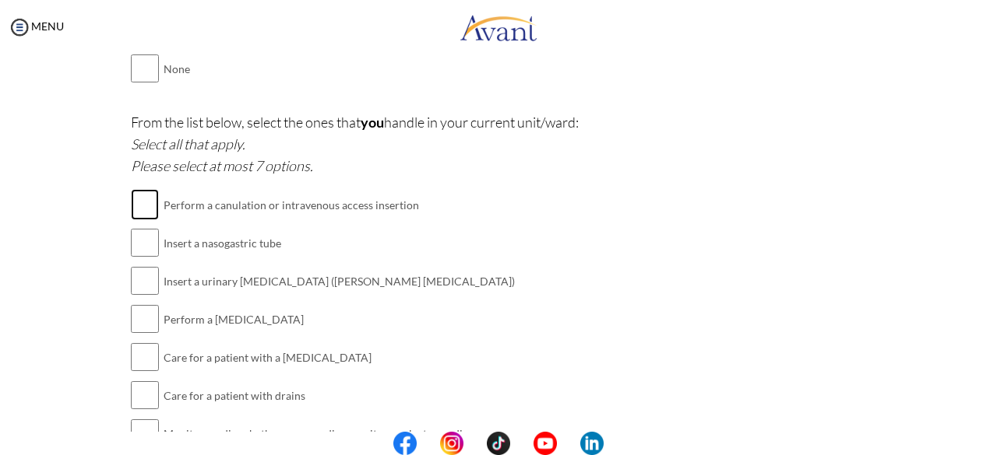
click at [139, 191] on input "checkbox" at bounding box center [145, 204] width 28 height 31
checkbox input "true"
click at [140, 244] on input "checkbox" at bounding box center [145, 242] width 28 height 31
checkbox input "true"
click at [138, 269] on input "checkbox" at bounding box center [145, 280] width 28 height 31
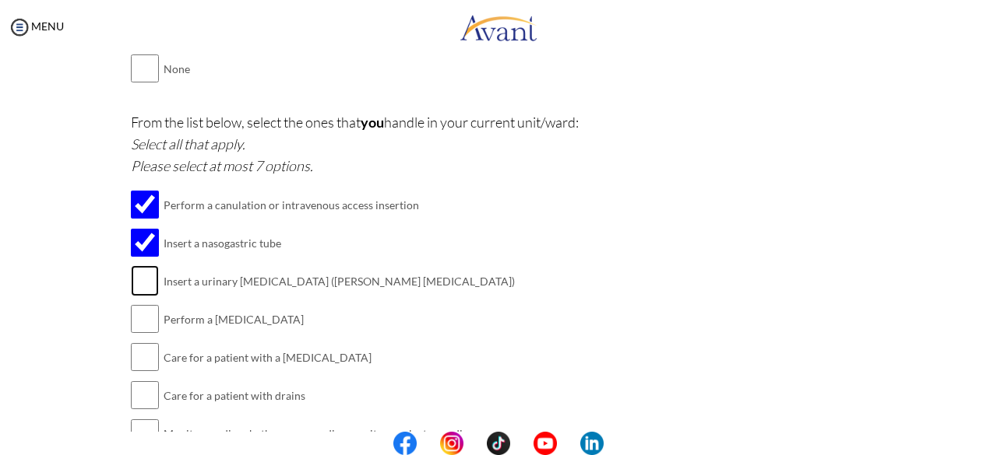
checkbox input "true"
click at [135, 304] on input "checkbox" at bounding box center [145, 319] width 28 height 31
checkbox input "true"
click at [135, 360] on input "checkbox" at bounding box center [145, 357] width 28 height 31
checkbox input "true"
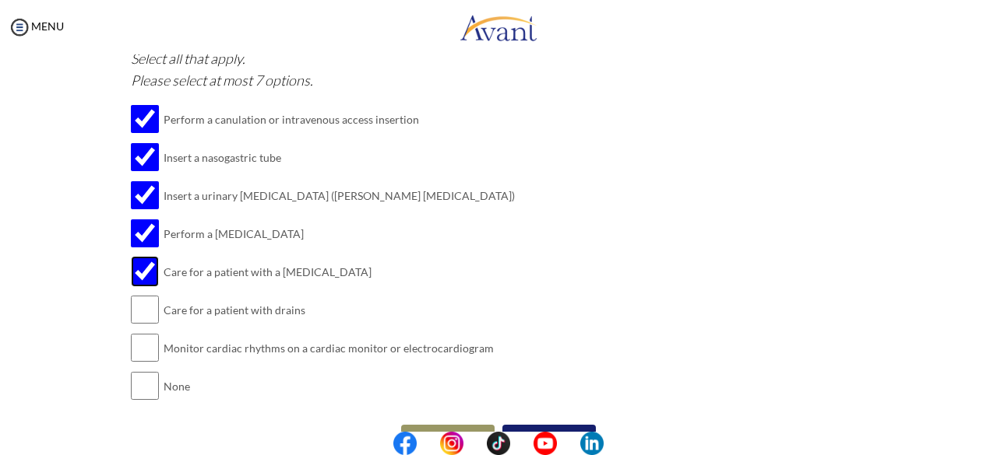
scroll to position [2087, 0]
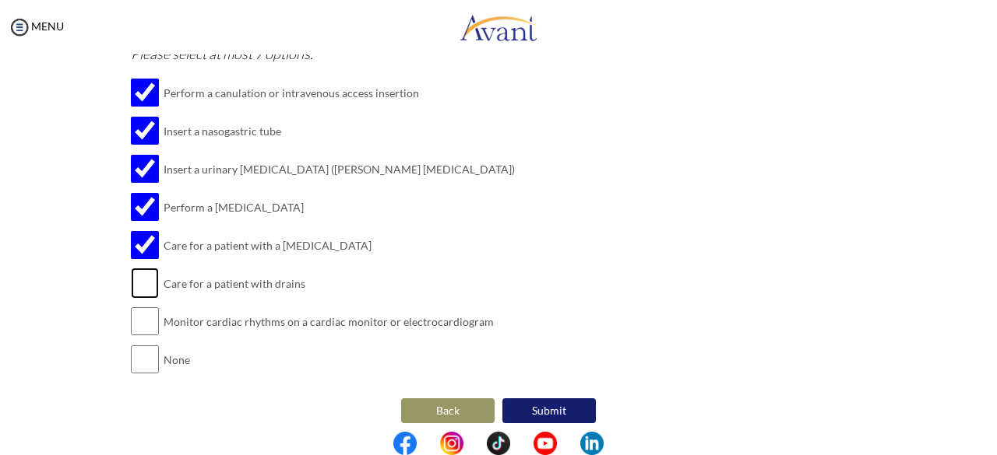
click at [132, 281] on input "checkbox" at bounding box center [145, 283] width 28 height 31
checkbox input "true"
click at [134, 308] on input "checkbox" at bounding box center [145, 321] width 28 height 31
checkbox input "true"
click at [533, 399] on button "Submit" at bounding box center [548, 411] width 93 height 25
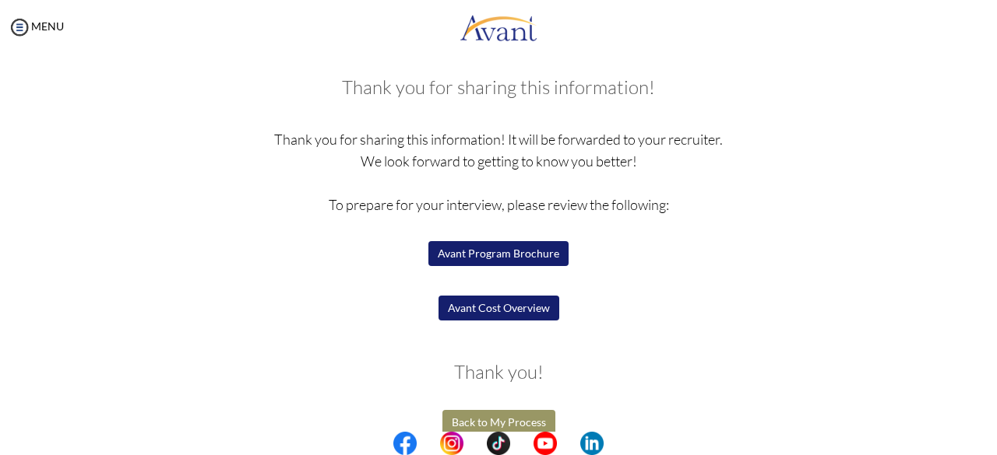
scroll to position [95, 0]
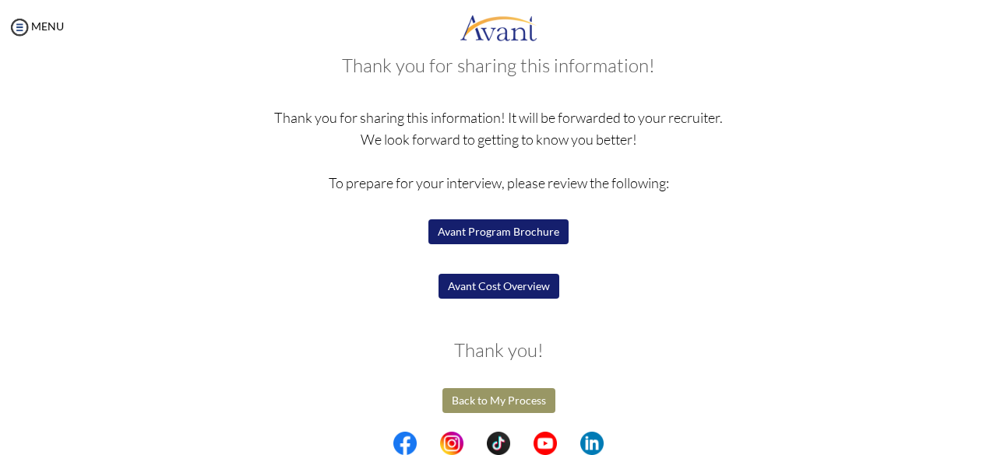
click at [520, 404] on button "Back to My Process" at bounding box center [498, 401] width 113 height 25
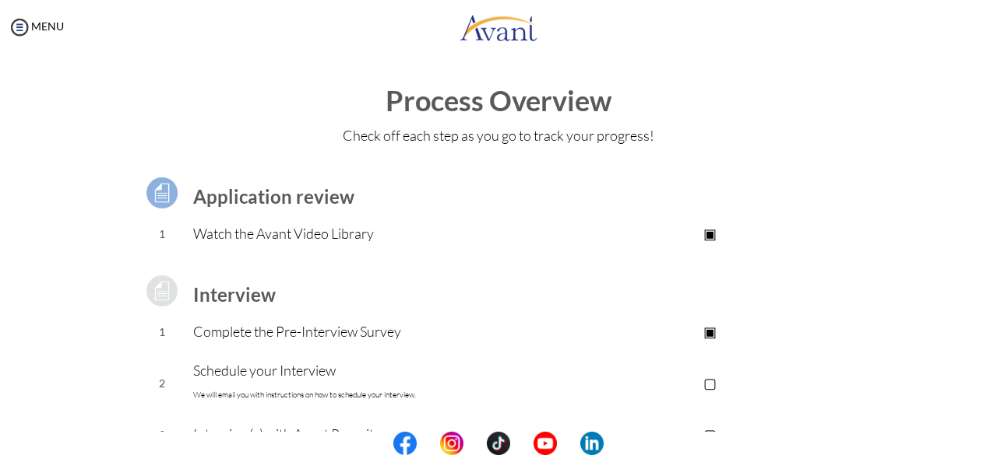
click at [119, 400] on div "Application review 1 Watch the Avant Video Library ▣ Avant Video Library Interv…" at bounding box center [498, 413] width 759 height 515
click at [119, 402] on div "Application review 1 Watch the Avant Video Library ▣ Avant Video Library Interv…" at bounding box center [498, 413] width 759 height 515
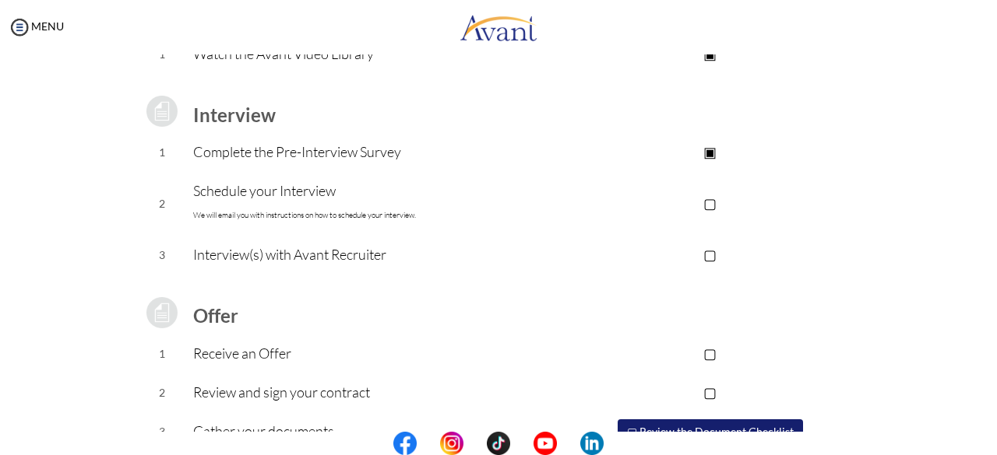
scroll to position [181, 0]
click at [712, 207] on p "▢" at bounding box center [710, 203] width 312 height 22
click at [710, 210] on p "▣" at bounding box center [710, 203] width 312 height 22
click at [712, 206] on p "▢" at bounding box center [710, 203] width 312 height 22
click at [259, 199] on p "Schedule your Interview We will email you with instructions on how to schedule …" at bounding box center [373, 202] width 360 height 47
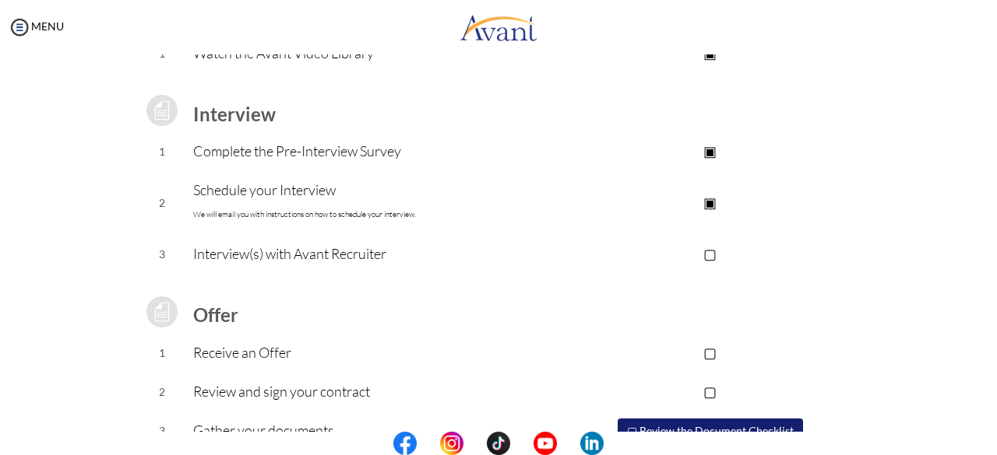
click at [204, 260] on p "Interview(s) with Avant Recruiter" at bounding box center [373, 254] width 360 height 22
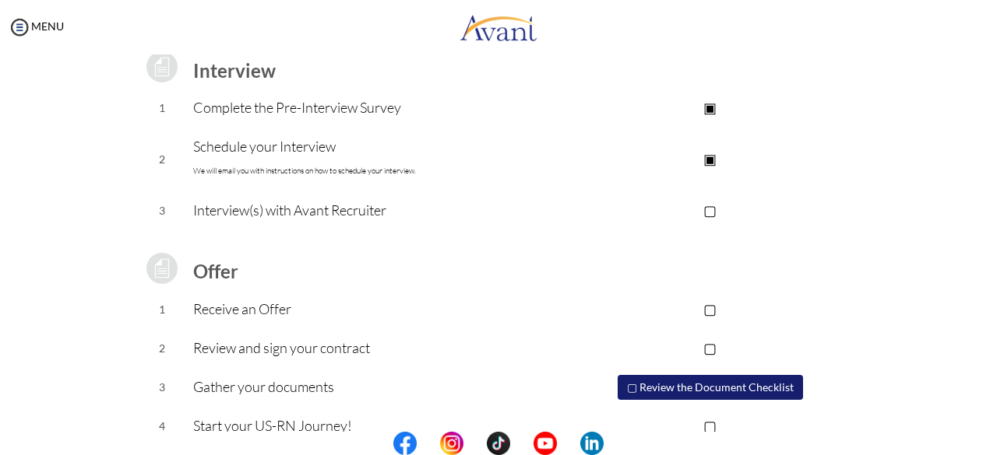
scroll to position [252, 0]
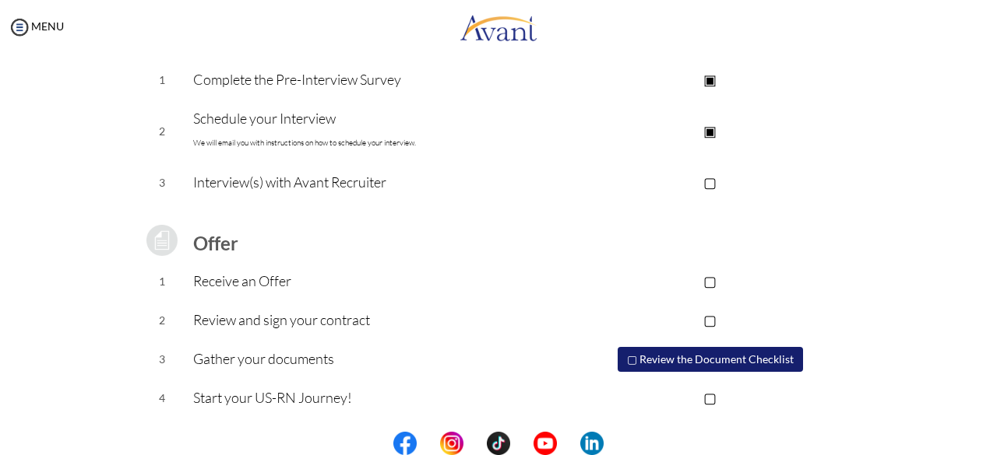
click at [680, 363] on button "▢ Review the Document Checklist" at bounding box center [709, 359] width 185 height 25
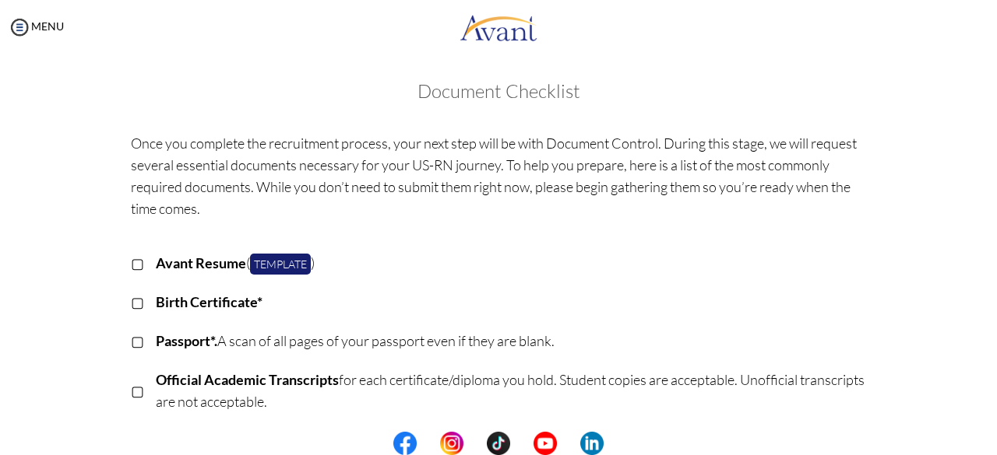
scroll to position [0, 0]
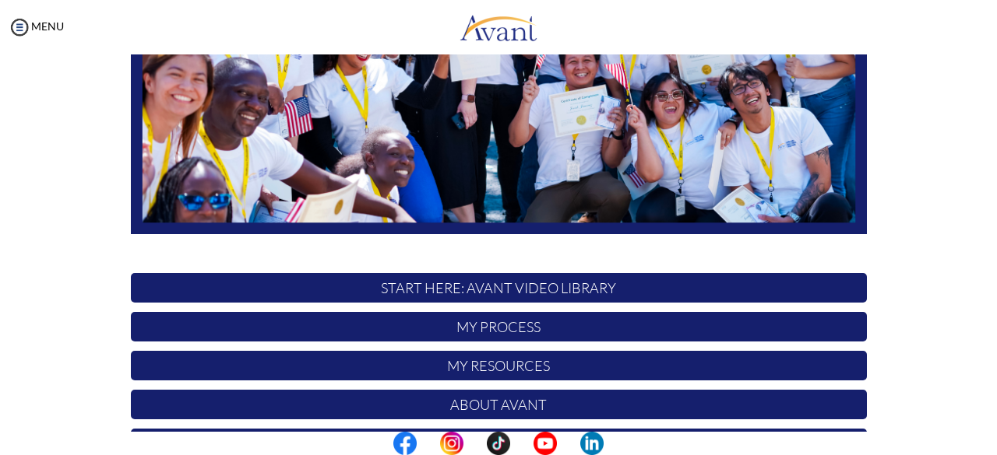
scroll to position [318, 0]
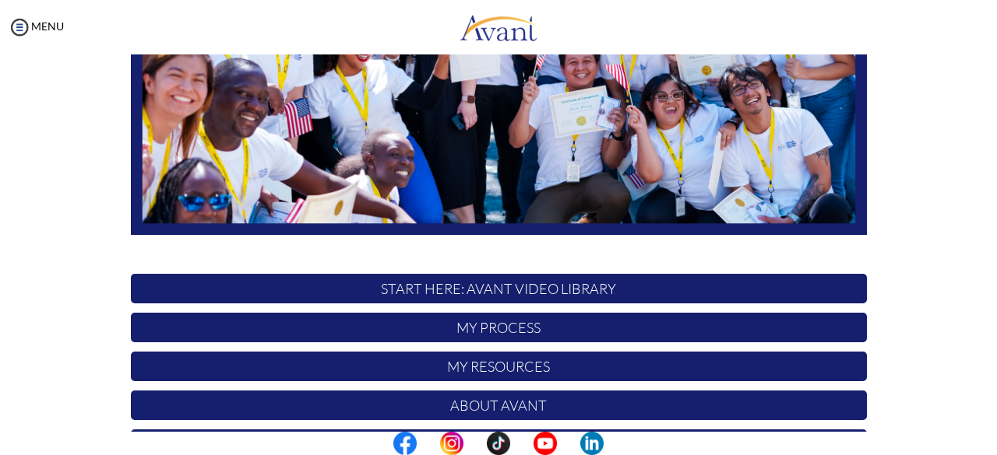
click at [514, 293] on p "START HERE: Avant Video Library" at bounding box center [499, 289] width 736 height 30
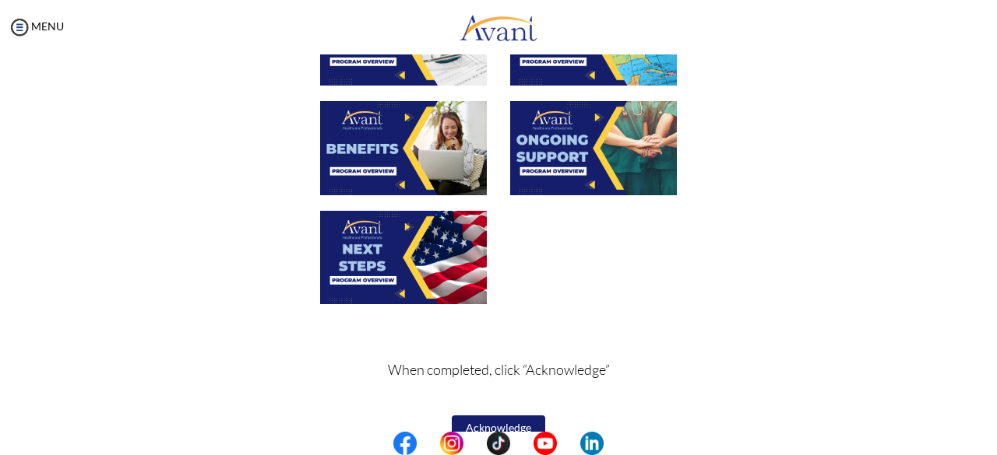
scroll to position [614, 0]
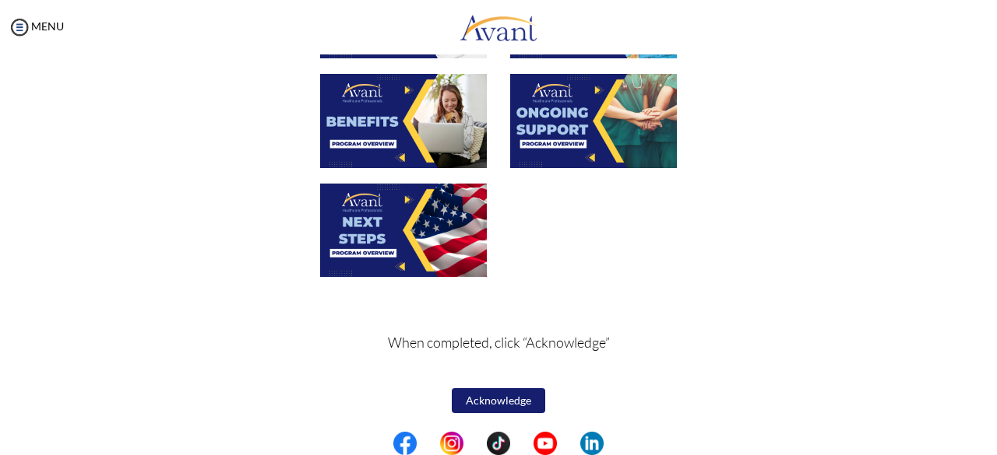
click at [503, 405] on button "Acknowledge" at bounding box center [498, 401] width 93 height 25
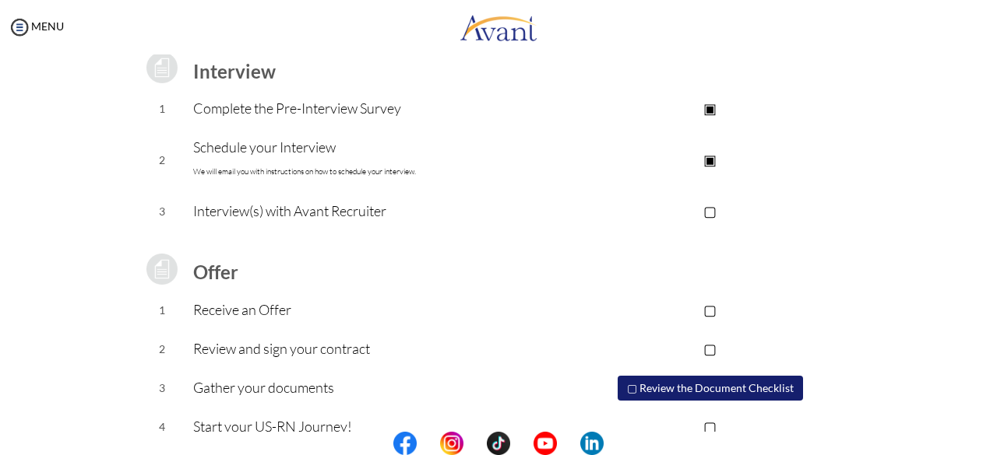
scroll to position [252, 0]
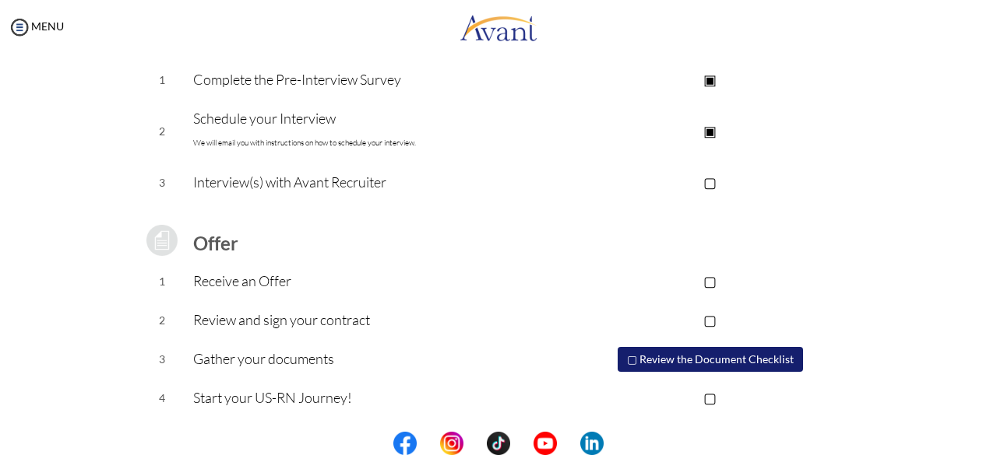
click at [222, 194] on td "Interview(s) with Avant Recruiter" at bounding box center [373, 183] width 360 height 39
click at [216, 199] on td "Interview(s) with Avant Recruiter" at bounding box center [373, 183] width 360 height 39
click at [215, 192] on p "Interview(s) with Avant Recruiter" at bounding box center [373, 182] width 360 height 22
click at [715, 182] on p "▢" at bounding box center [710, 182] width 312 height 22
click at [712, 185] on p "▣" at bounding box center [710, 182] width 312 height 22
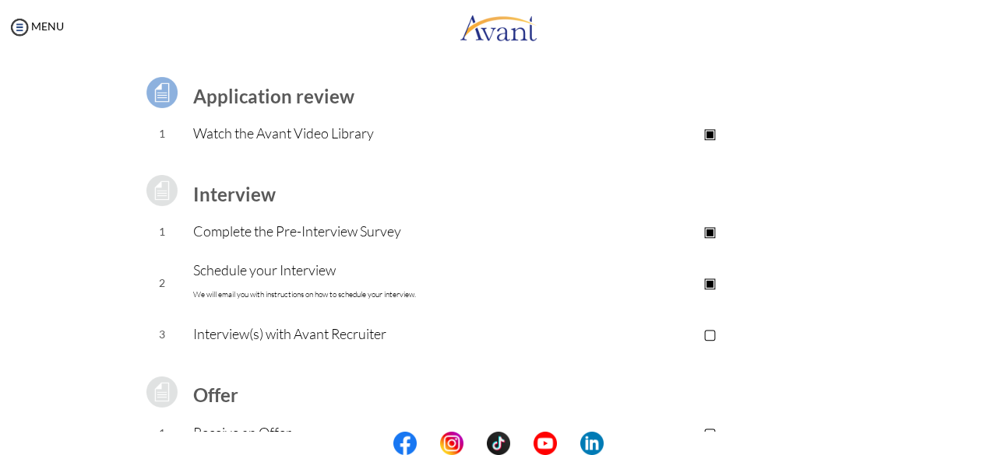
scroll to position [0, 0]
